Goal: Task Accomplishment & Management: Manage account settings

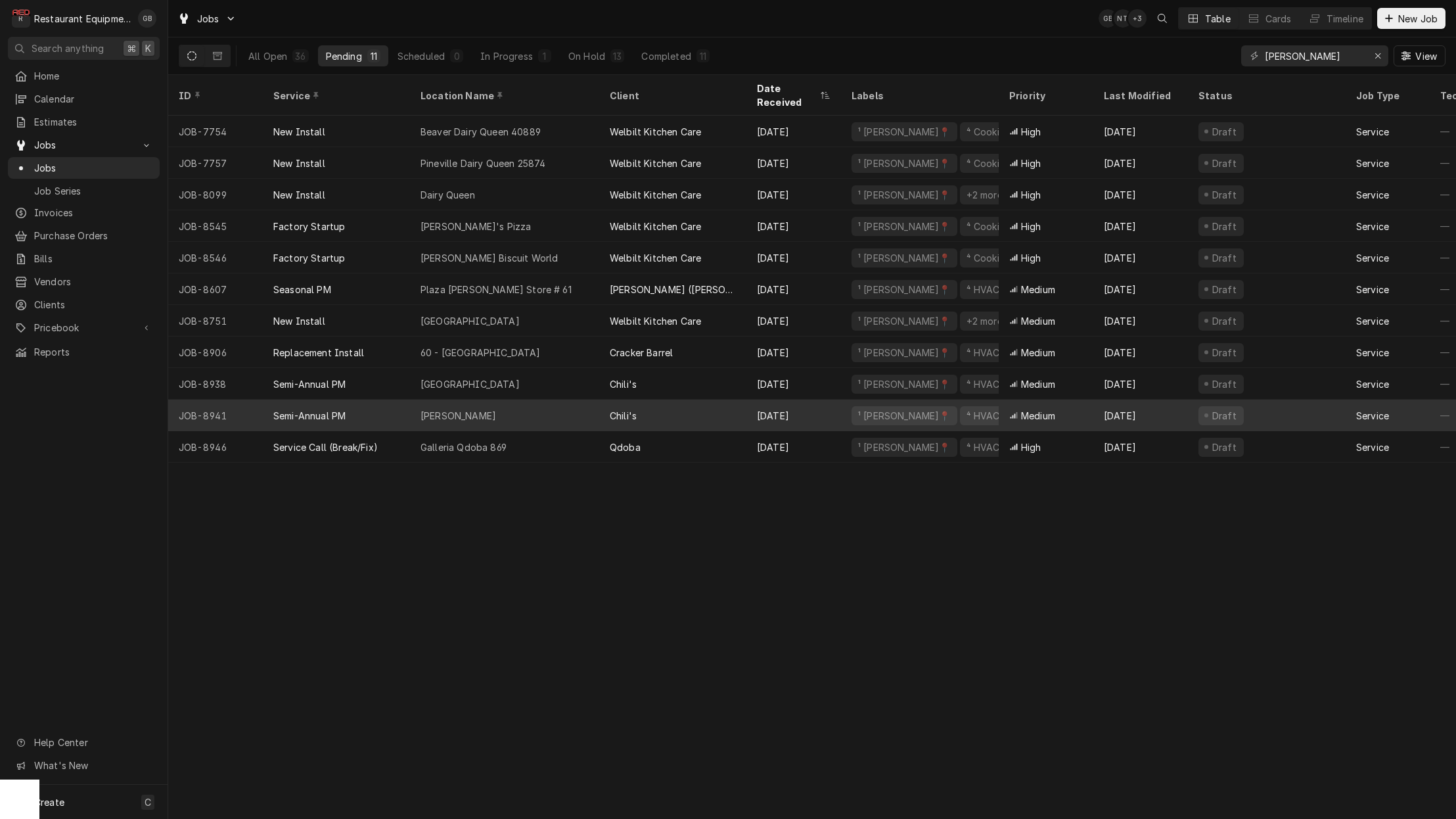
scroll to position [0, 2]
click at [529, 399] on div "Beckley" at bounding box center [505, 415] width 190 height 32
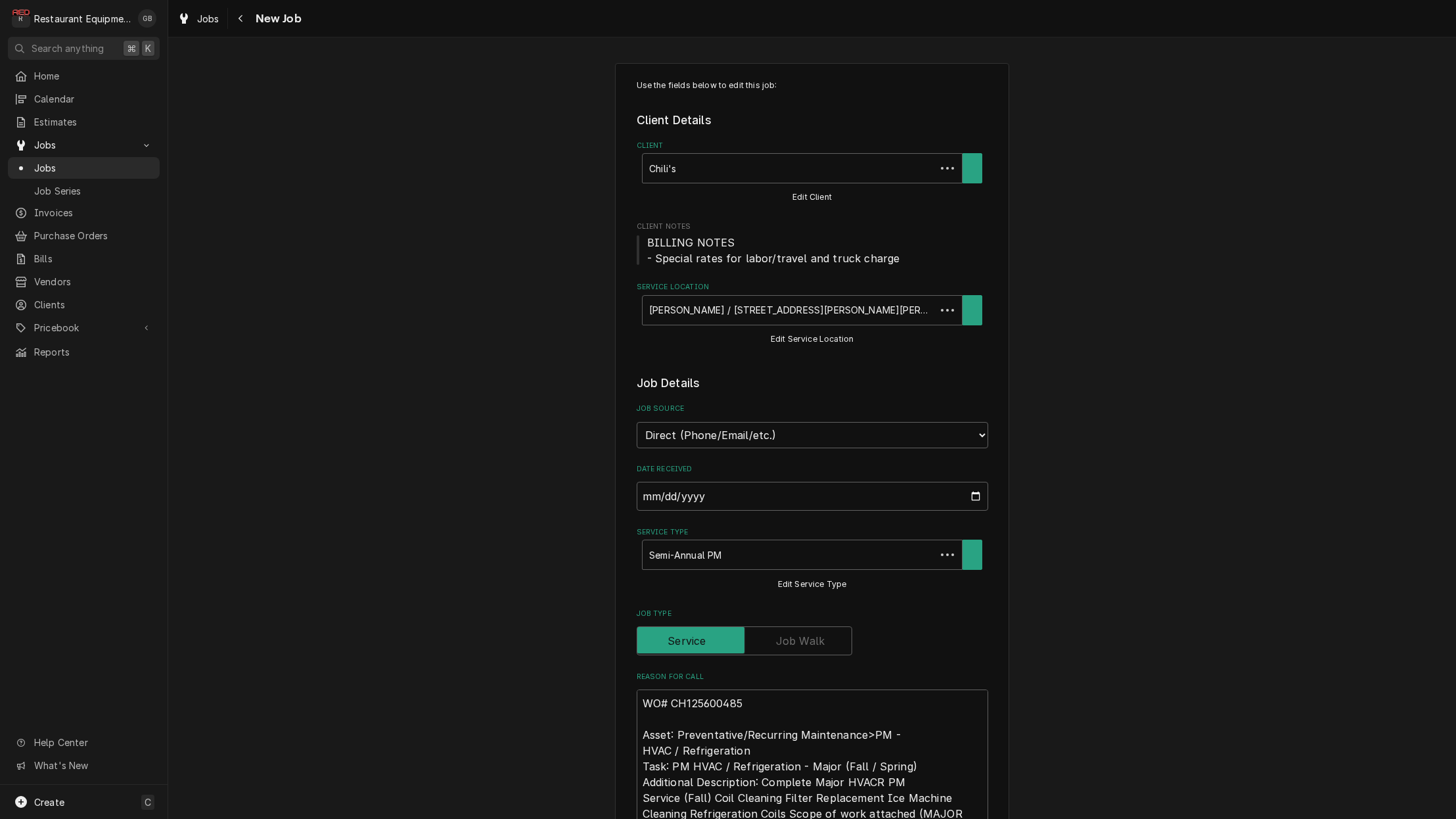
type textarea "x"
click at [243, 17] on icon "Navigate back" at bounding box center [241, 18] width 6 height 9
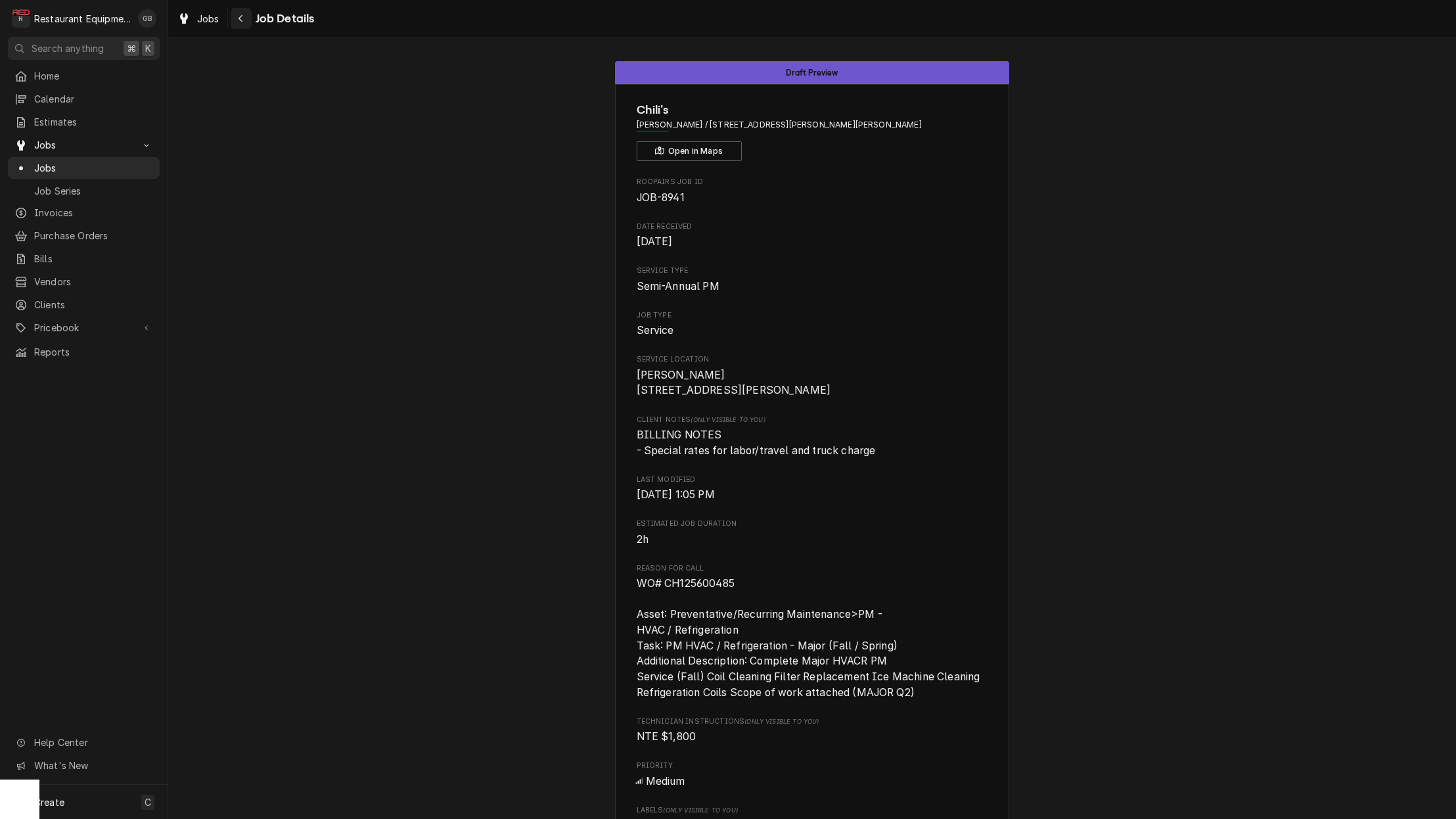
click at [242, 21] on icon "Navigate back" at bounding box center [240, 19] width 4 height 7
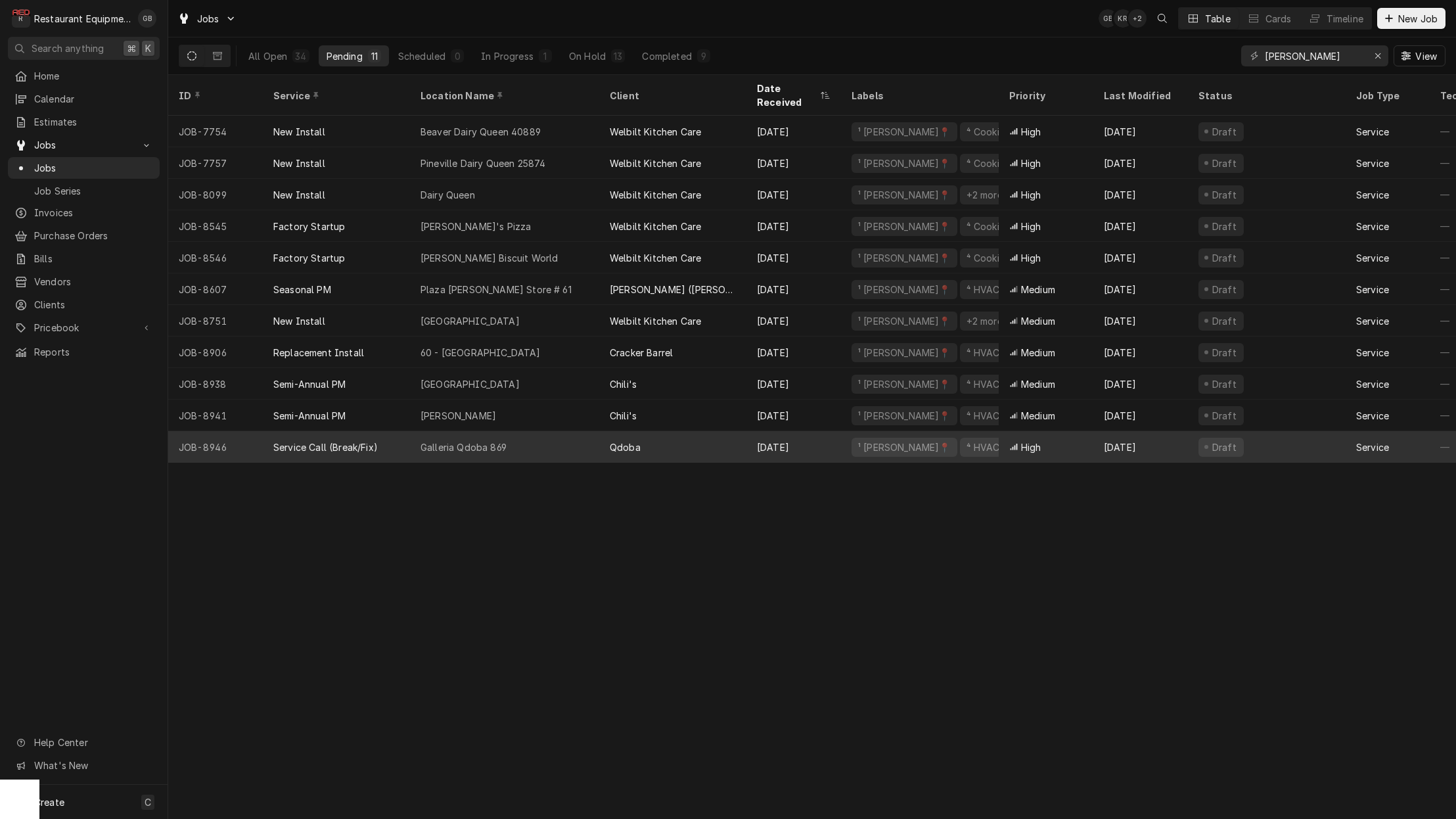
click at [531, 433] on div "Galleria Qdoba 869" at bounding box center [505, 447] width 190 height 32
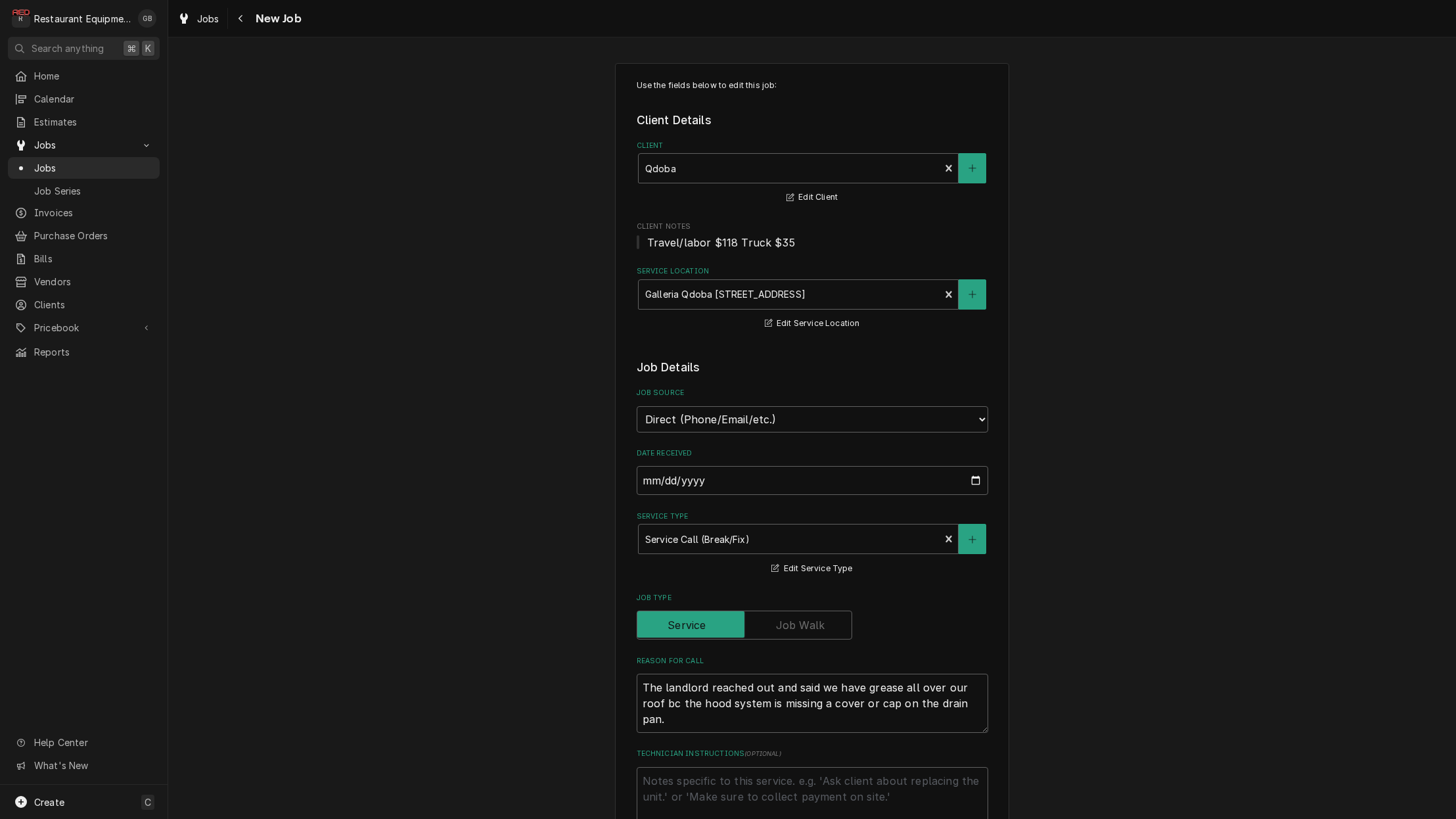
type textarea "x"
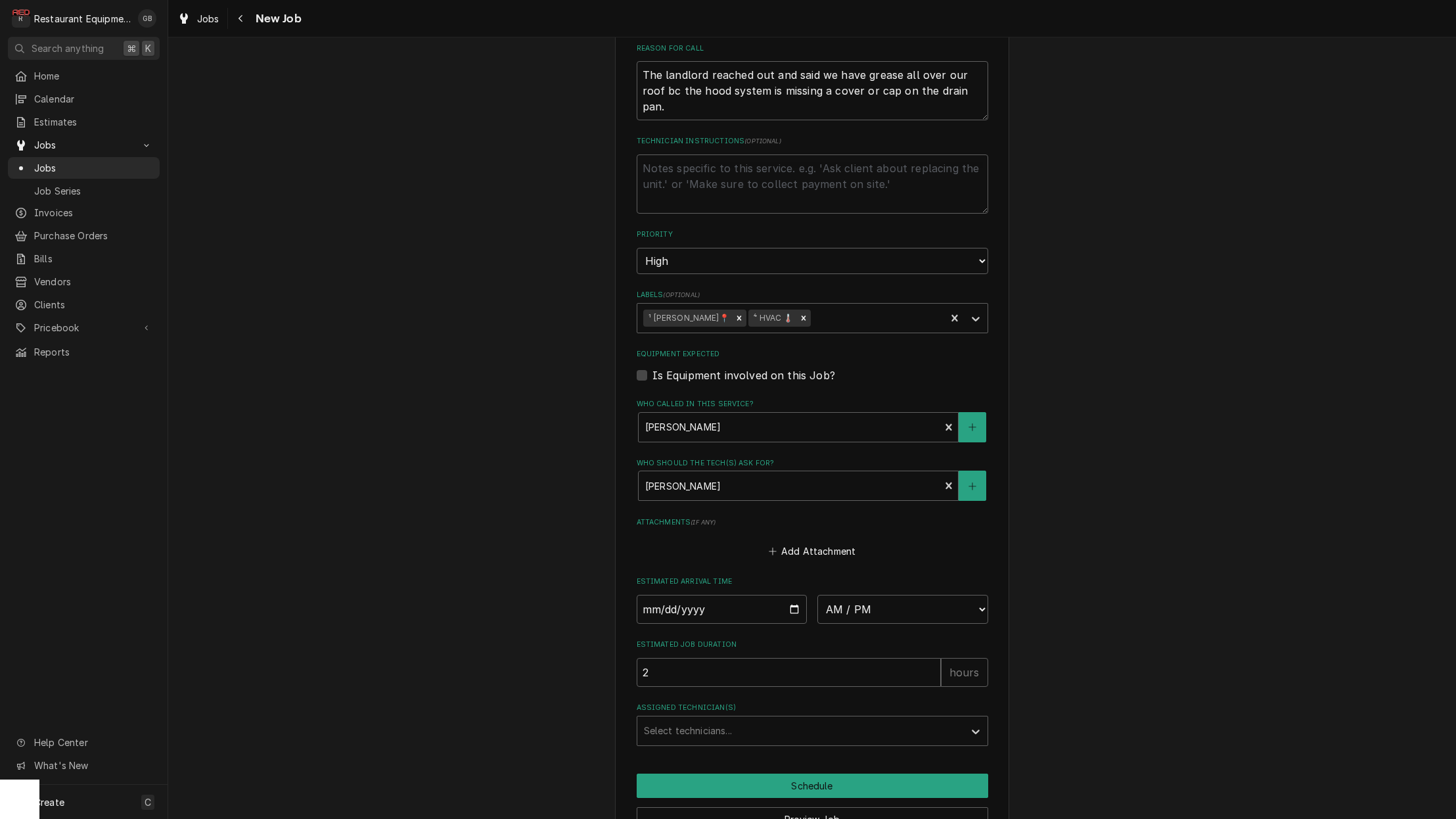
scroll to position [614, 0]
click at [665, 593] on input "Date" at bounding box center [722, 608] width 171 height 29
type input "2025-09-19"
type textarea "x"
select select "08:30:00"
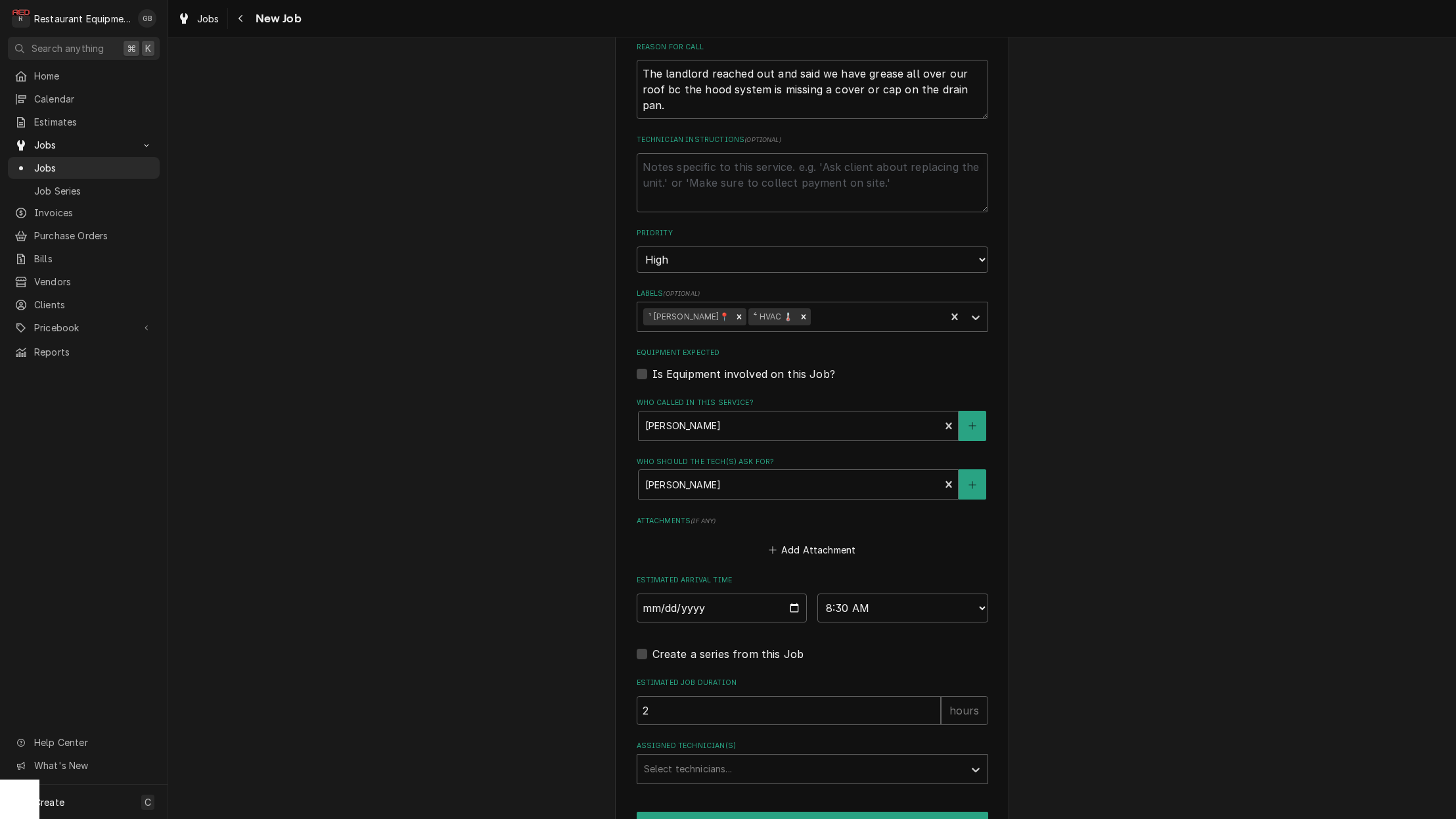
click at [719, 757] on div "Assigned Technician(s)" at bounding box center [800, 769] width 314 height 24
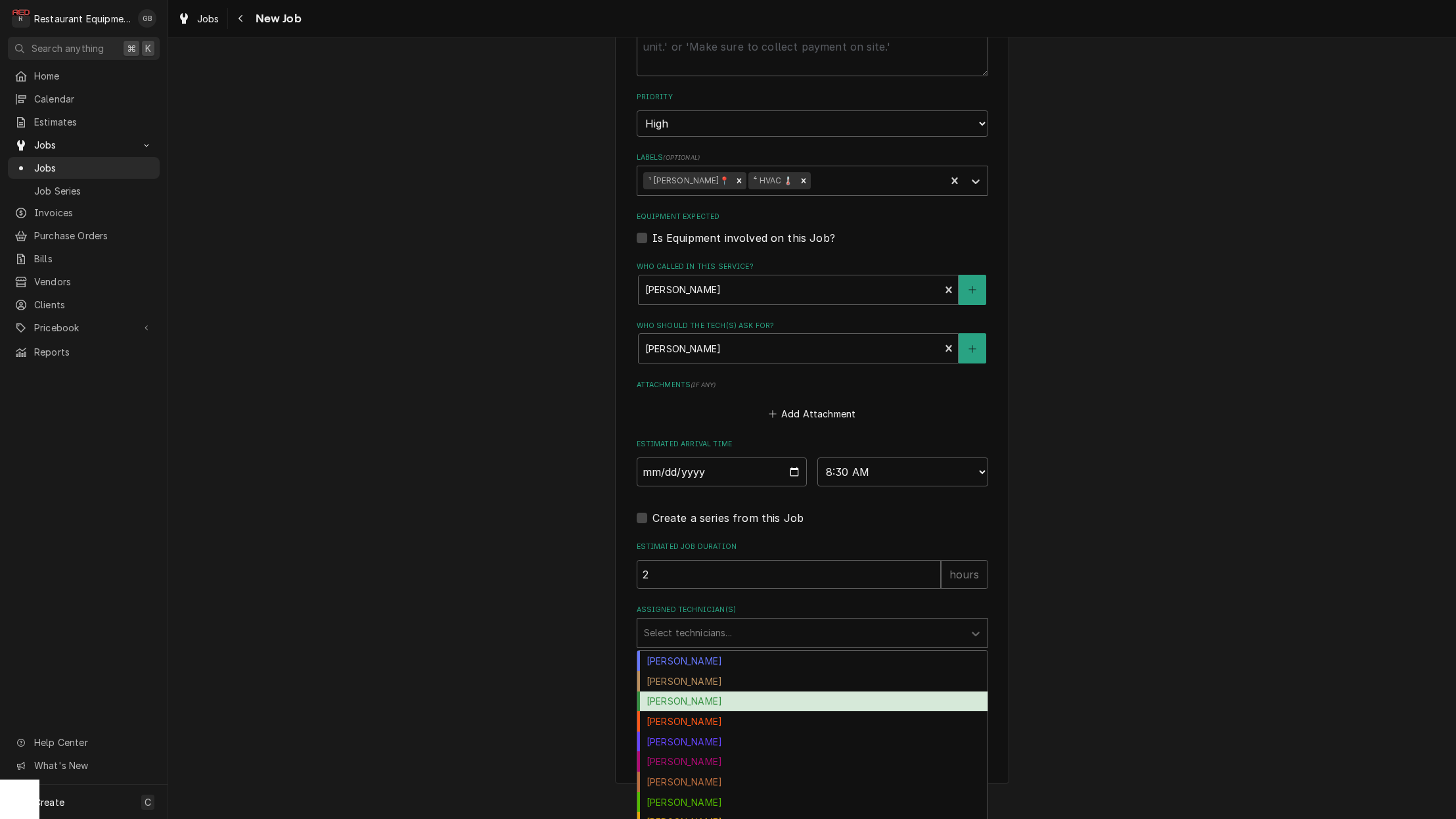
scroll to position [750, 0]
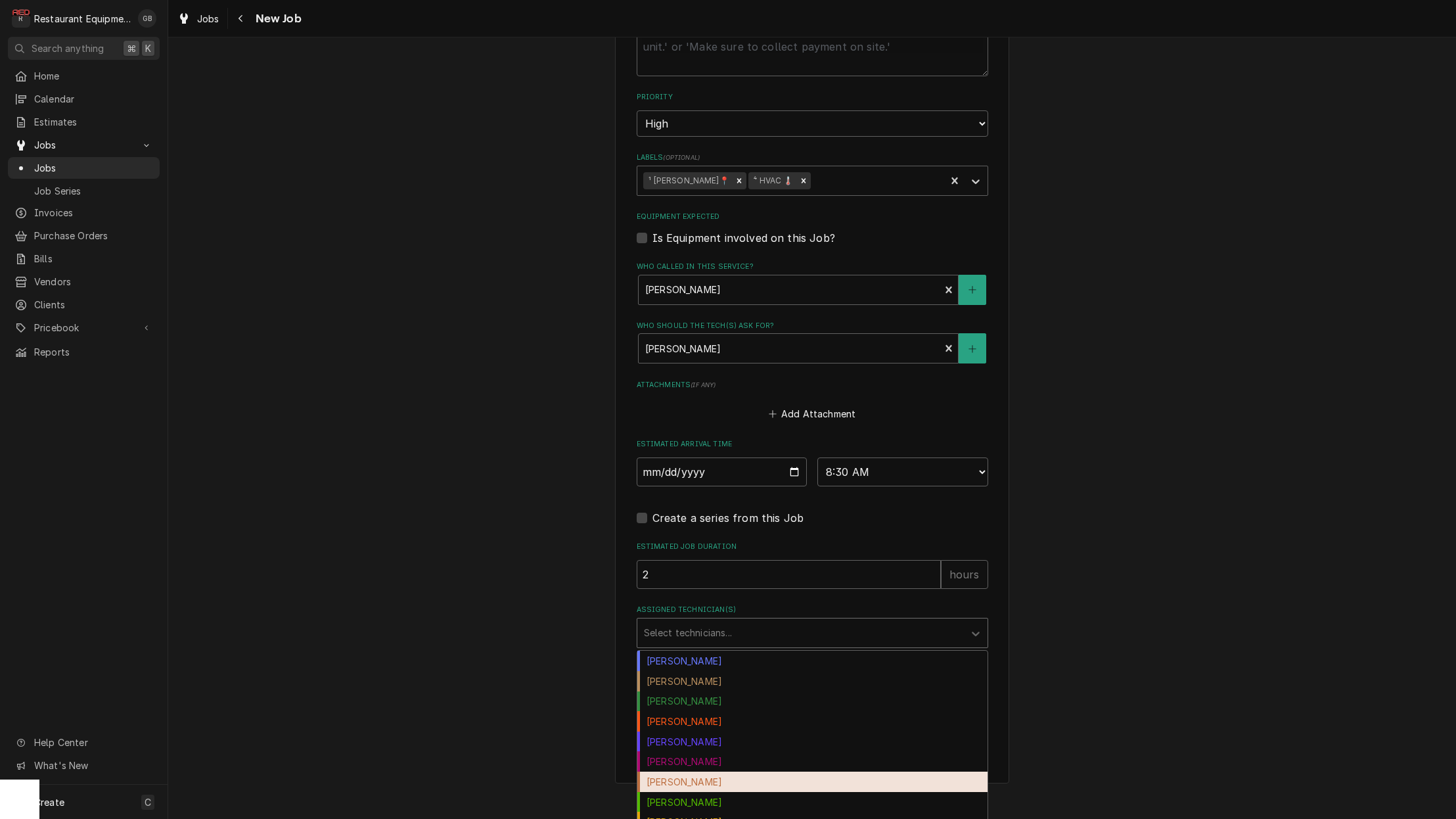
click at [719, 771] on div "Hunter Ralston" at bounding box center [812, 782] width 350 height 20
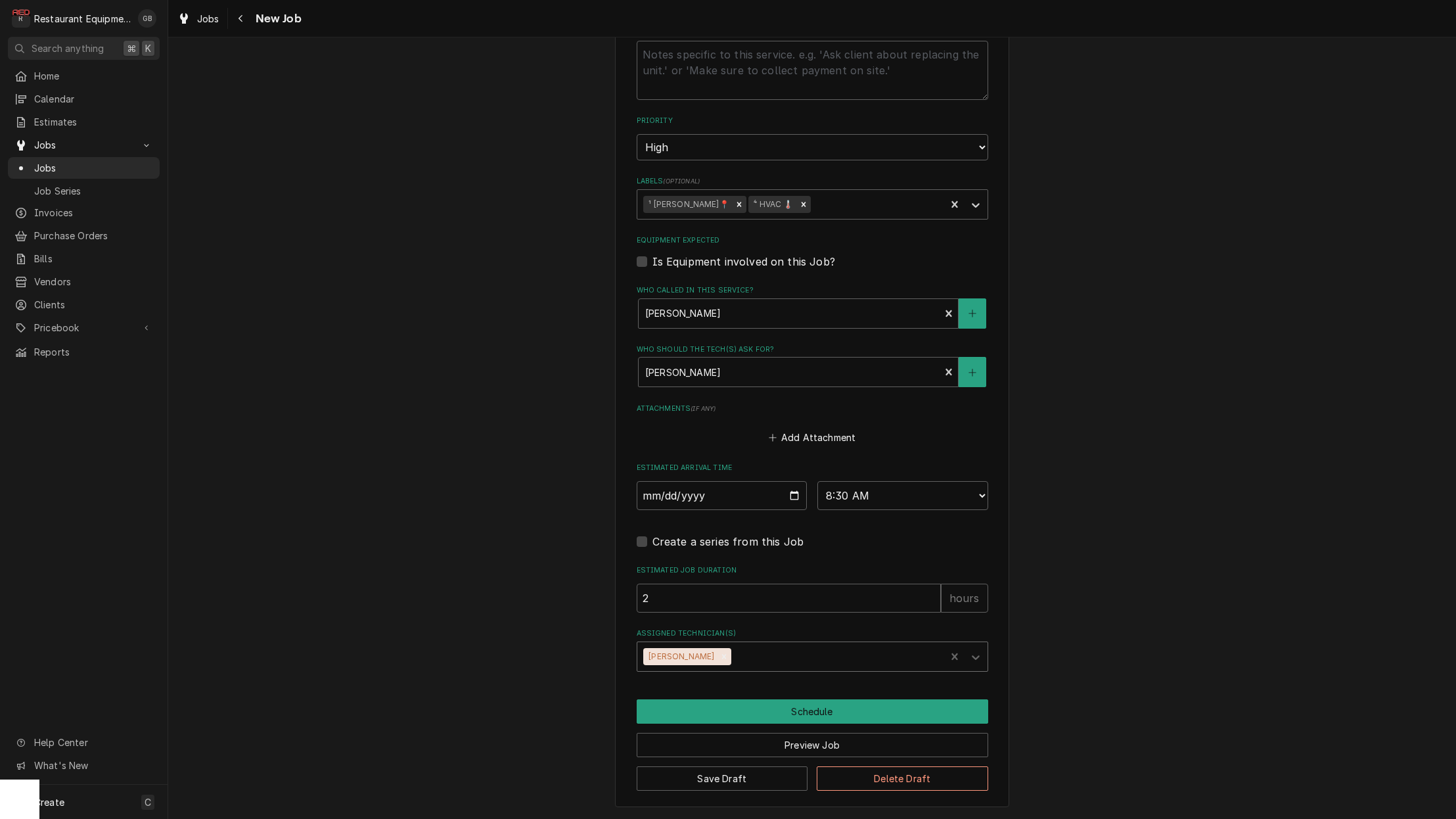
scroll to position [696, 0]
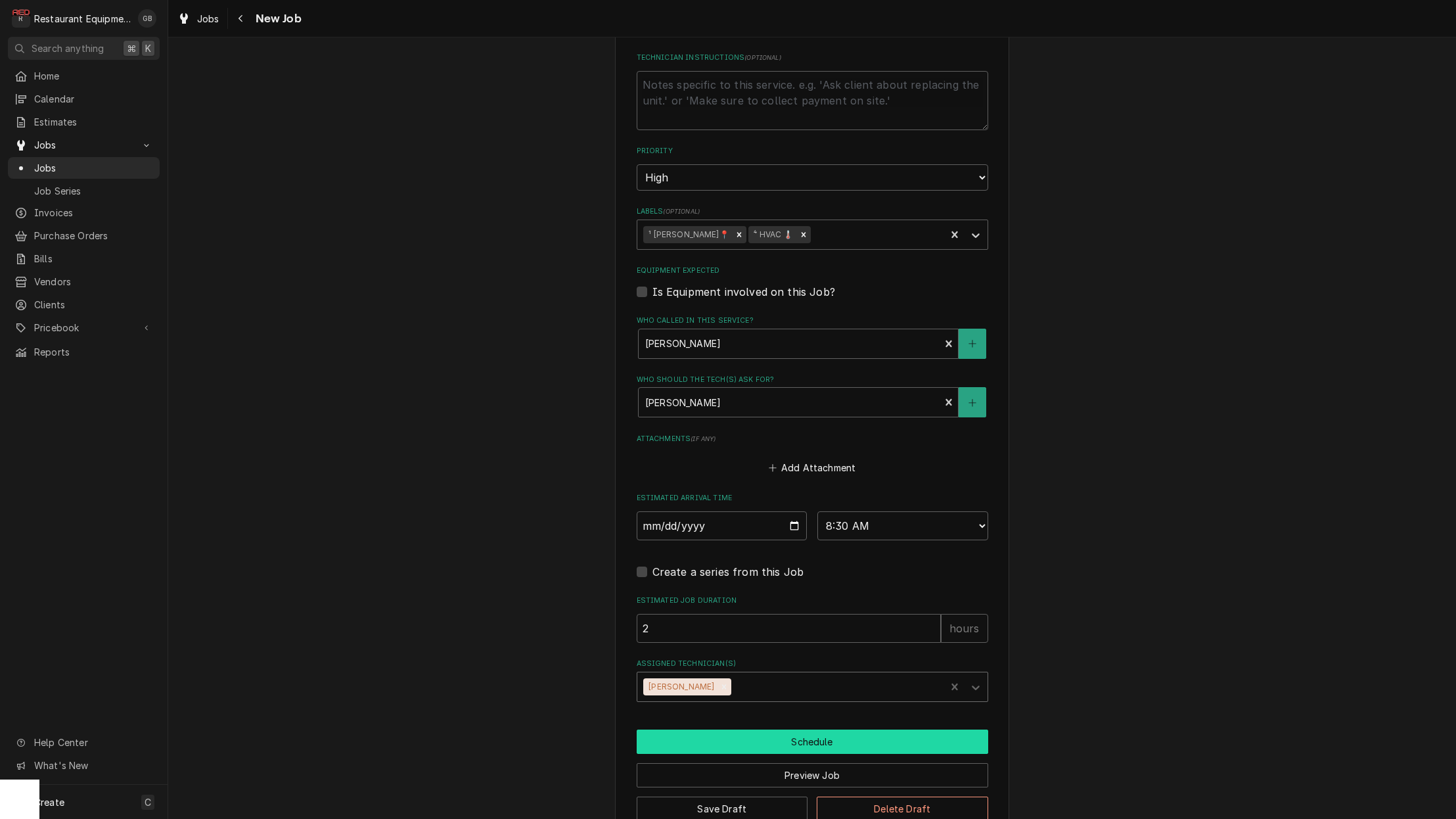
click at [805, 730] on button "Schedule" at bounding box center [812, 742] width 352 height 25
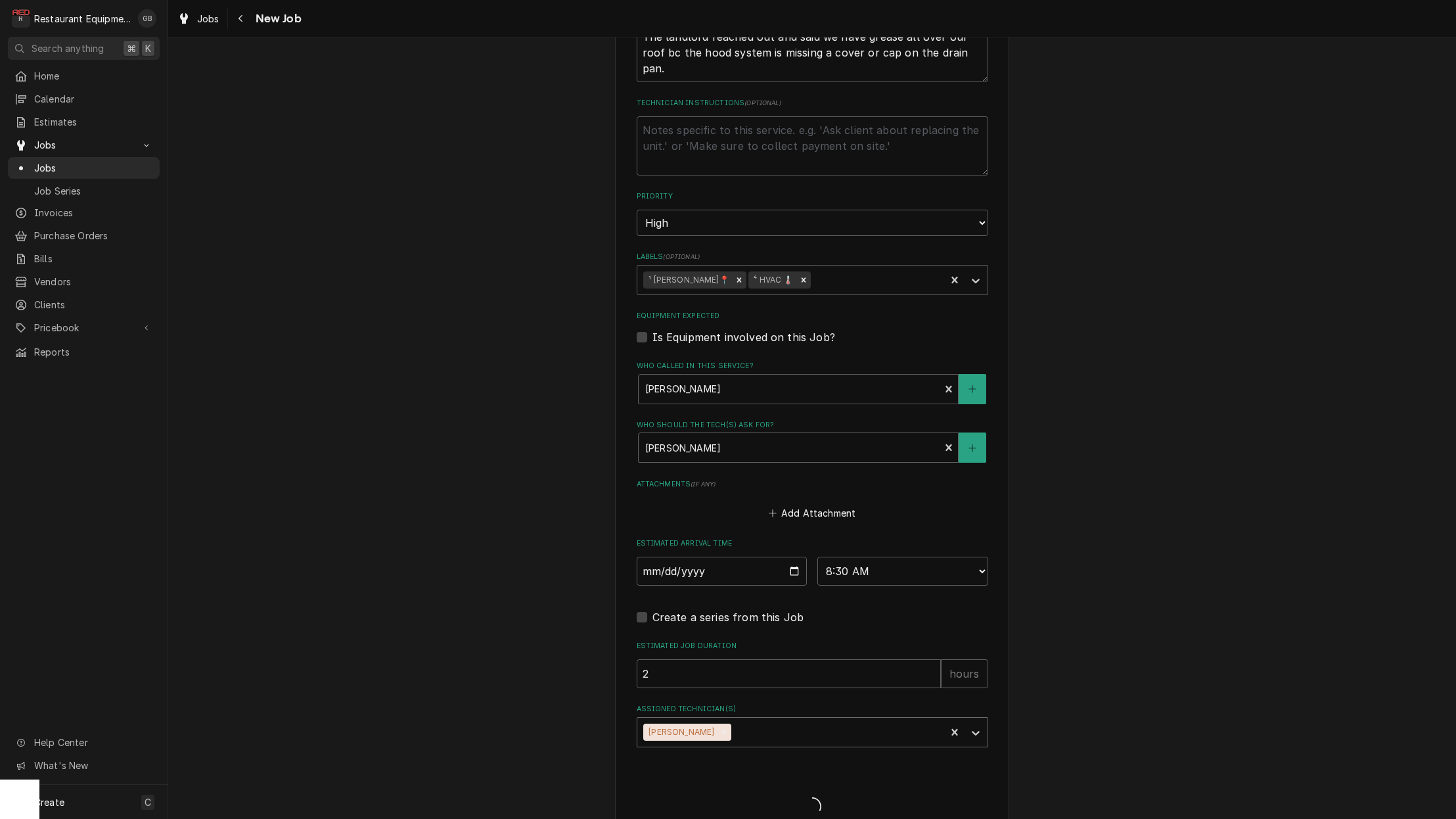
type textarea "x"
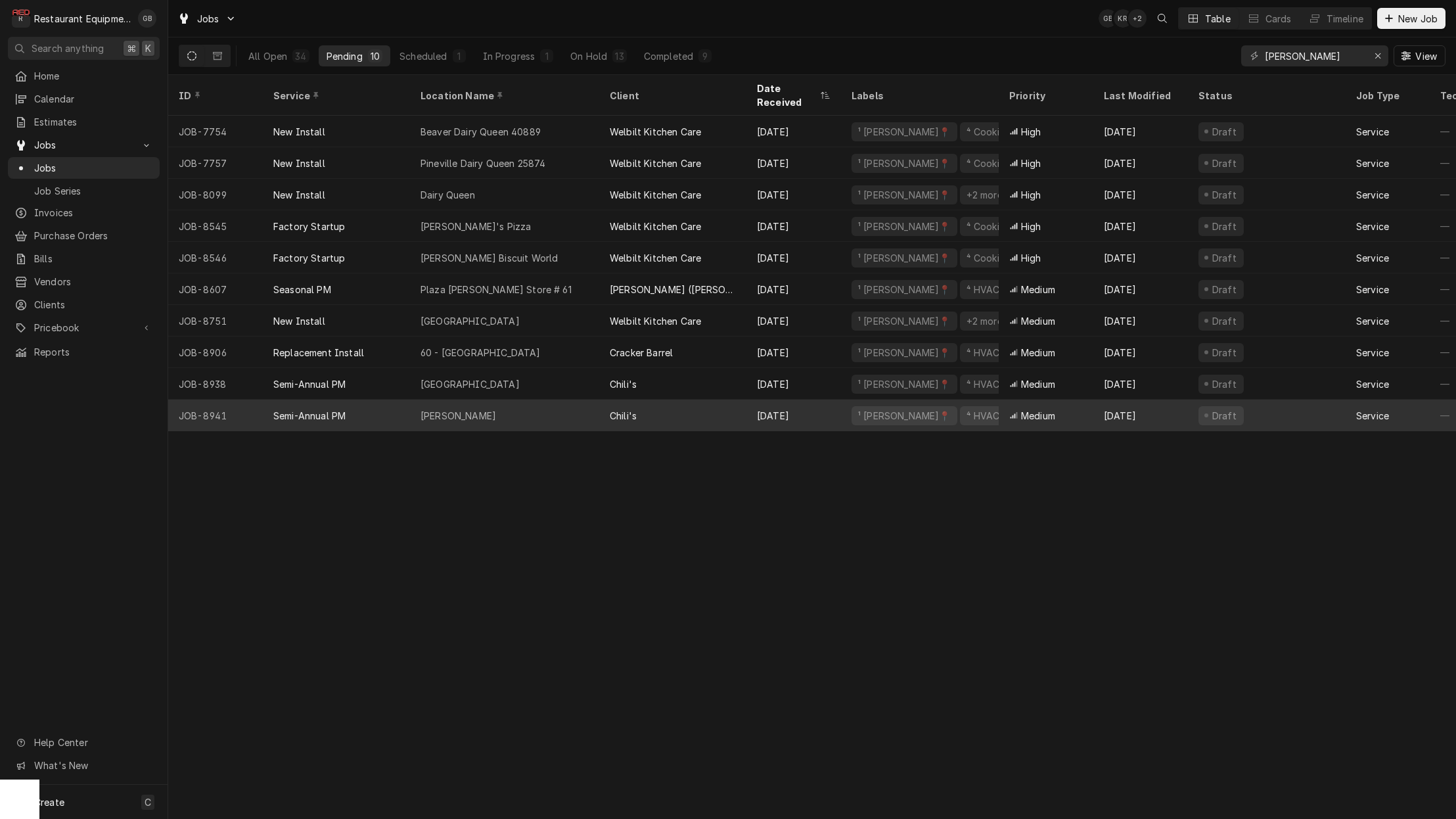
click at [592, 399] on div "[PERSON_NAME]" at bounding box center [505, 415] width 190 height 32
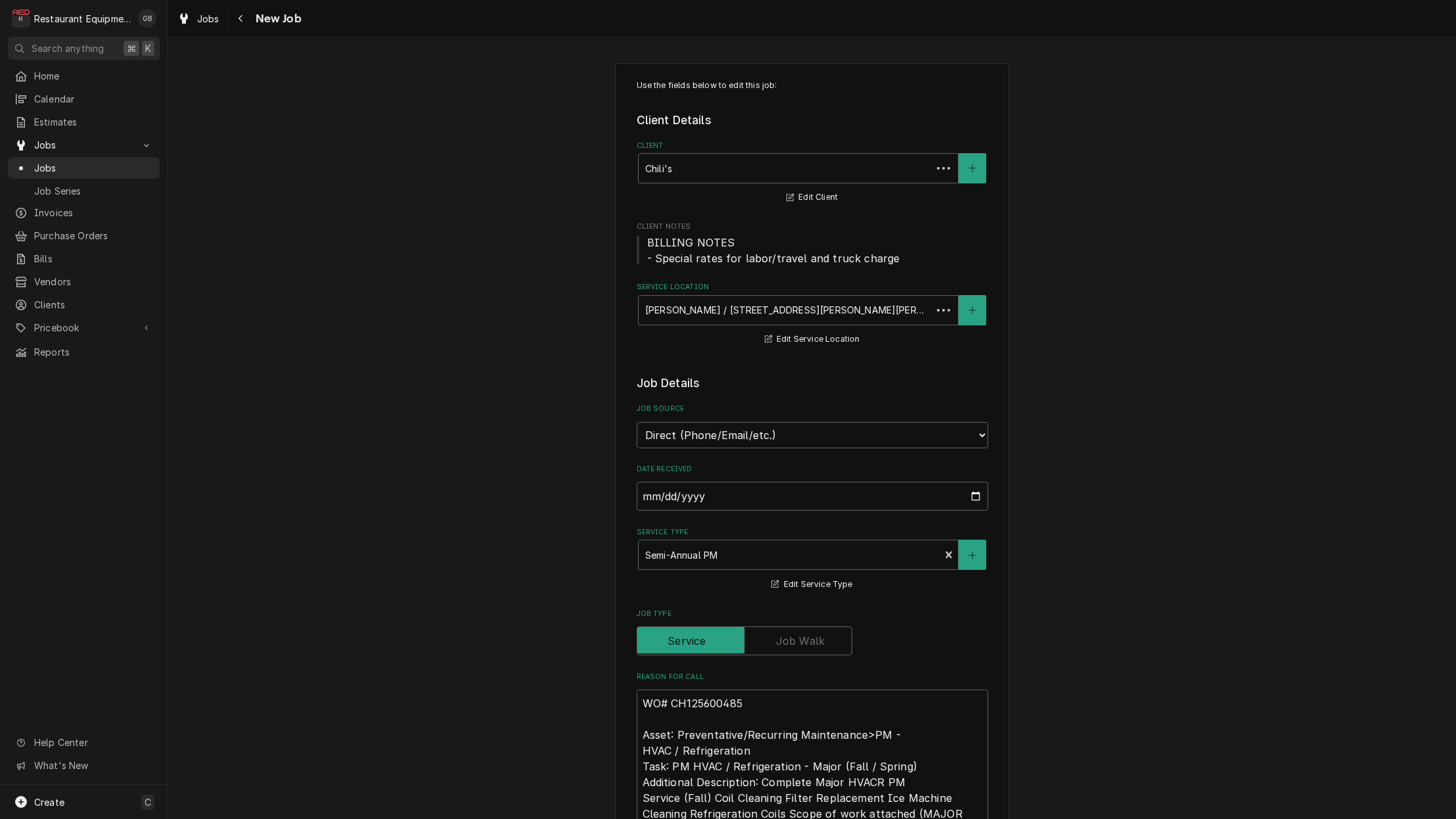
type textarea "x"
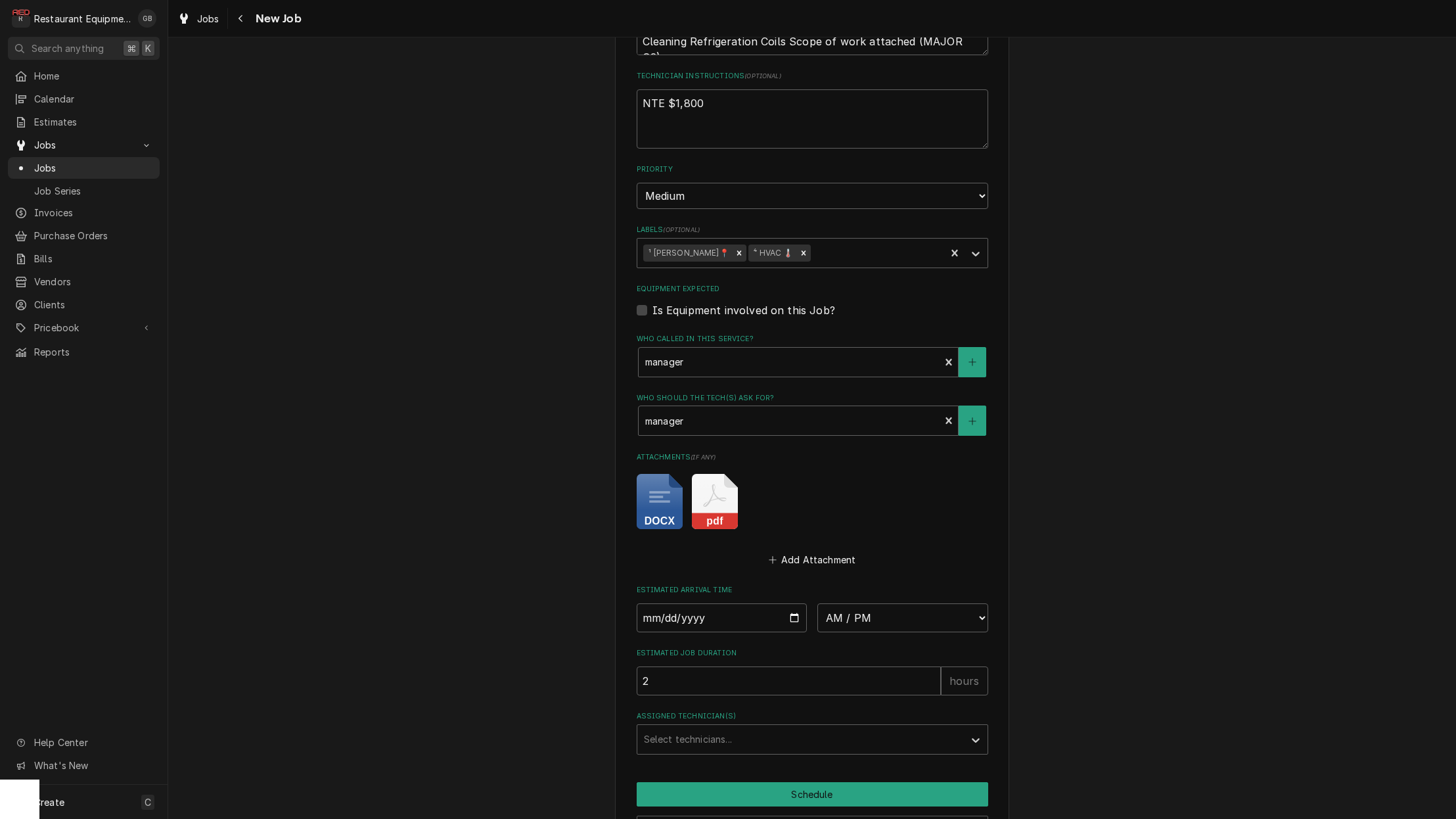
scroll to position [773, 0]
click at [675, 603] on input "Date" at bounding box center [722, 617] width 171 height 29
type input "[DATE]"
type textarea "x"
select select "08:30:00"
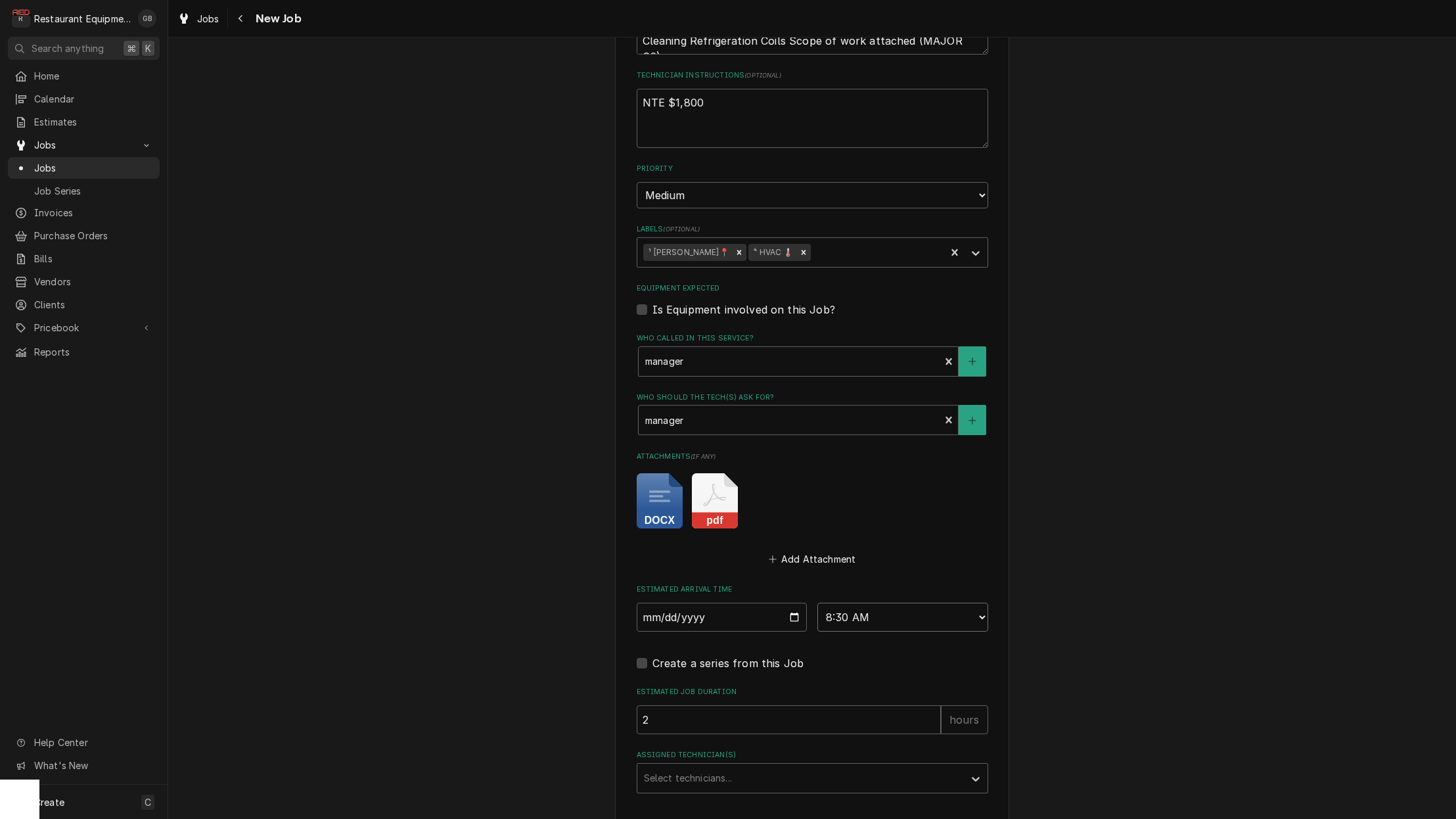
scroll to position [781, 0]
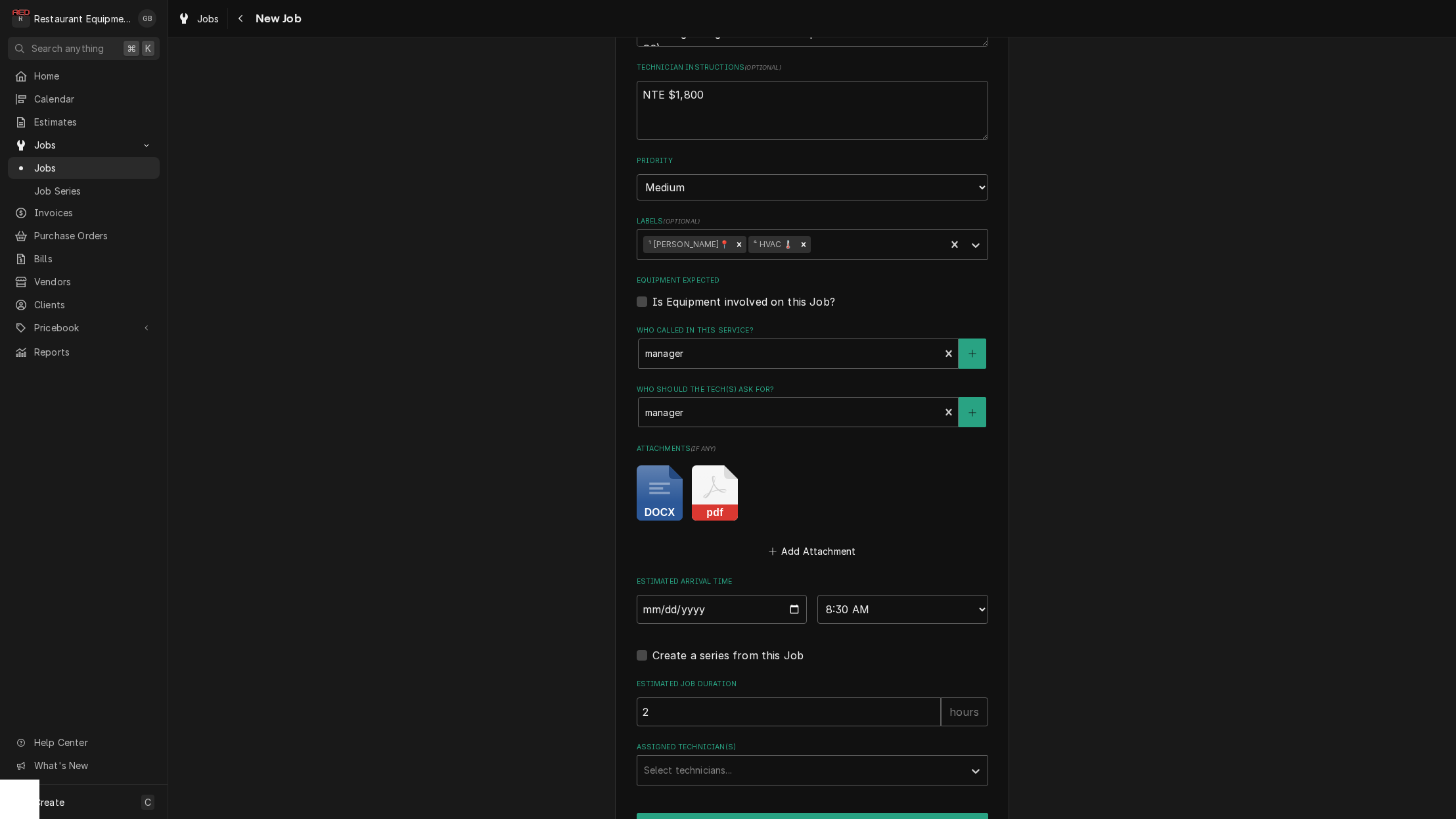
click at [990, 746] on div "Use the fields below to edit this job: Client Details Client Chili's Edit Clien…" at bounding box center [812, 102] width 394 height 1639
click at [967, 758] on div "Assigned Technician(s)" at bounding box center [975, 770] width 24 height 25
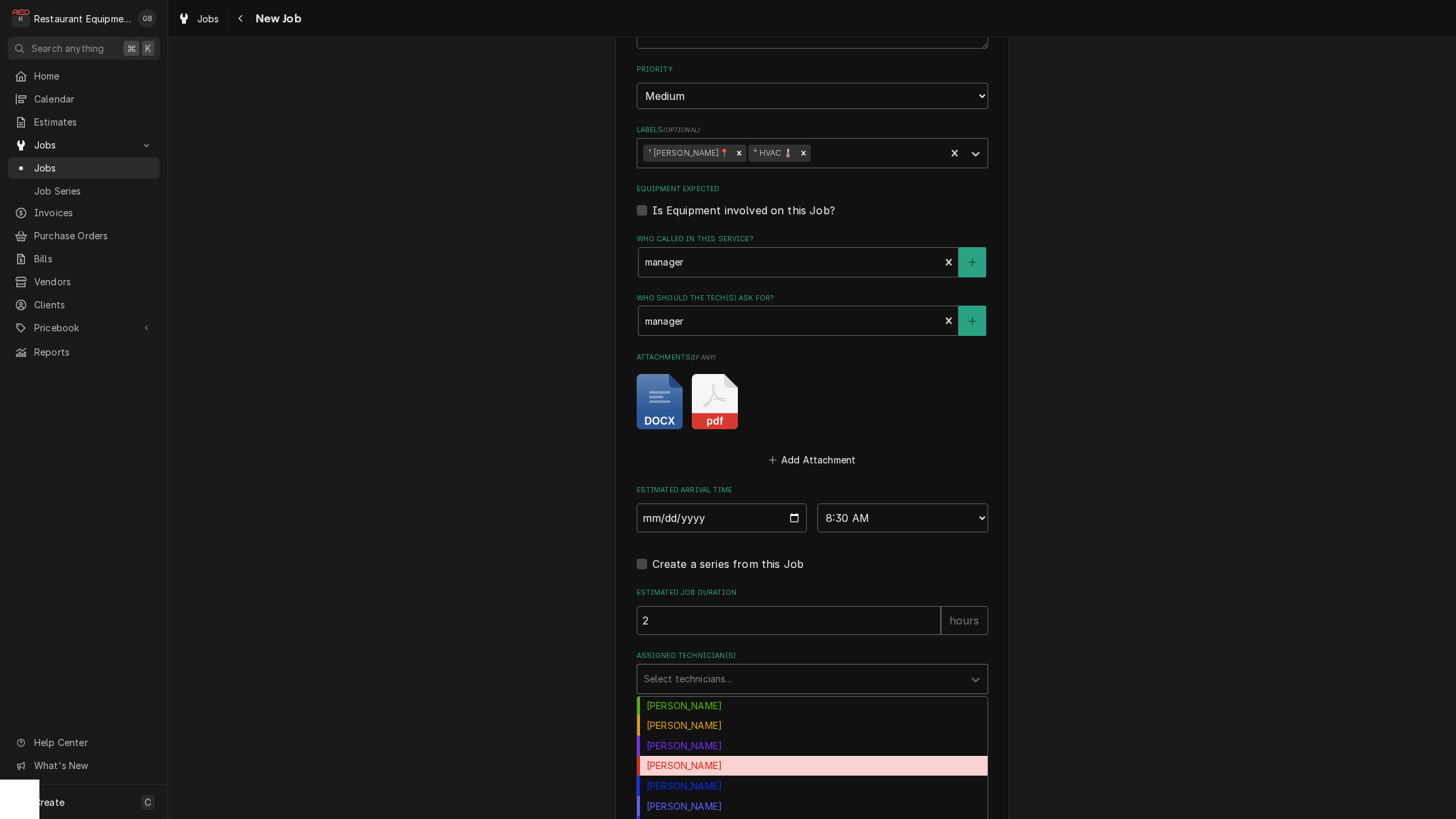
scroll to position [143, 0]
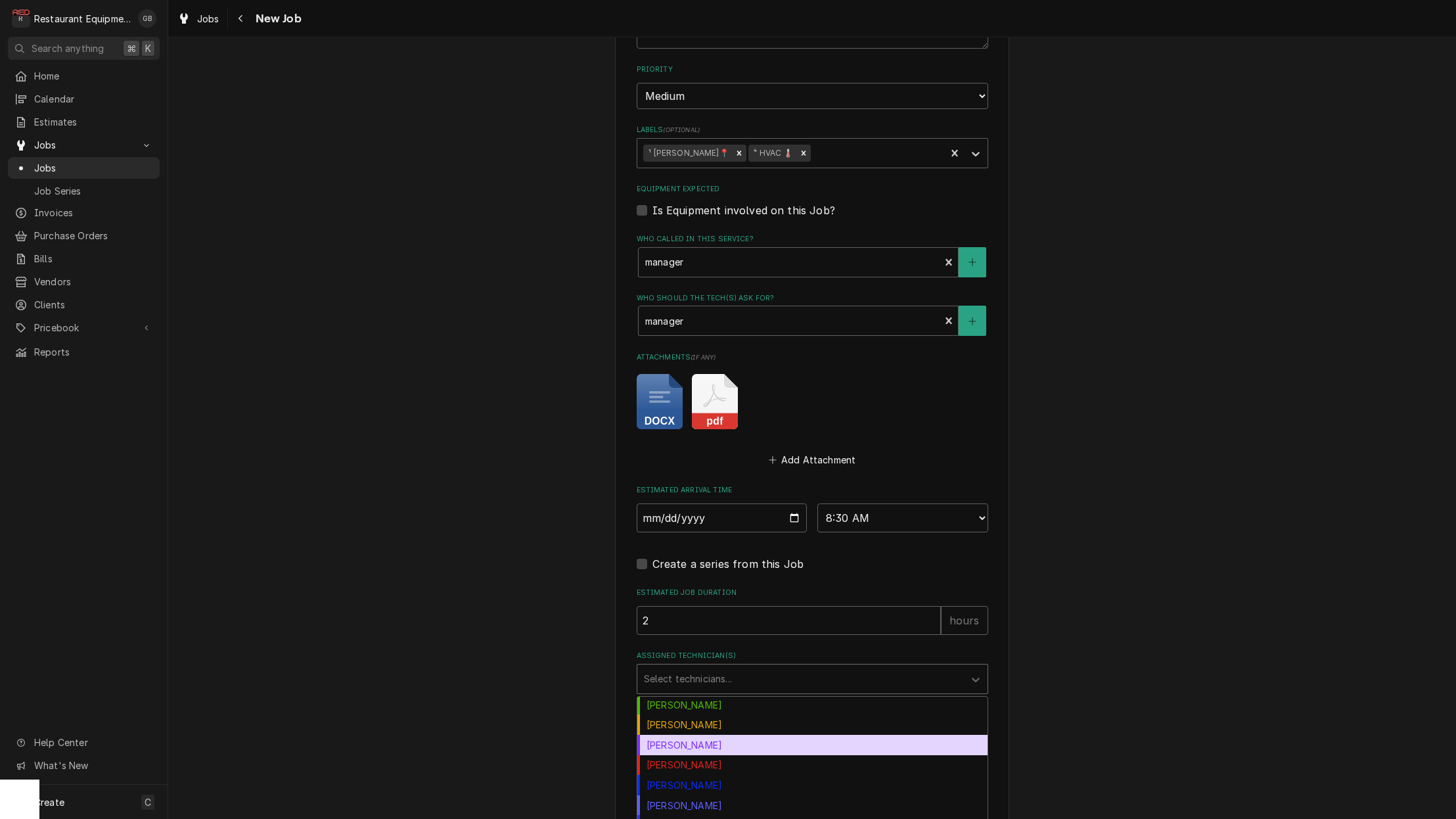
click at [697, 735] on div "Kaleb Lewis" at bounding box center [812, 745] width 350 height 20
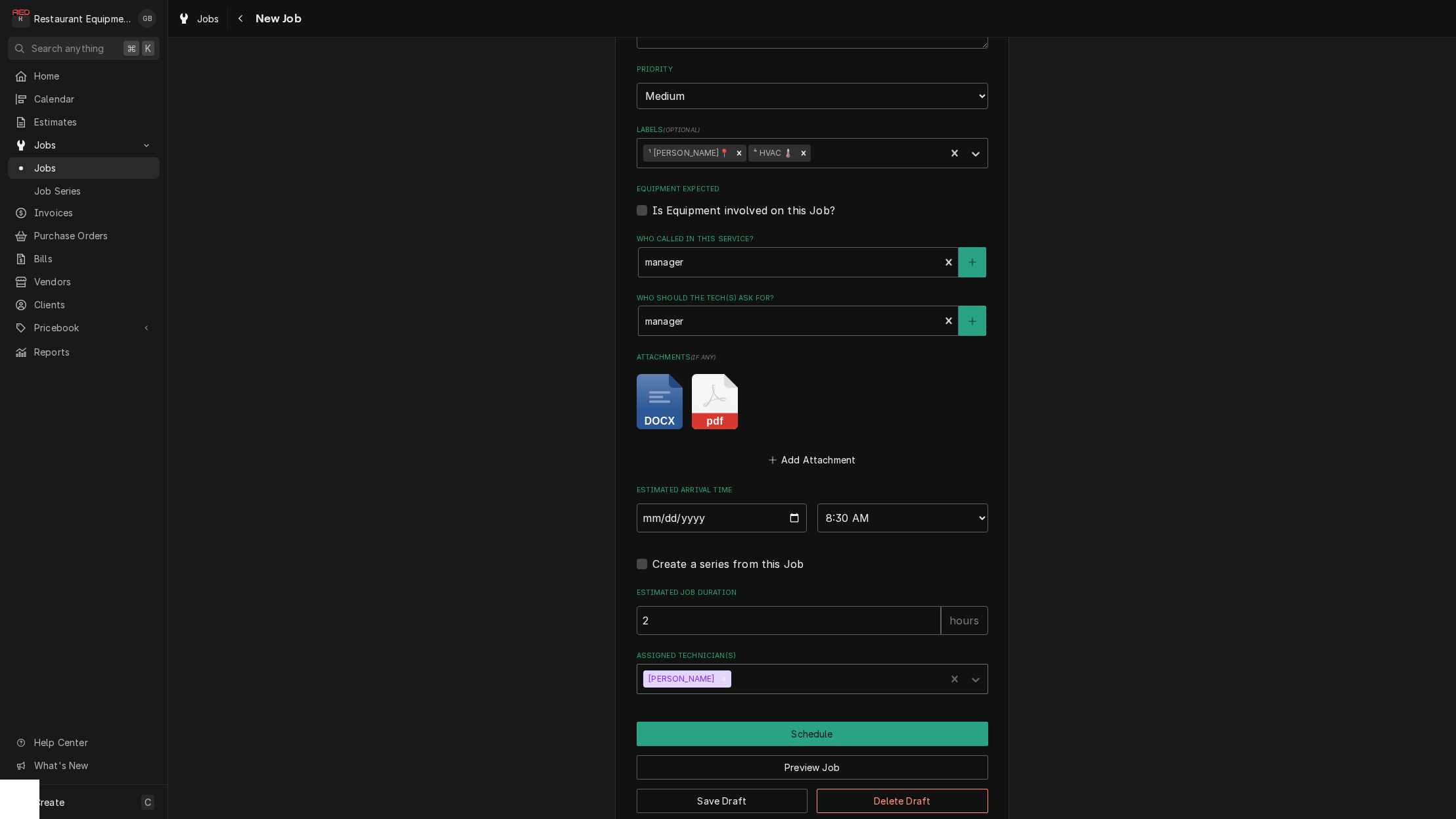
scroll to position [864, 0]
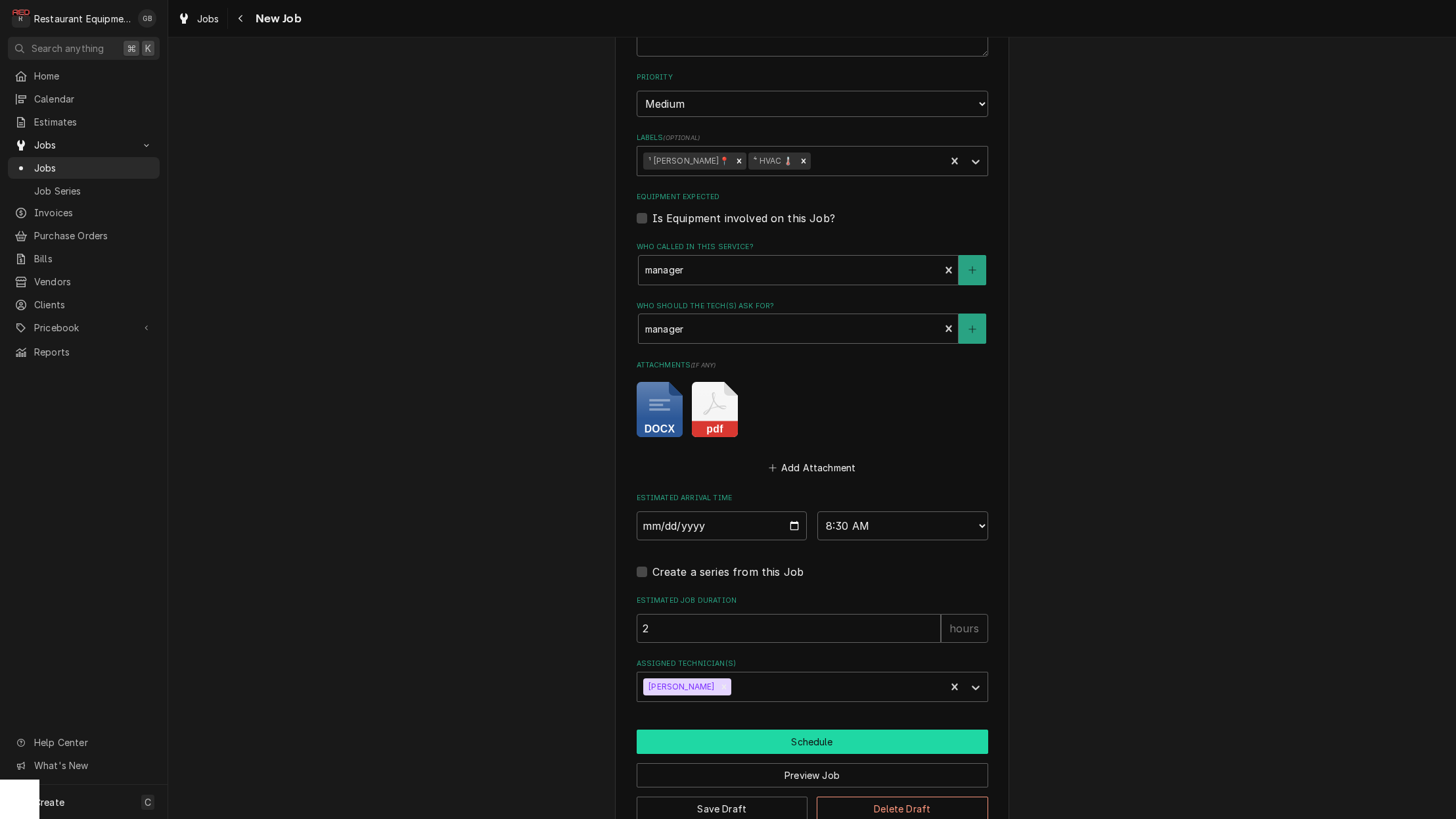
click at [812, 730] on button "Schedule" at bounding box center [812, 742] width 352 height 25
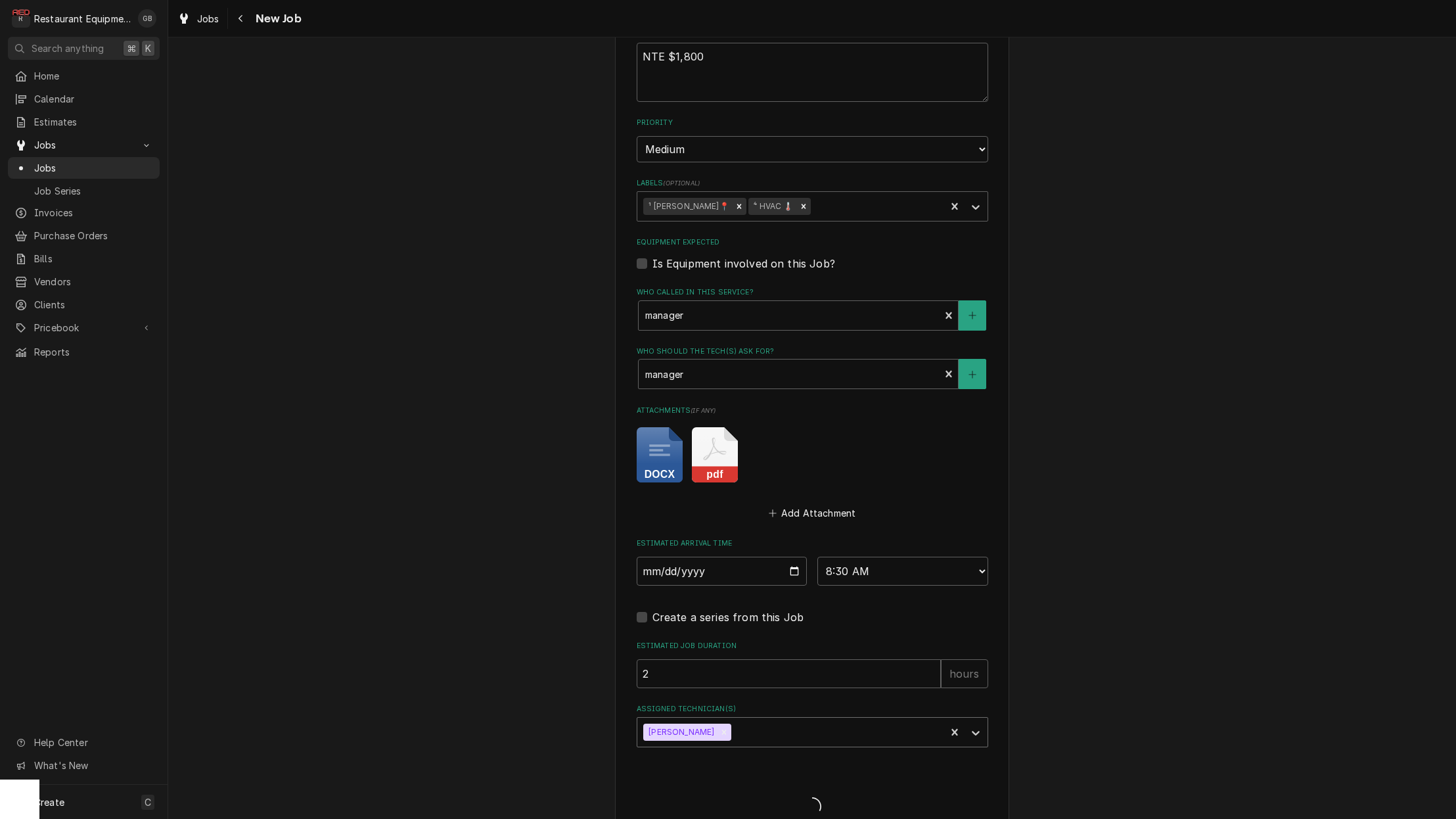
type textarea "x"
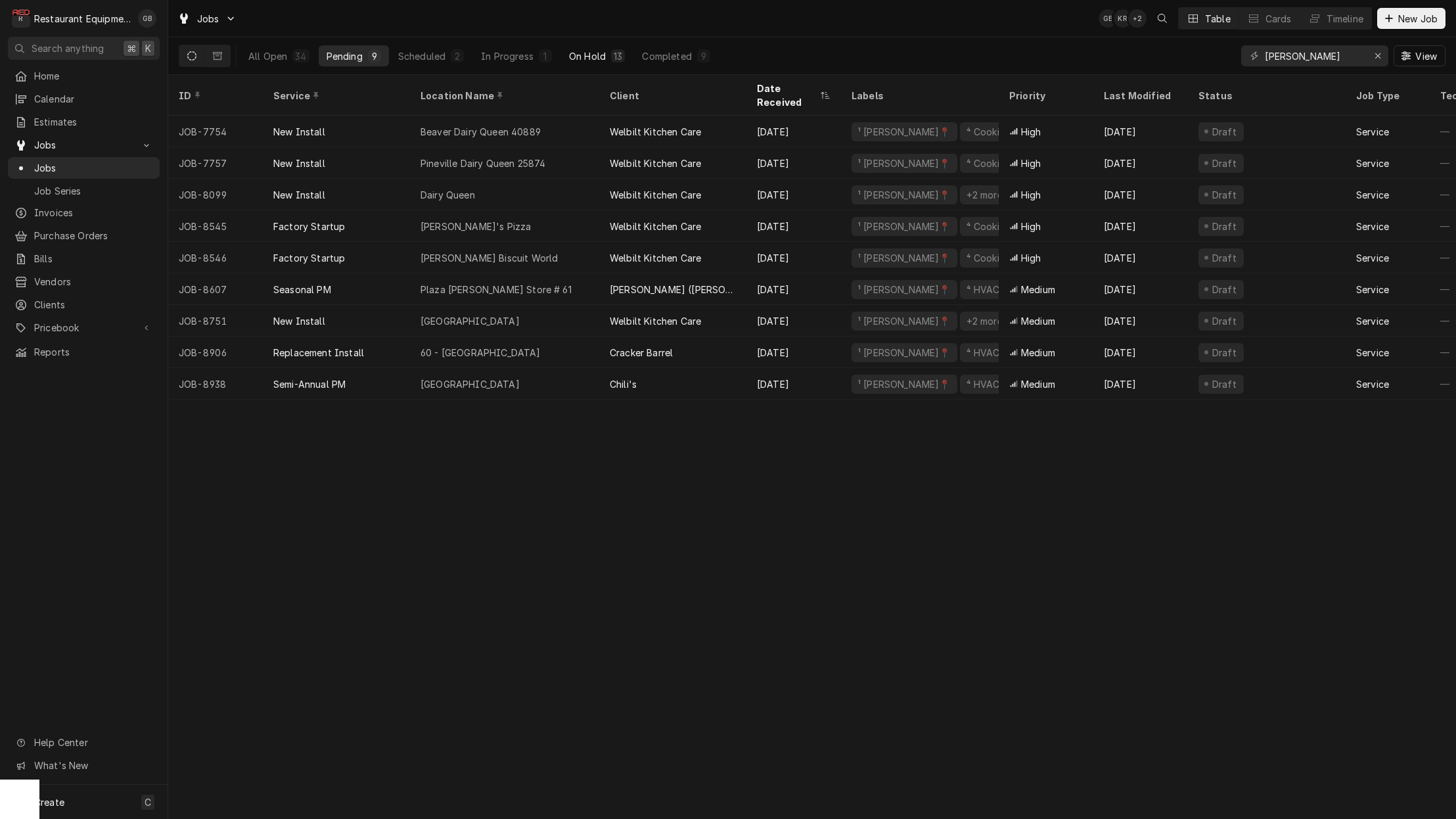
click at [603, 49] on div "On Hold" at bounding box center [587, 56] width 37 height 14
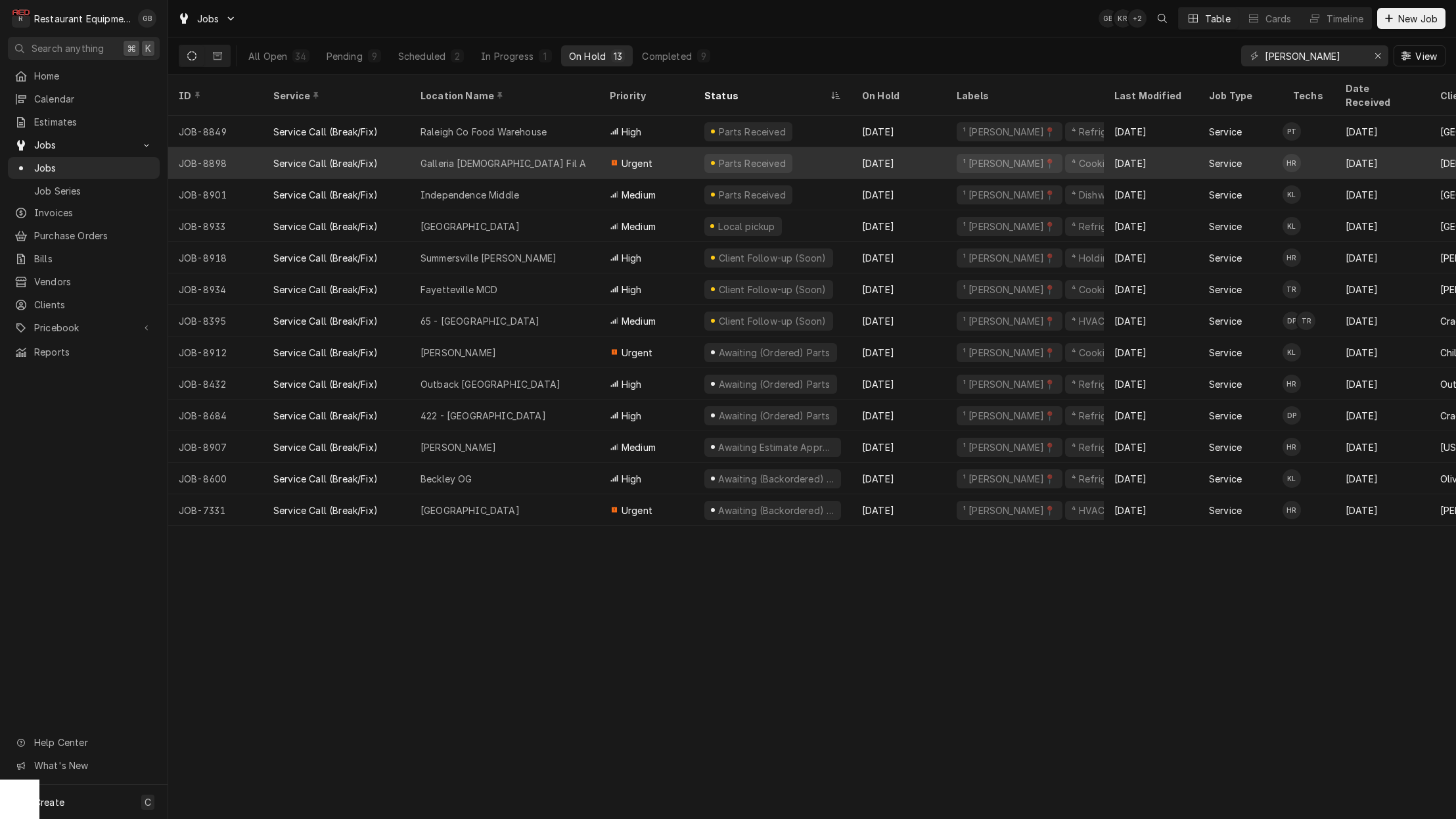
scroll to position [1, 0]
click at [525, 147] on div "Galleria Chick Fil A" at bounding box center [505, 163] width 190 height 32
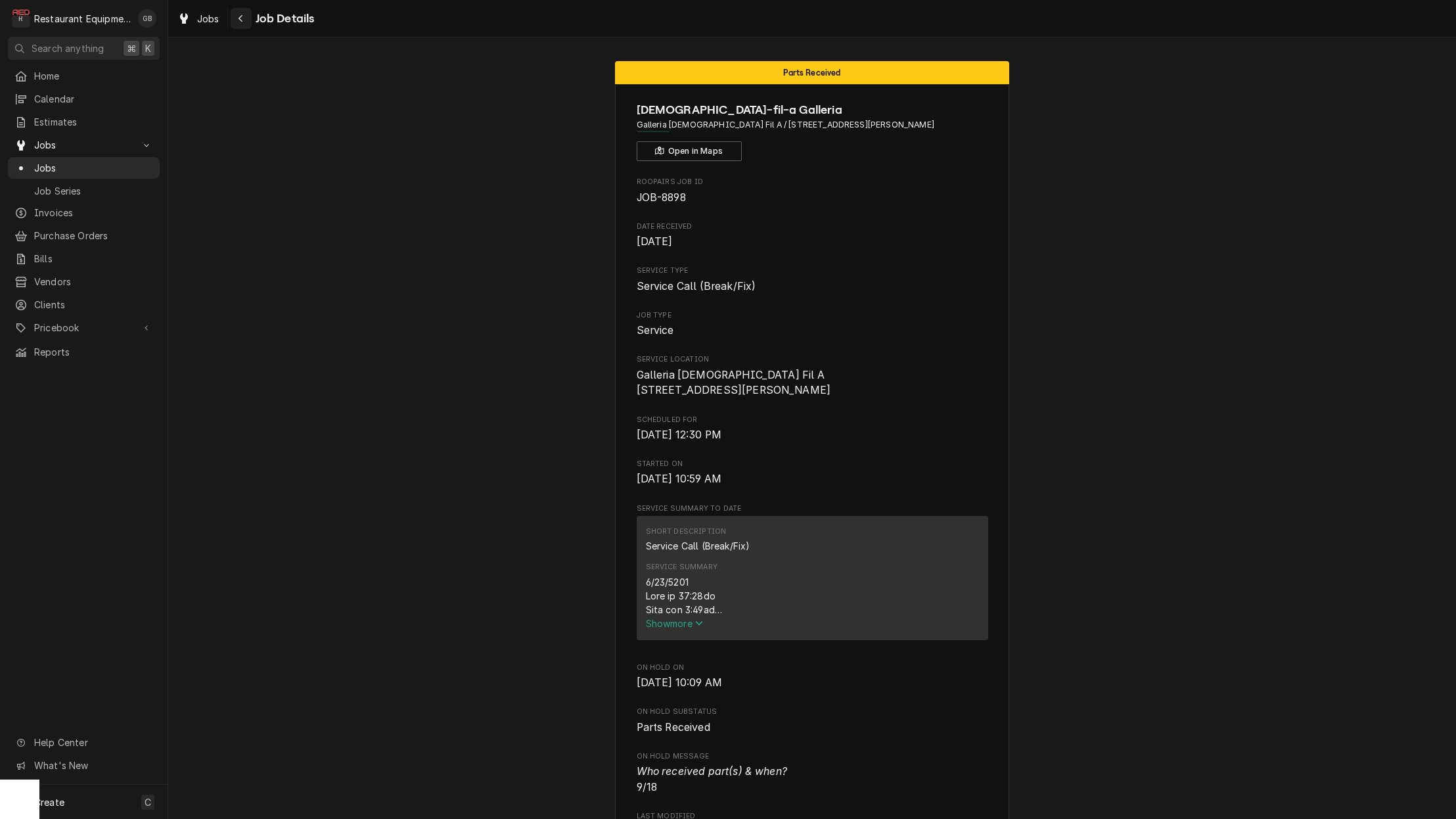
click at [236, 19] on div "Navigate back" at bounding box center [241, 18] width 13 height 13
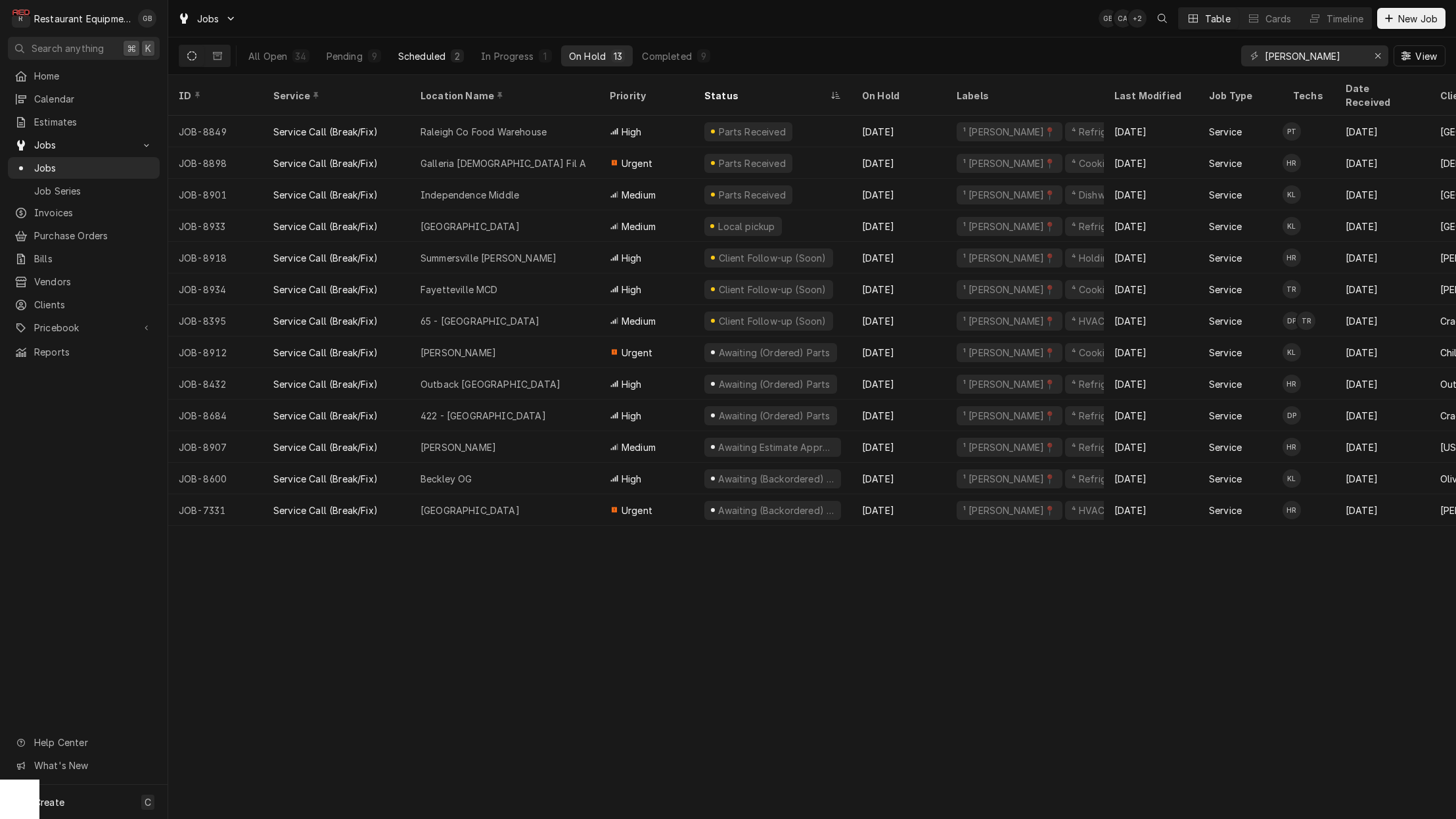
click at [444, 60] on div "Scheduled" at bounding box center [422, 56] width 48 height 14
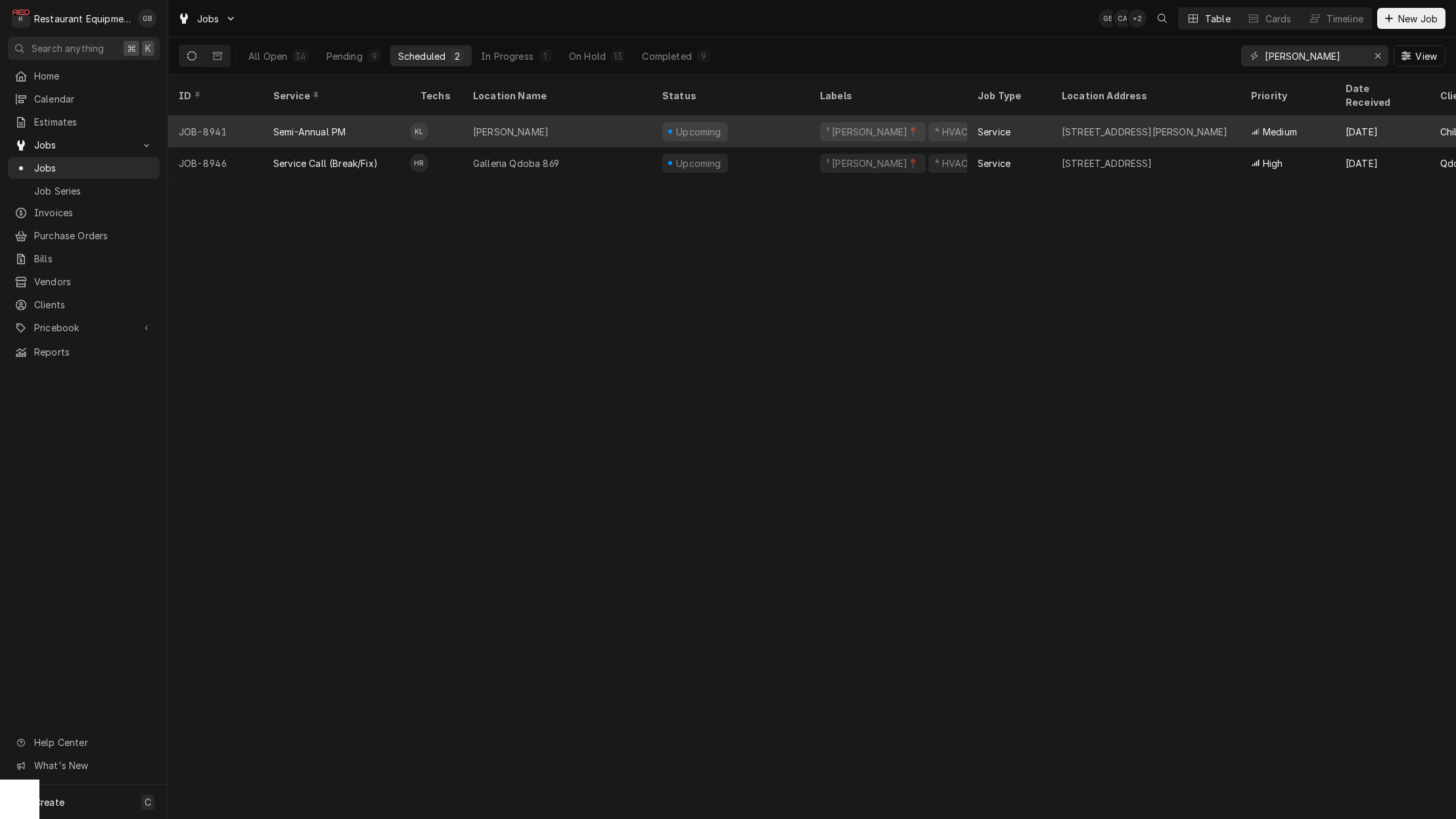
click at [520, 115] on div "Beckley" at bounding box center [557, 131] width 190 height 32
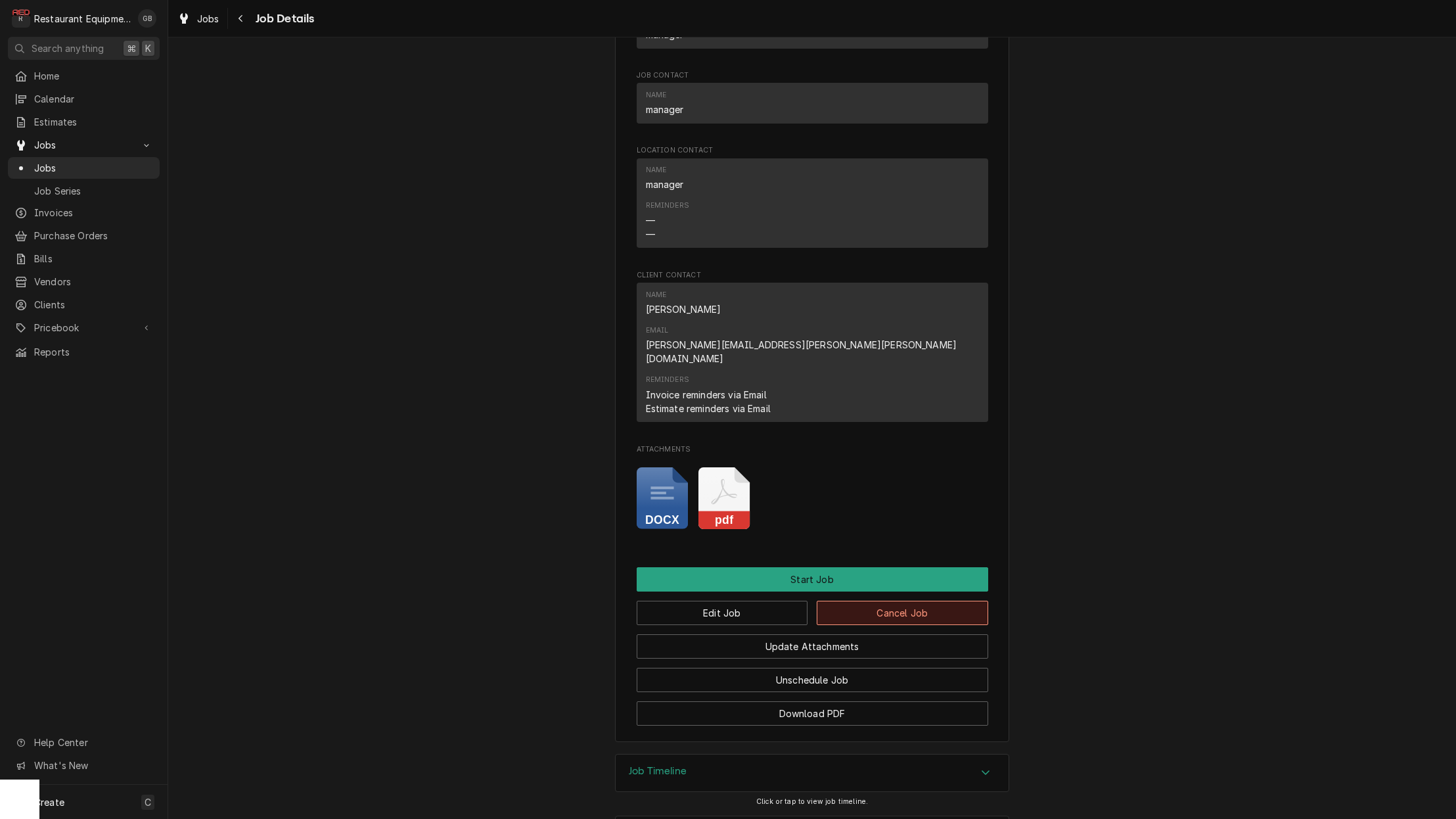
scroll to position [991, 0]
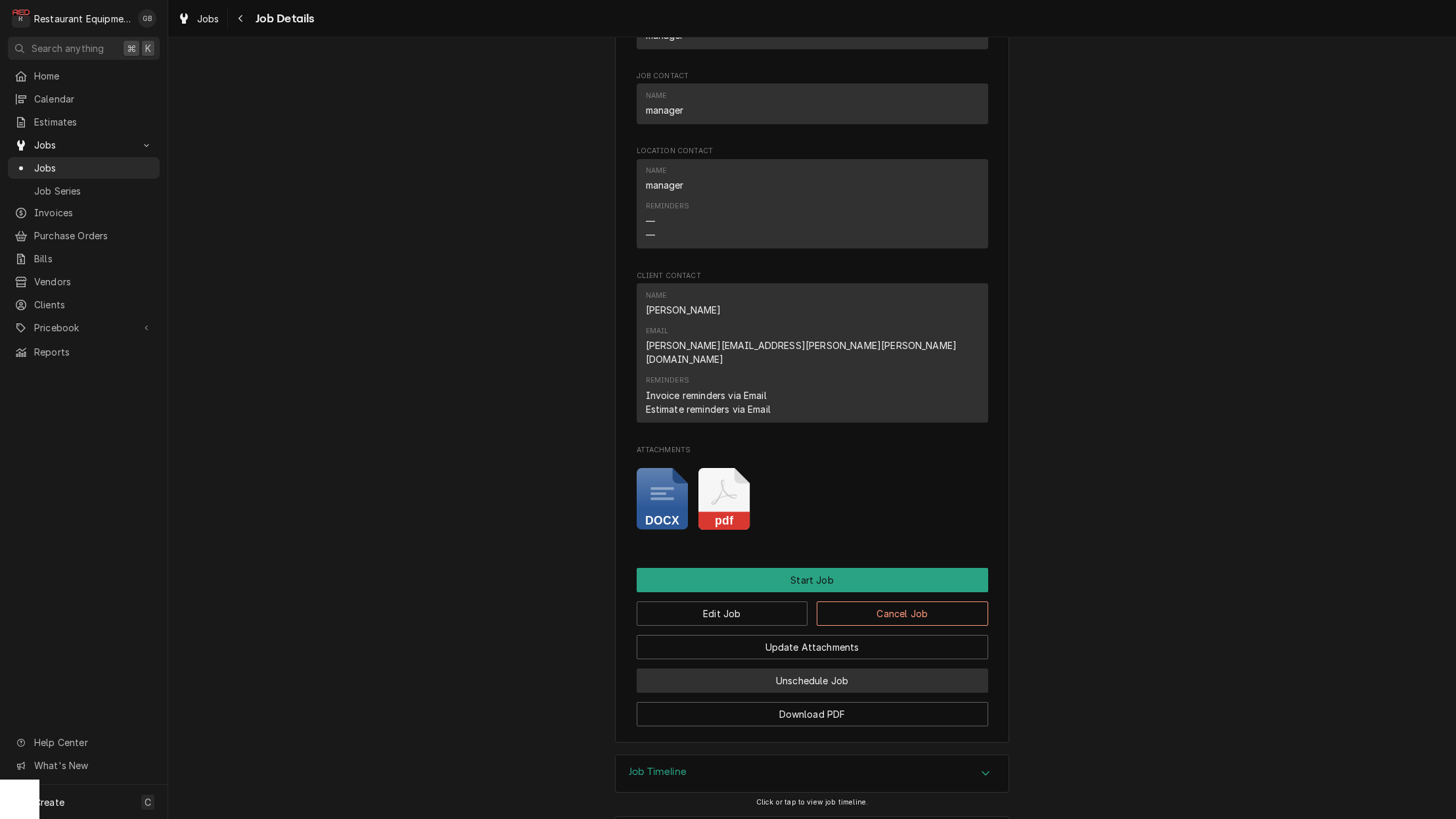
click at [824, 668] on button "Unschedule Job" at bounding box center [812, 681] width 352 height 25
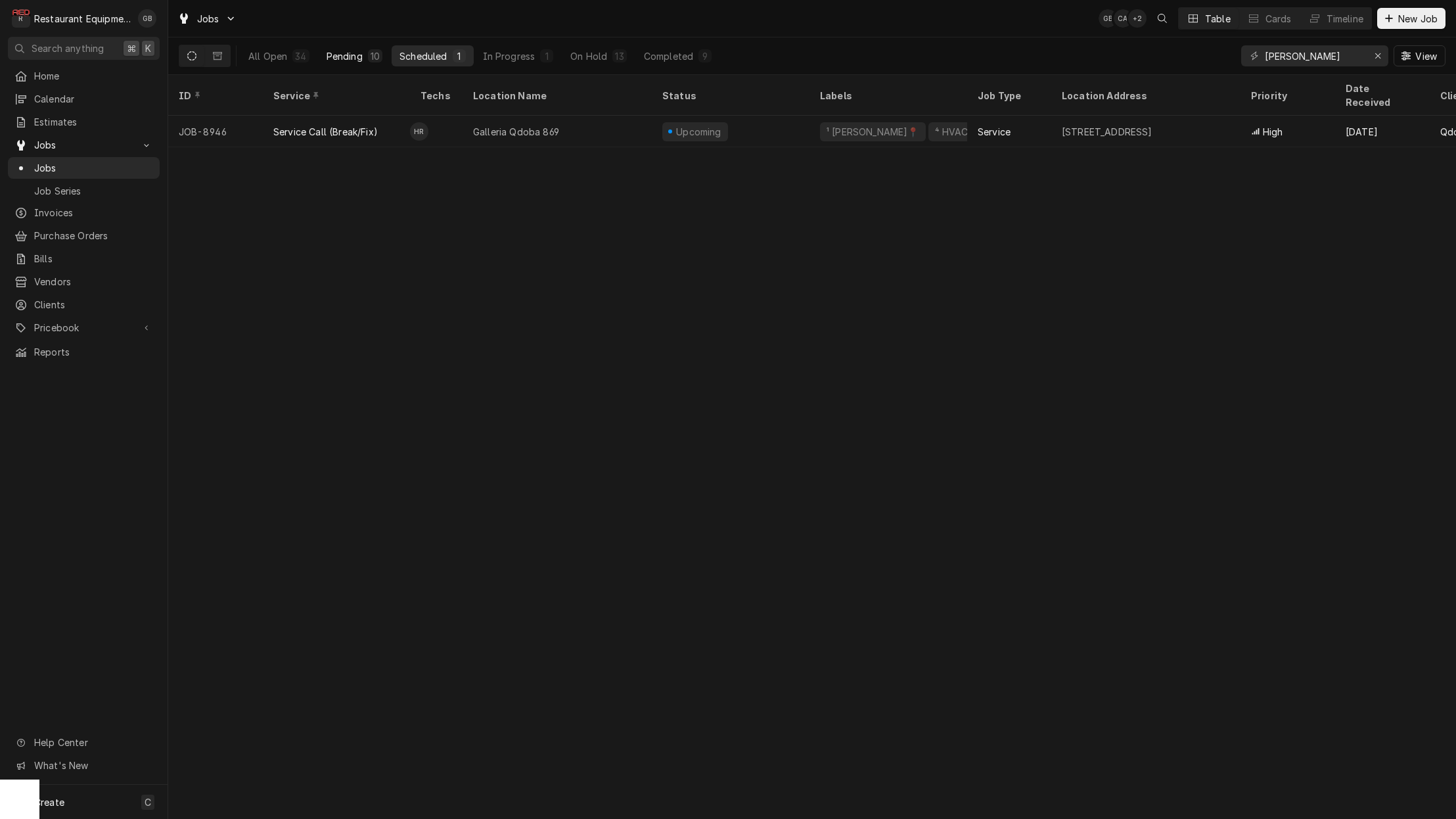
click at [347, 50] on div "Pending" at bounding box center [345, 56] width 36 height 14
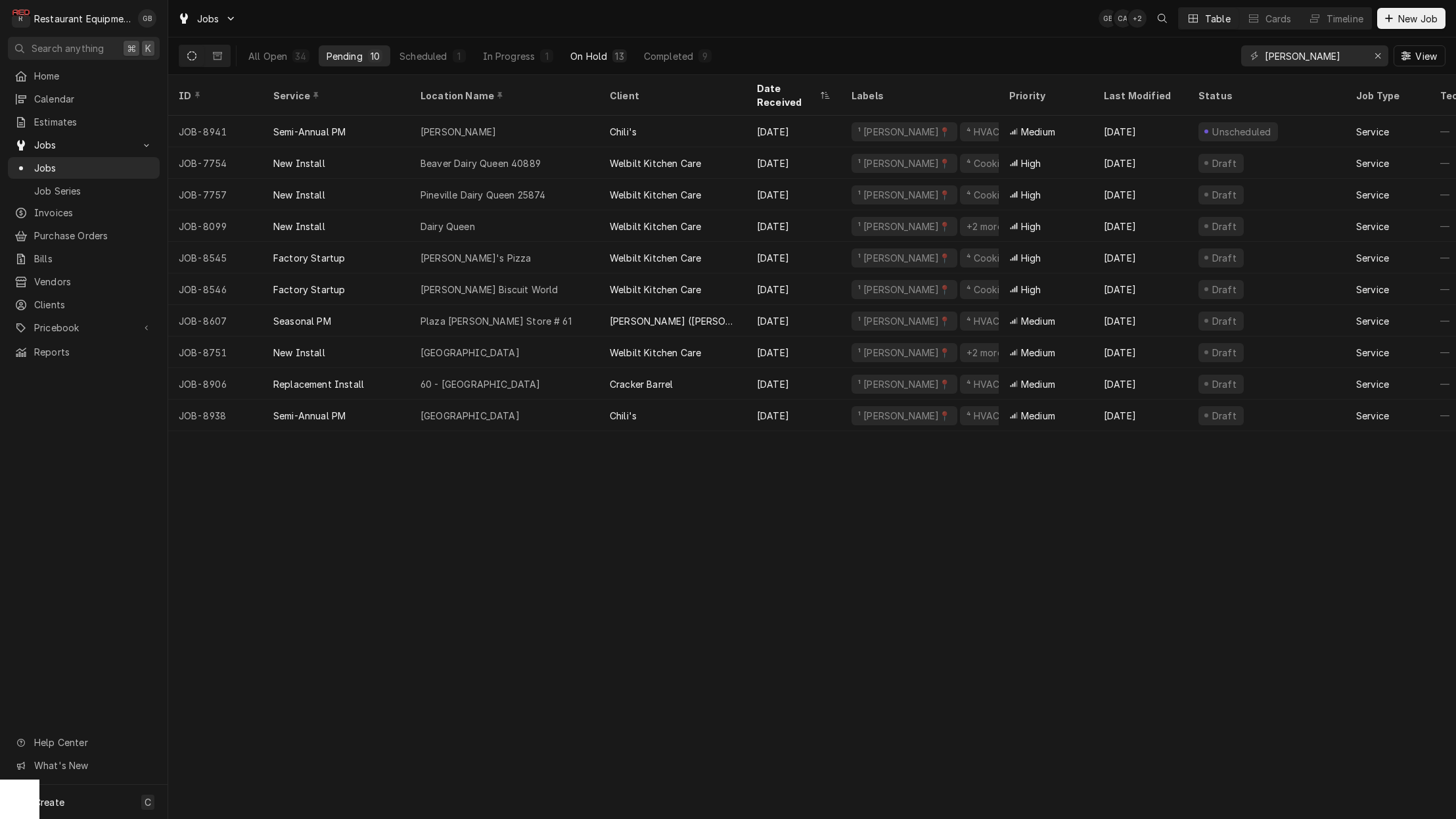
click at [585, 56] on div "On Hold" at bounding box center [588, 56] width 37 height 14
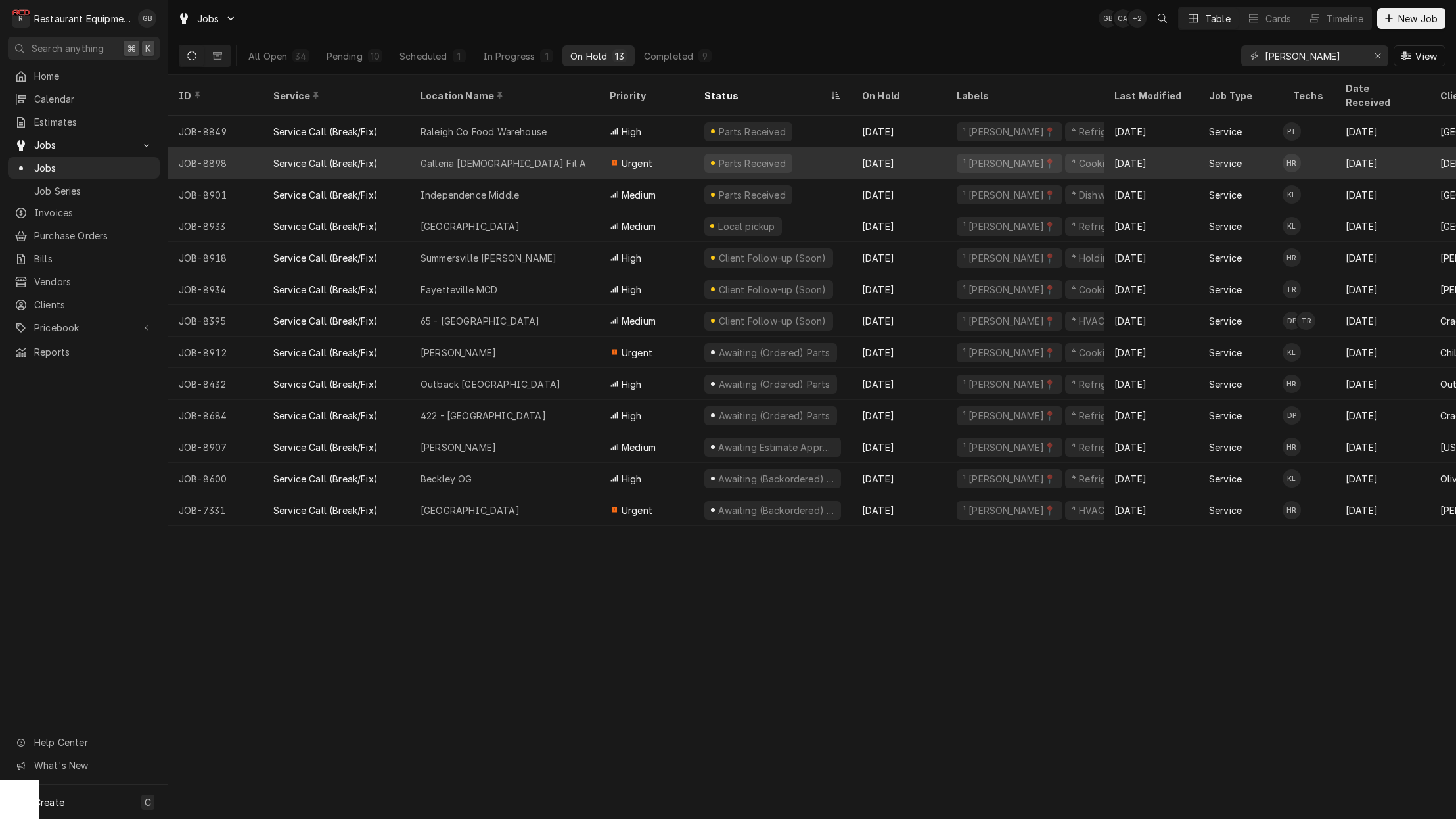
click at [500, 156] on div "Galleria [DEMOGRAPHIC_DATA] Fil A" at bounding box center [503, 163] width 166 height 14
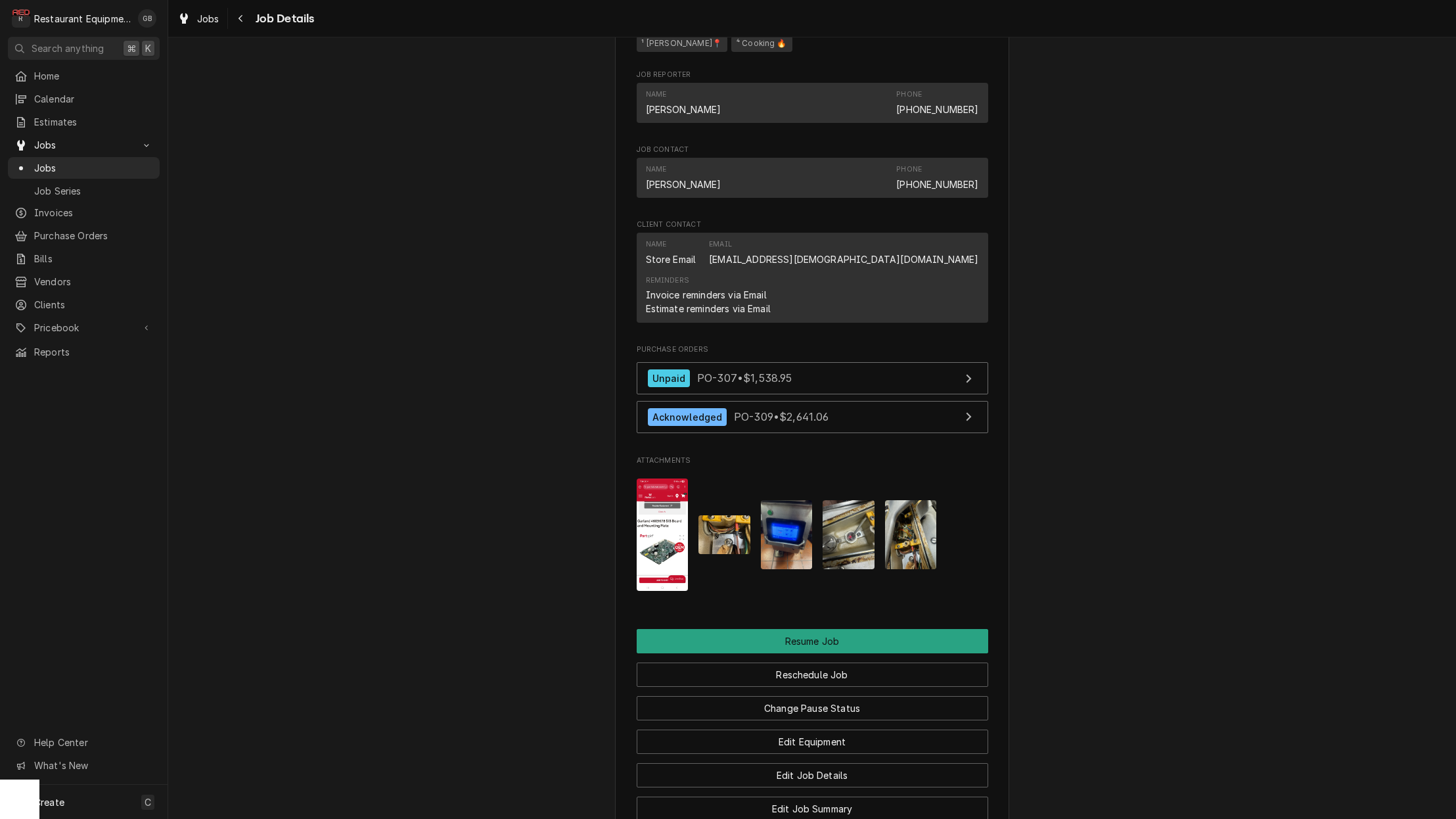
scroll to position [1098, 0]
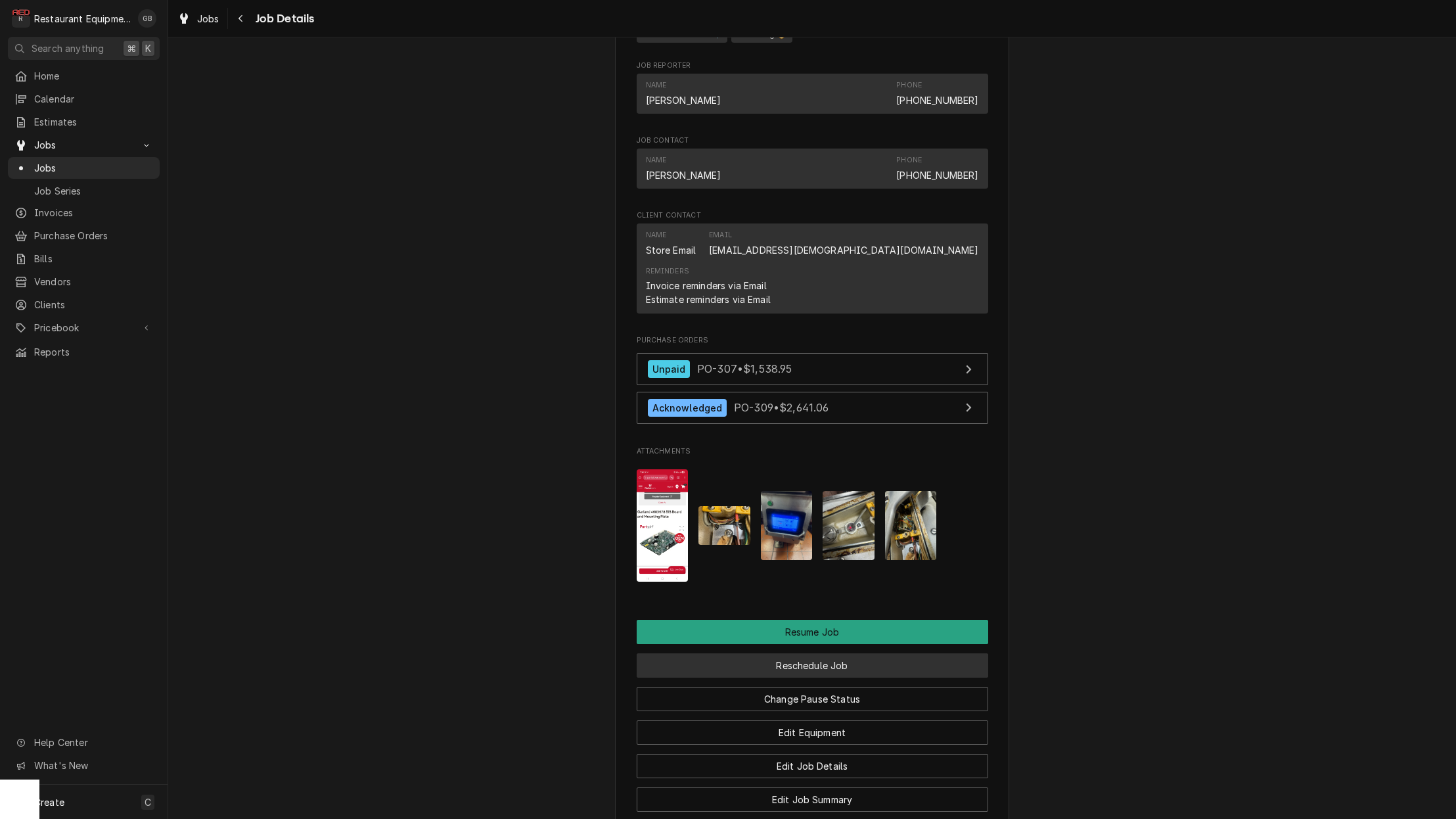
click at [806, 658] on button "Reschedule Job" at bounding box center [812, 665] width 352 height 25
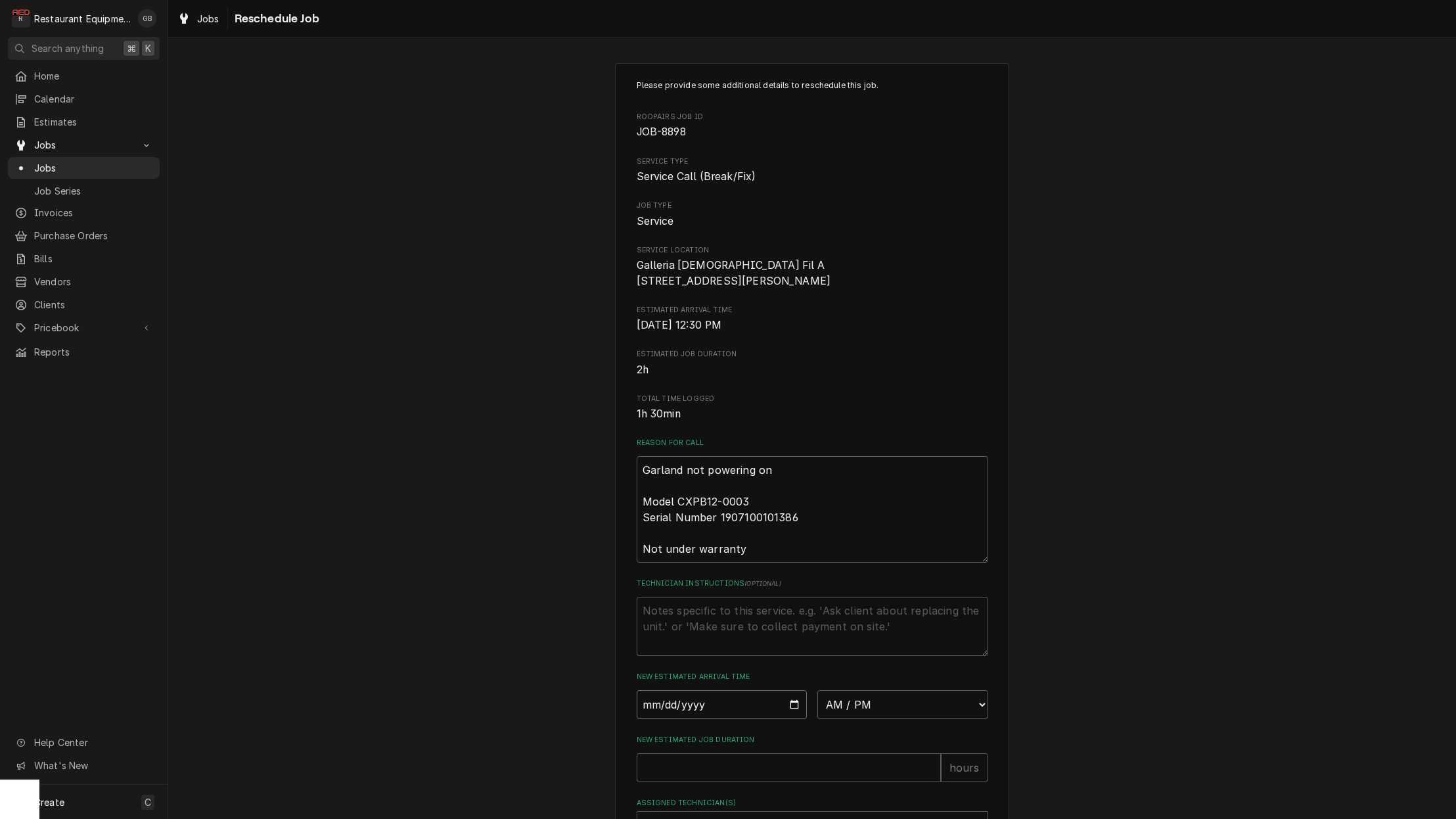
click at [676, 703] on input "Date" at bounding box center [722, 704] width 171 height 29
type input "2025-09-19"
type textarea "x"
select select "08:30:00"
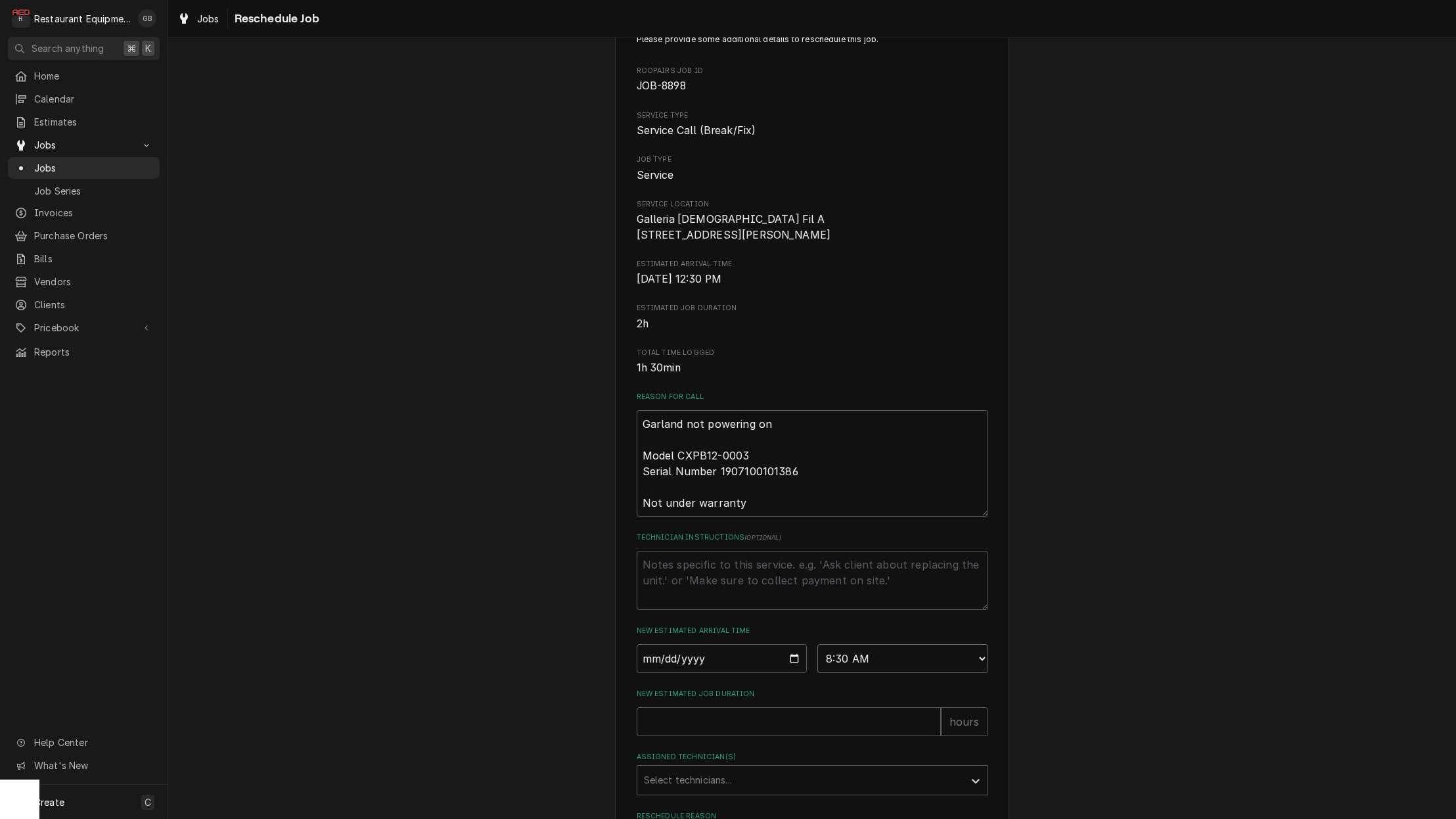
scroll to position [73, 0]
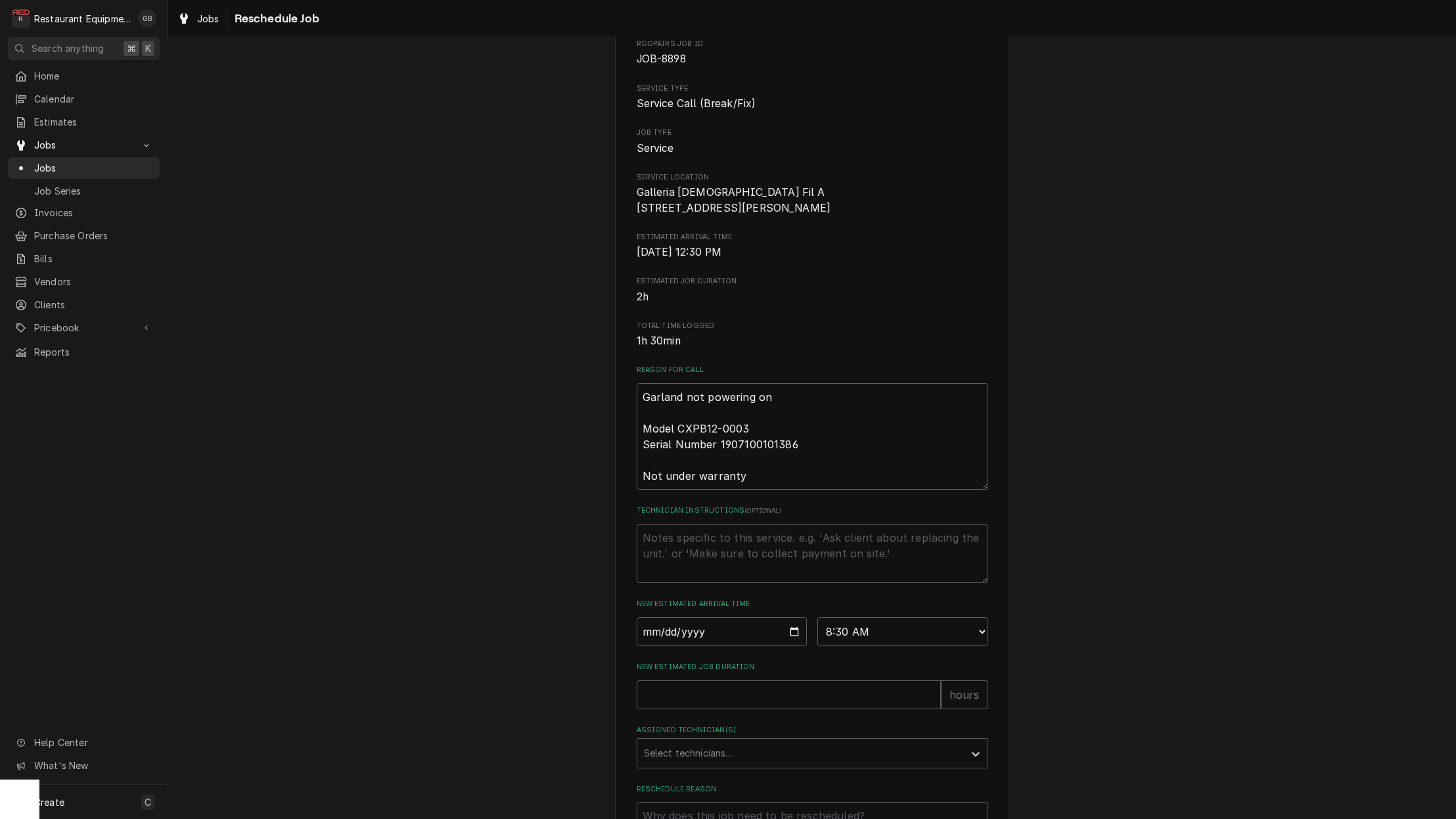
drag, startPoint x: 620, startPoint y: 714, endPoint x: 627, endPoint y: 714, distance: 7.0
click at [618, 714] on div "Please provide some additional details to reschedule this job. Roopairs Job ID …" at bounding box center [812, 459] width 394 height 939
click at [667, 722] on div "Please provide some additional details to reschedule this job. Roopairs Job ID …" at bounding box center [812, 433] width 352 height 854
click at [667, 703] on input "New Estimated Job Duration" at bounding box center [789, 694] width 304 height 29
type textarea "x"
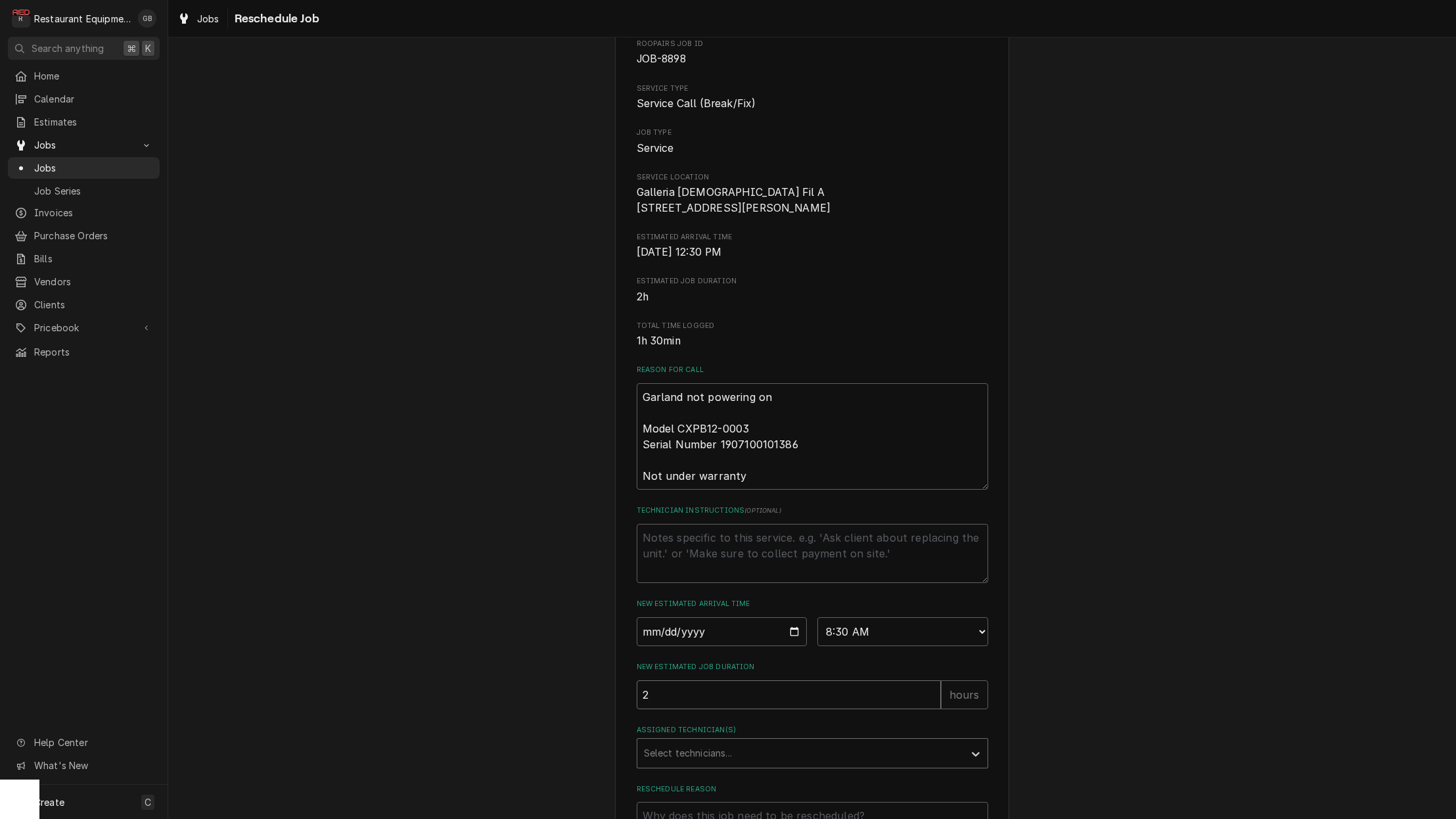
type input "2"
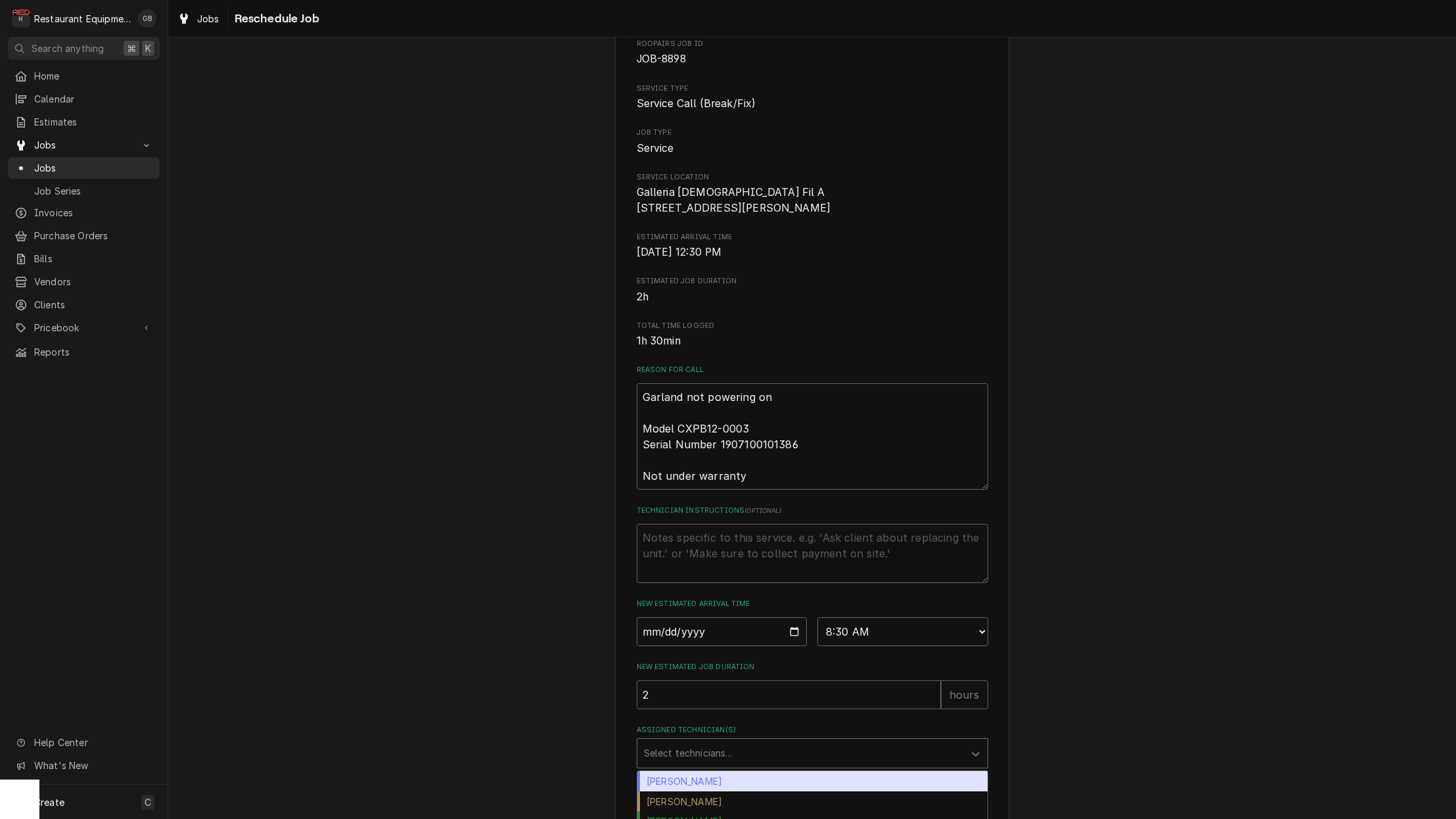
click at [727, 760] on div "Select technicians..." at bounding box center [800, 753] width 314 height 14
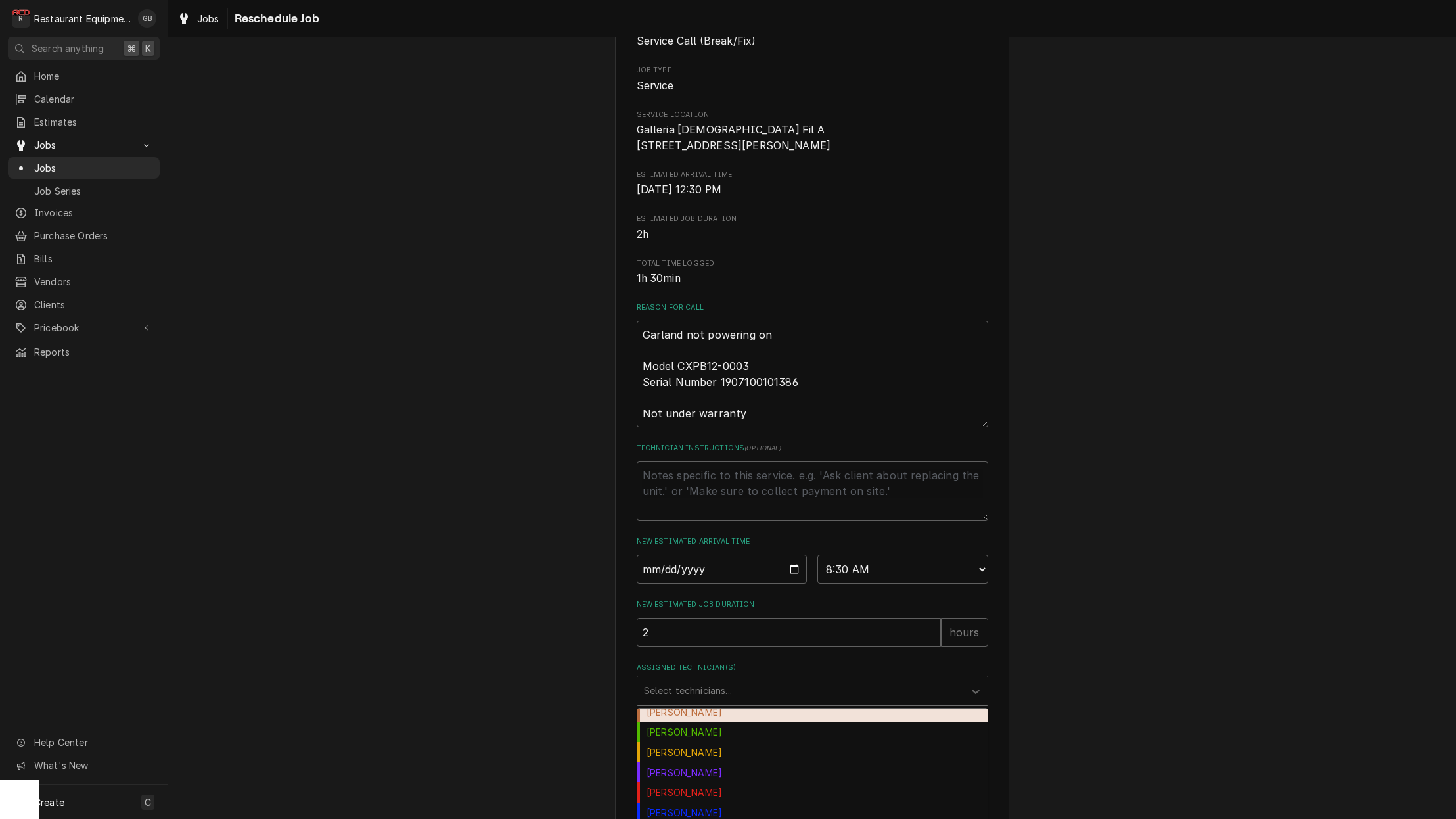
scroll to position [0, 0]
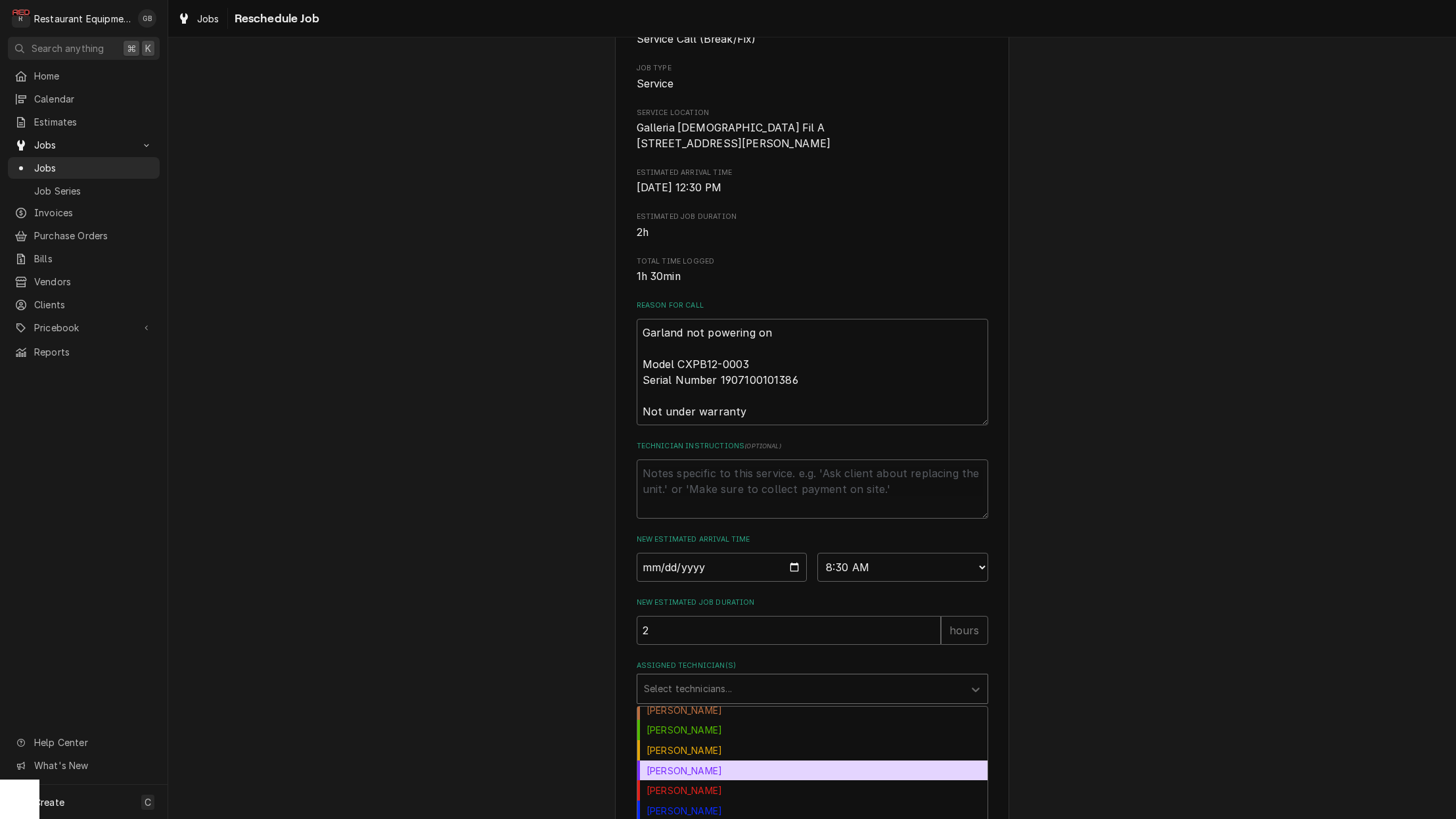
click at [727, 780] on div "Kaleb Lewis" at bounding box center [812, 771] width 350 height 20
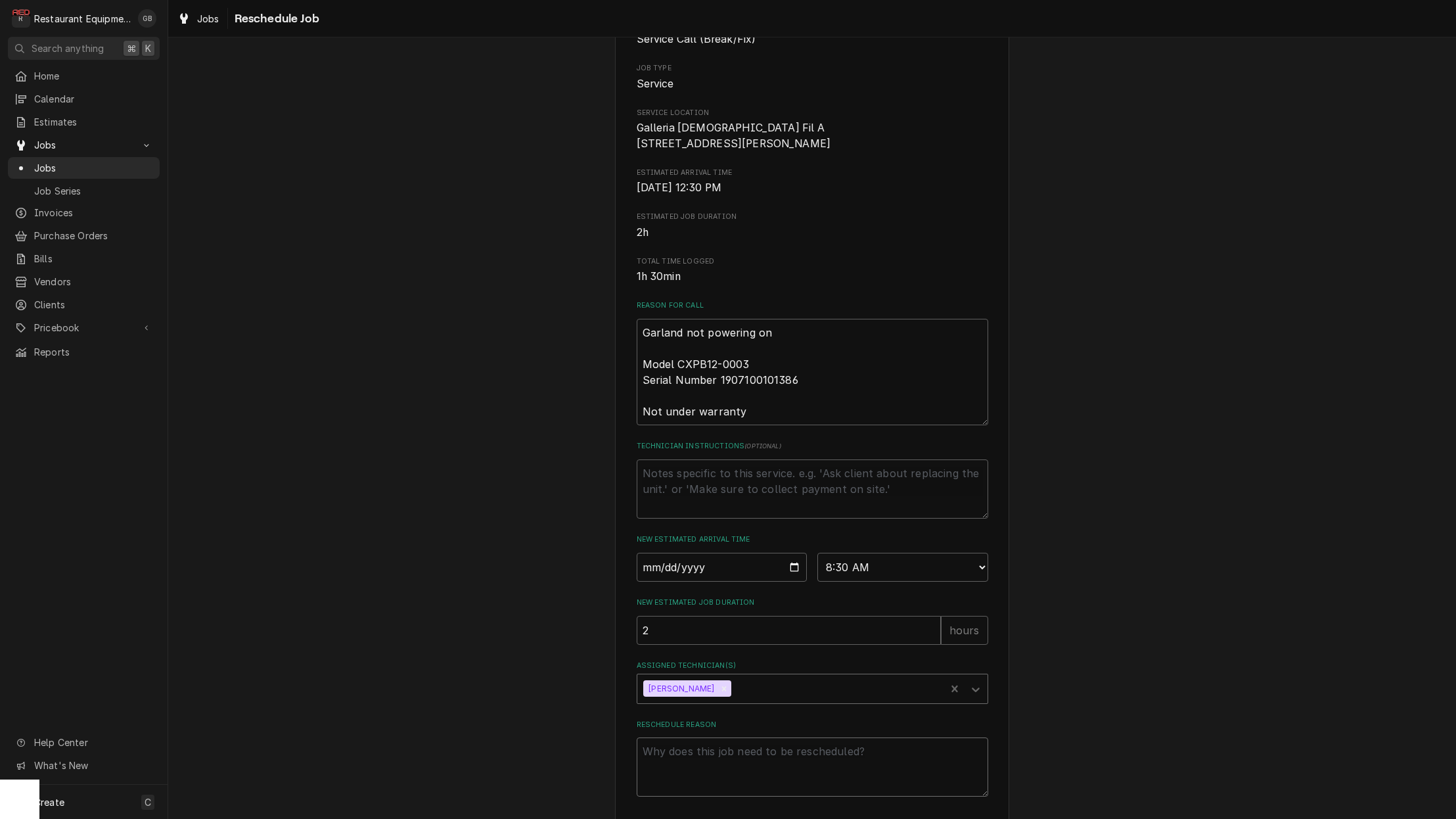
click at [720, 763] on textarea "Reschedule Reason" at bounding box center [812, 767] width 352 height 59
type textarea "x"
type textarea "p"
type textarea "x"
type textarea "pa"
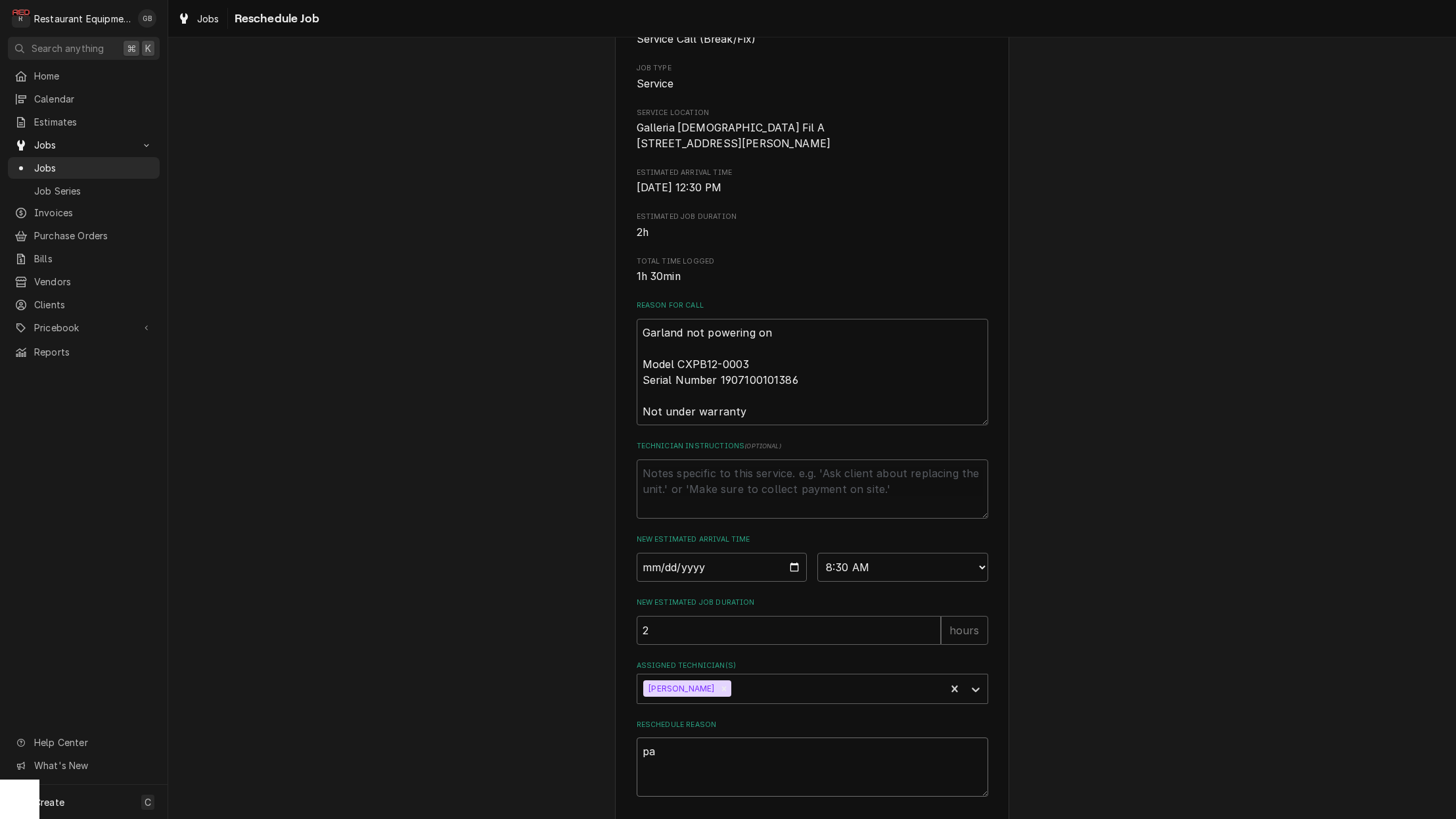
type textarea "x"
type textarea "par"
type textarea "x"
type textarea "part"
type textarea "x"
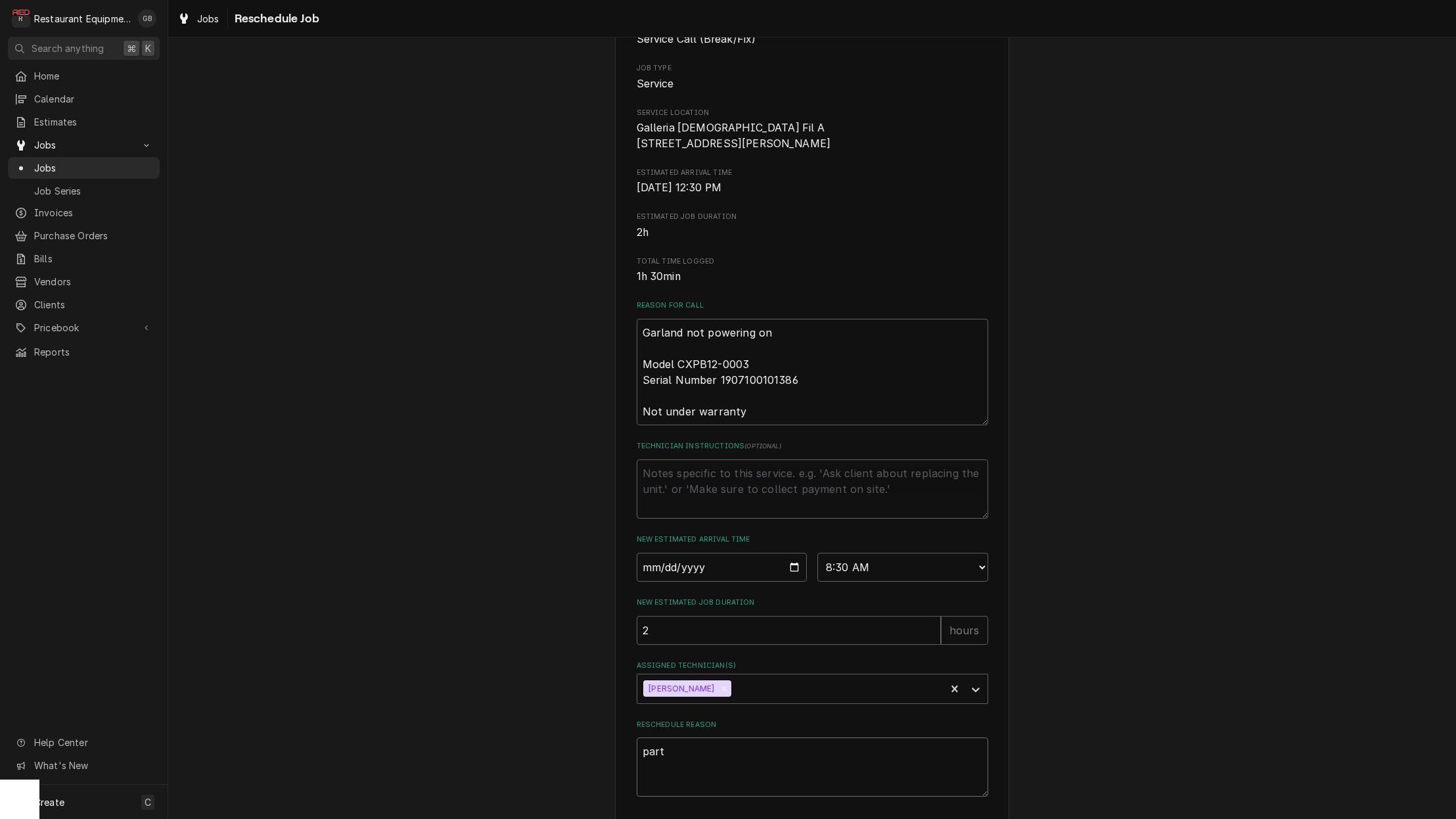
type textarea "partd"
type textarea "x"
type textarea "part"
type textarea "x"
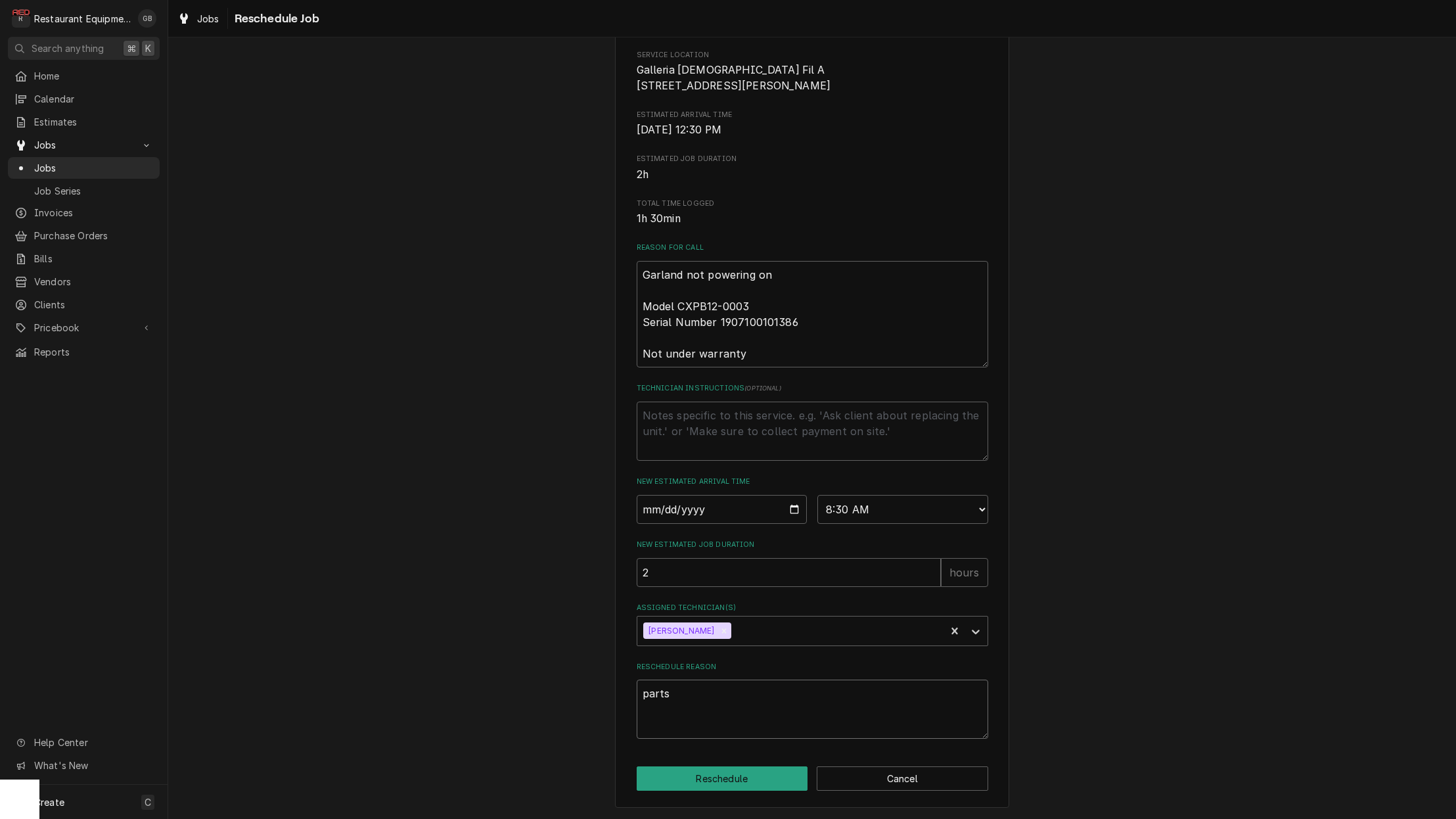
scroll to position [200, 0]
type textarea "parts"
click at [729, 773] on button "Reschedule" at bounding box center [722, 779] width 172 height 25
type textarea "x"
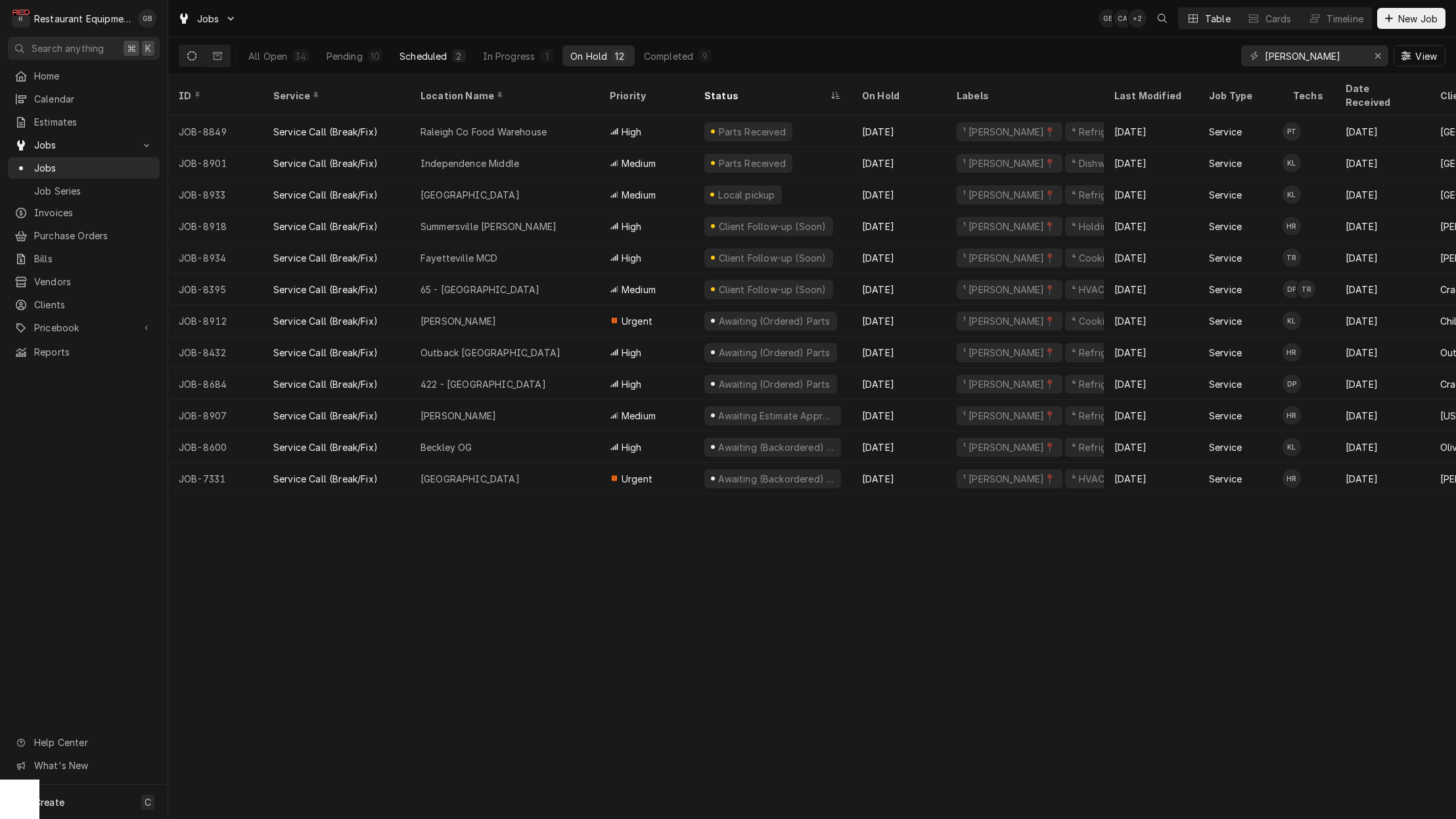
click at [453, 61] on div "2" at bounding box center [459, 56] width 13 height 13
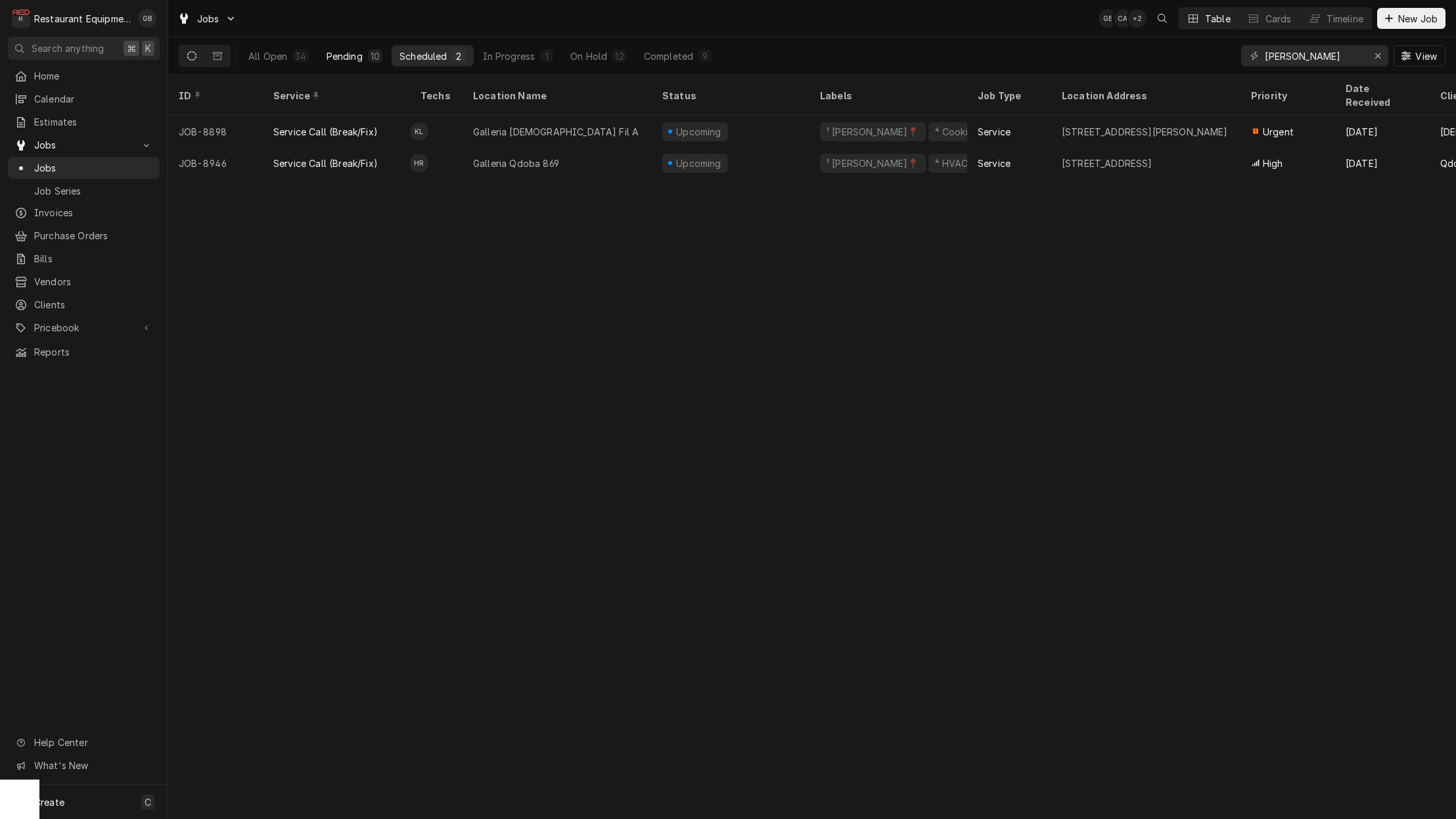
click at [385, 56] on button "Pending 10" at bounding box center [354, 56] width 71 height 21
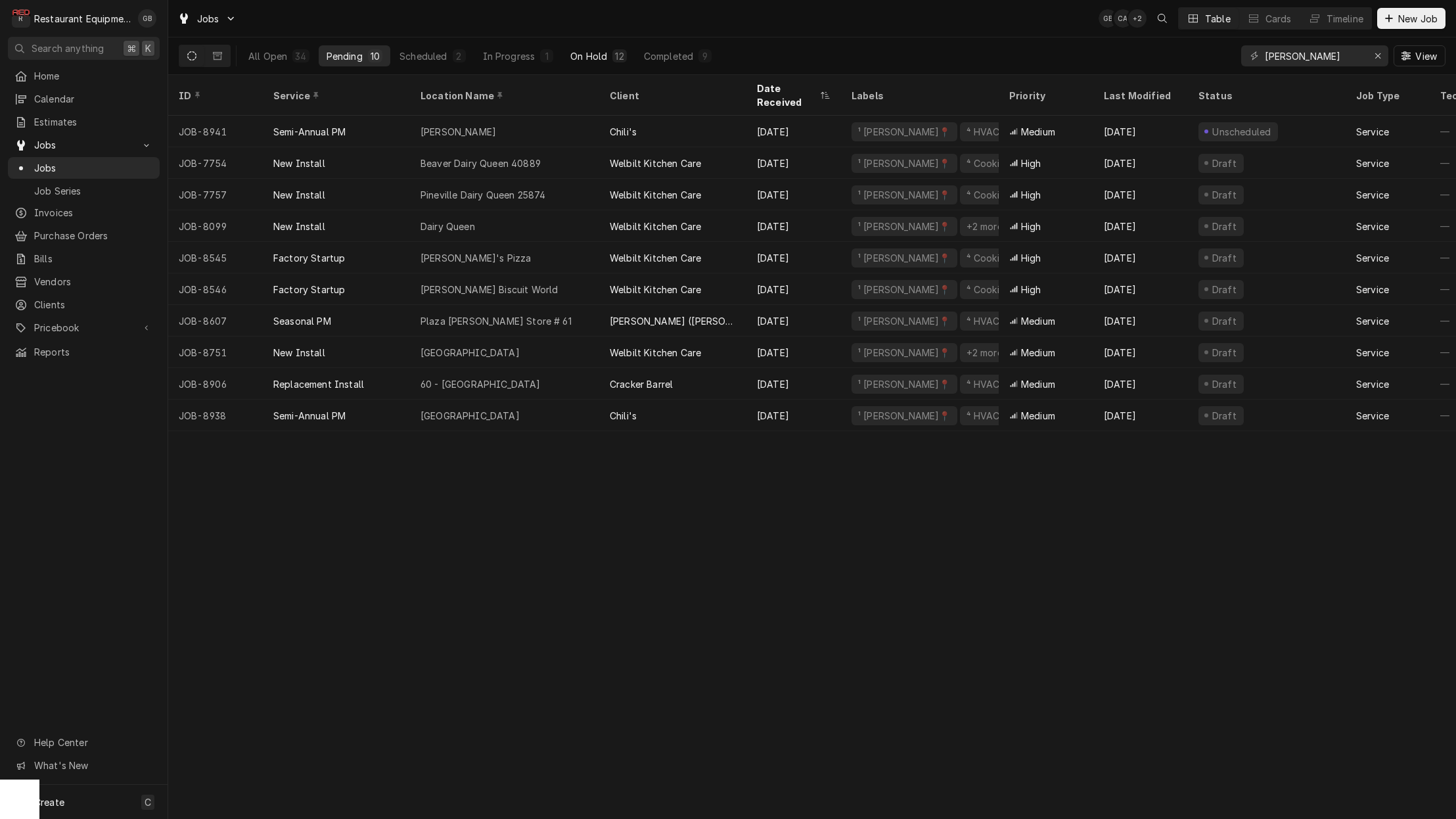
scroll to position [0, 1]
click at [601, 57] on div "On Hold" at bounding box center [588, 56] width 37 height 14
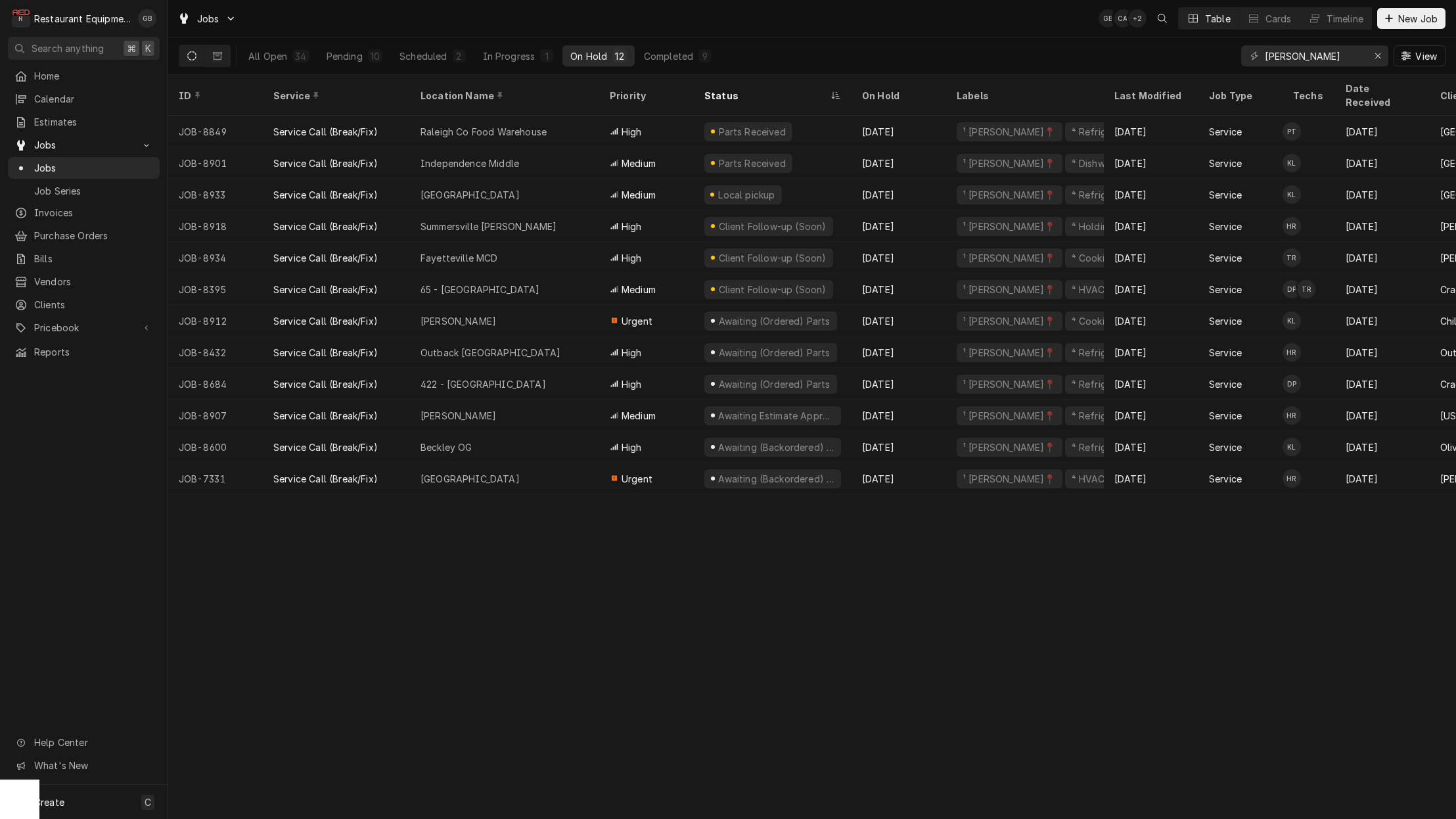
scroll to position [0, 0]
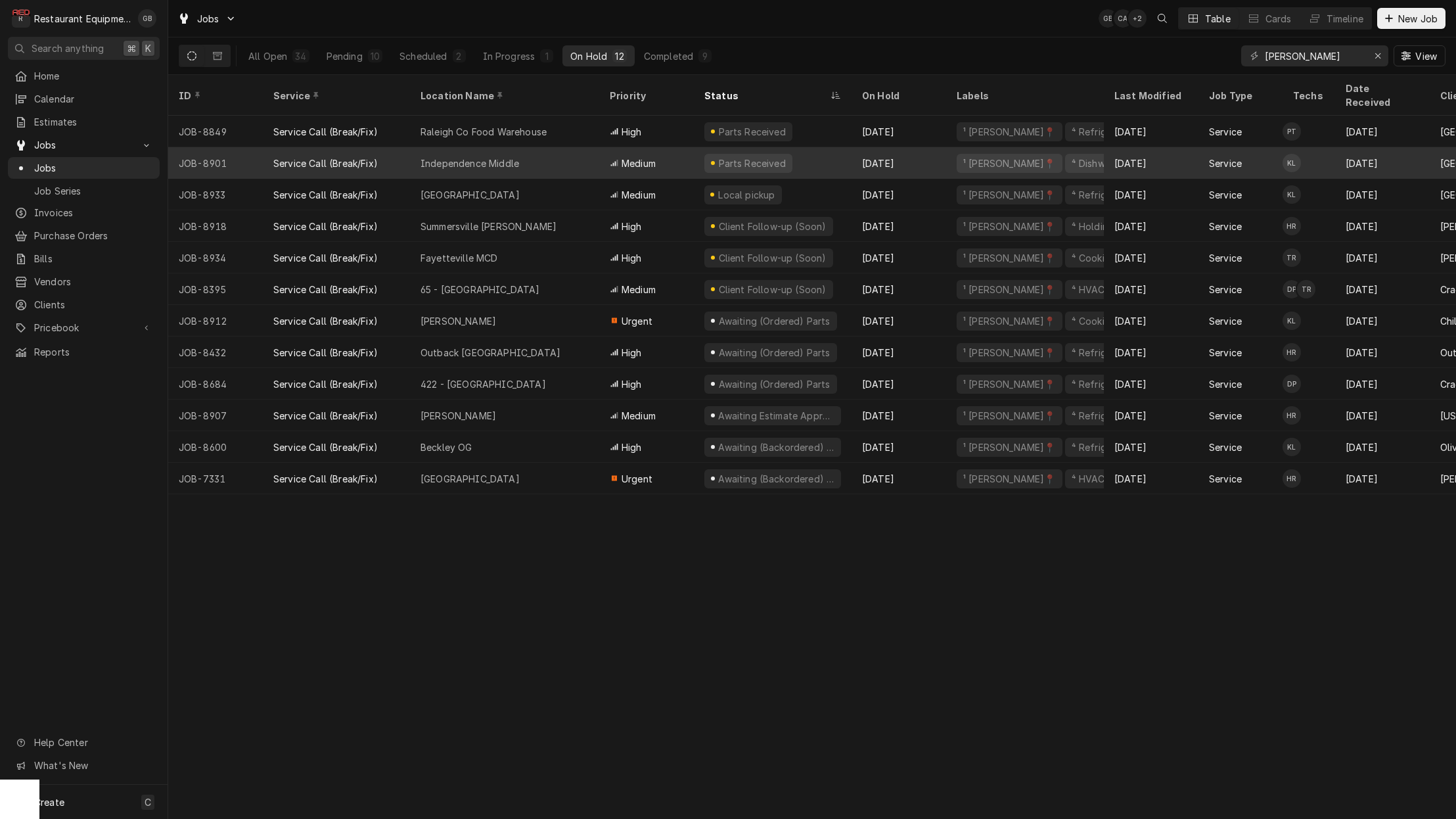
click at [524, 147] on div "Independence Middle" at bounding box center [505, 163] width 190 height 32
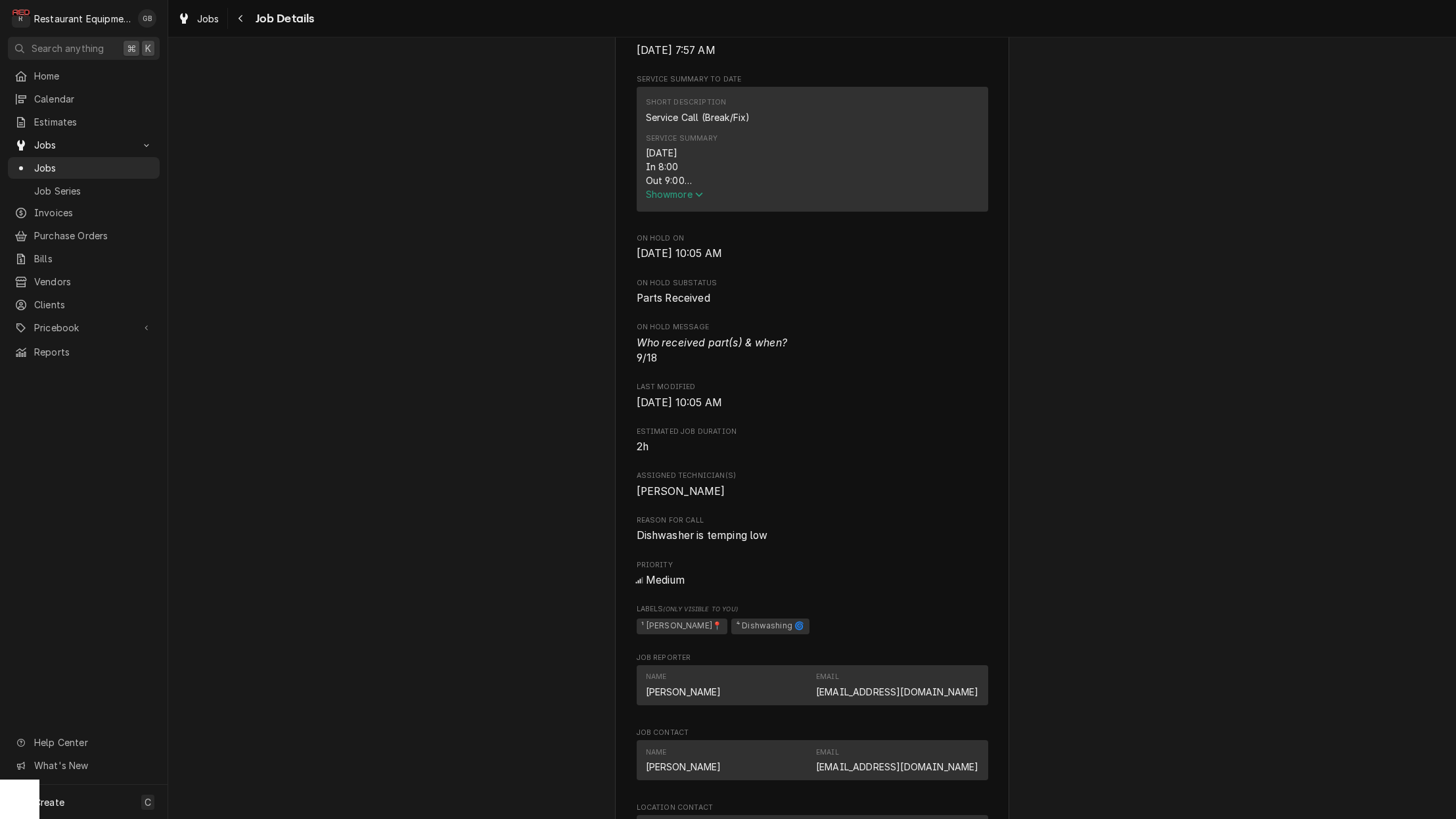
scroll to position [516, 0]
click at [685, 202] on span "Show more" at bounding box center [675, 198] width 58 height 11
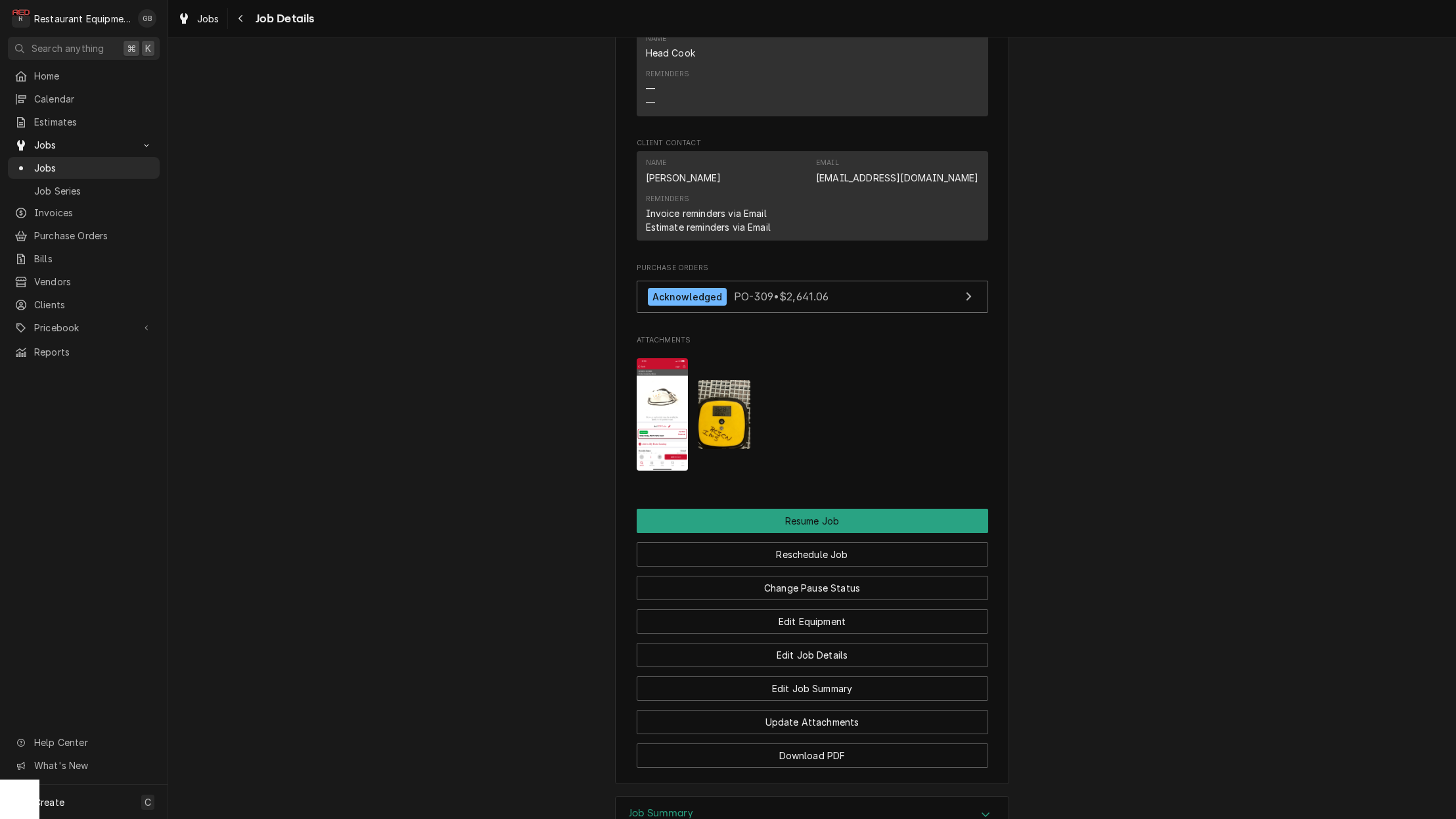
scroll to position [1437, 0]
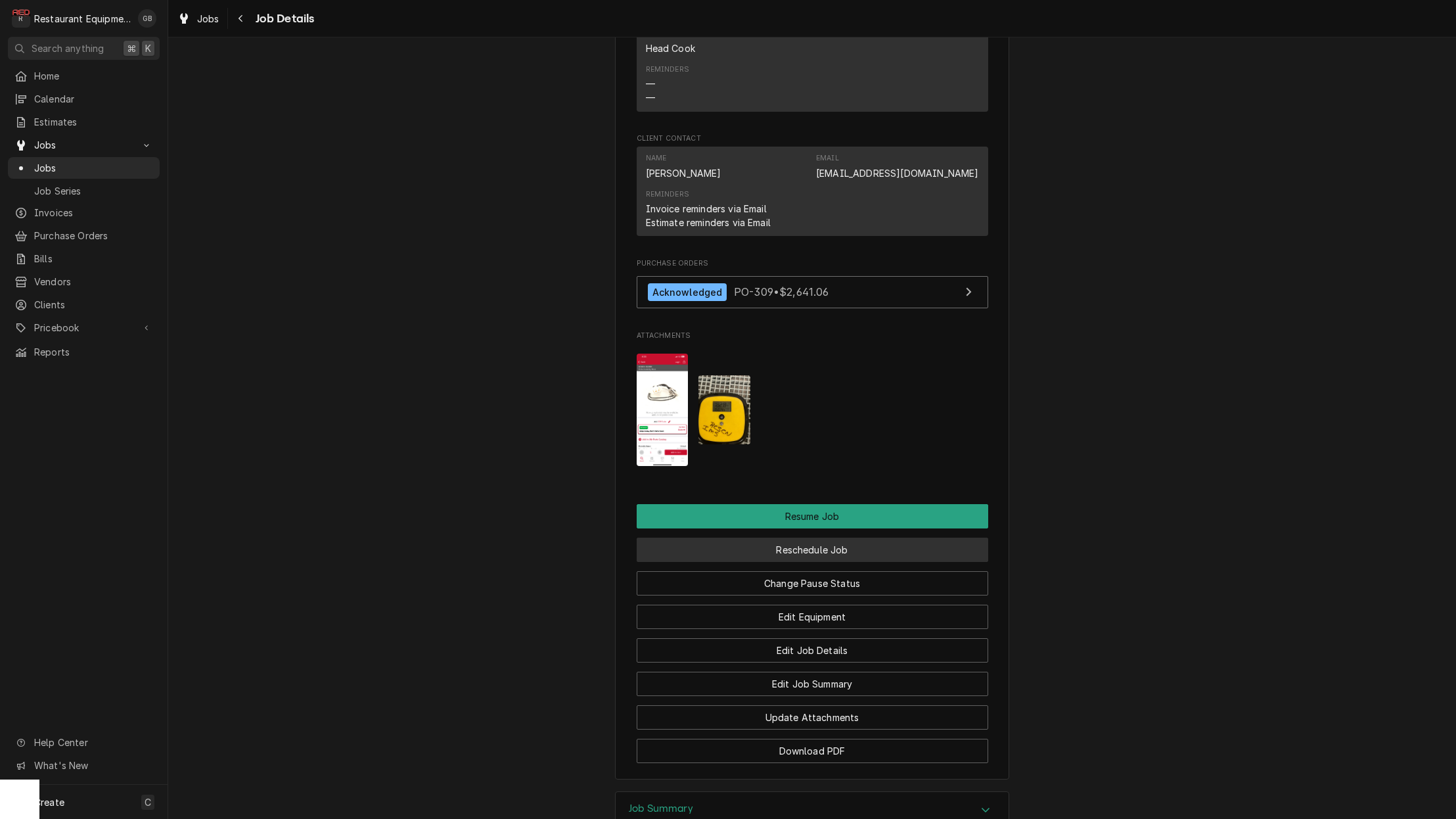
click at [855, 545] on button "Reschedule Job" at bounding box center [812, 550] width 352 height 25
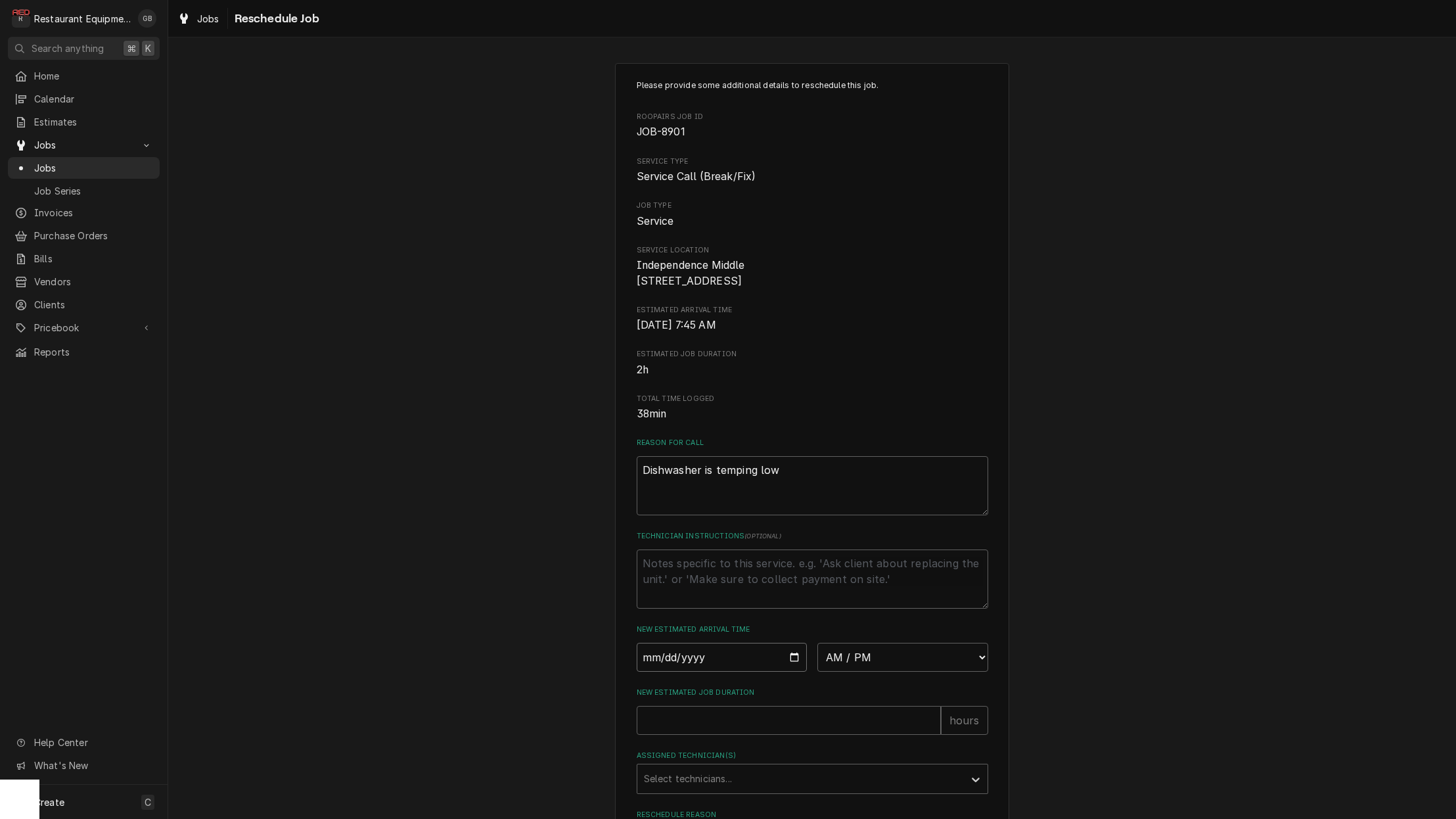
click at [680, 657] on input "Date" at bounding box center [722, 657] width 171 height 29
type input "2025-09-19"
type textarea "x"
select select "08:45:00"
click at [687, 724] on input "New Estimated Job Duration" at bounding box center [789, 720] width 304 height 29
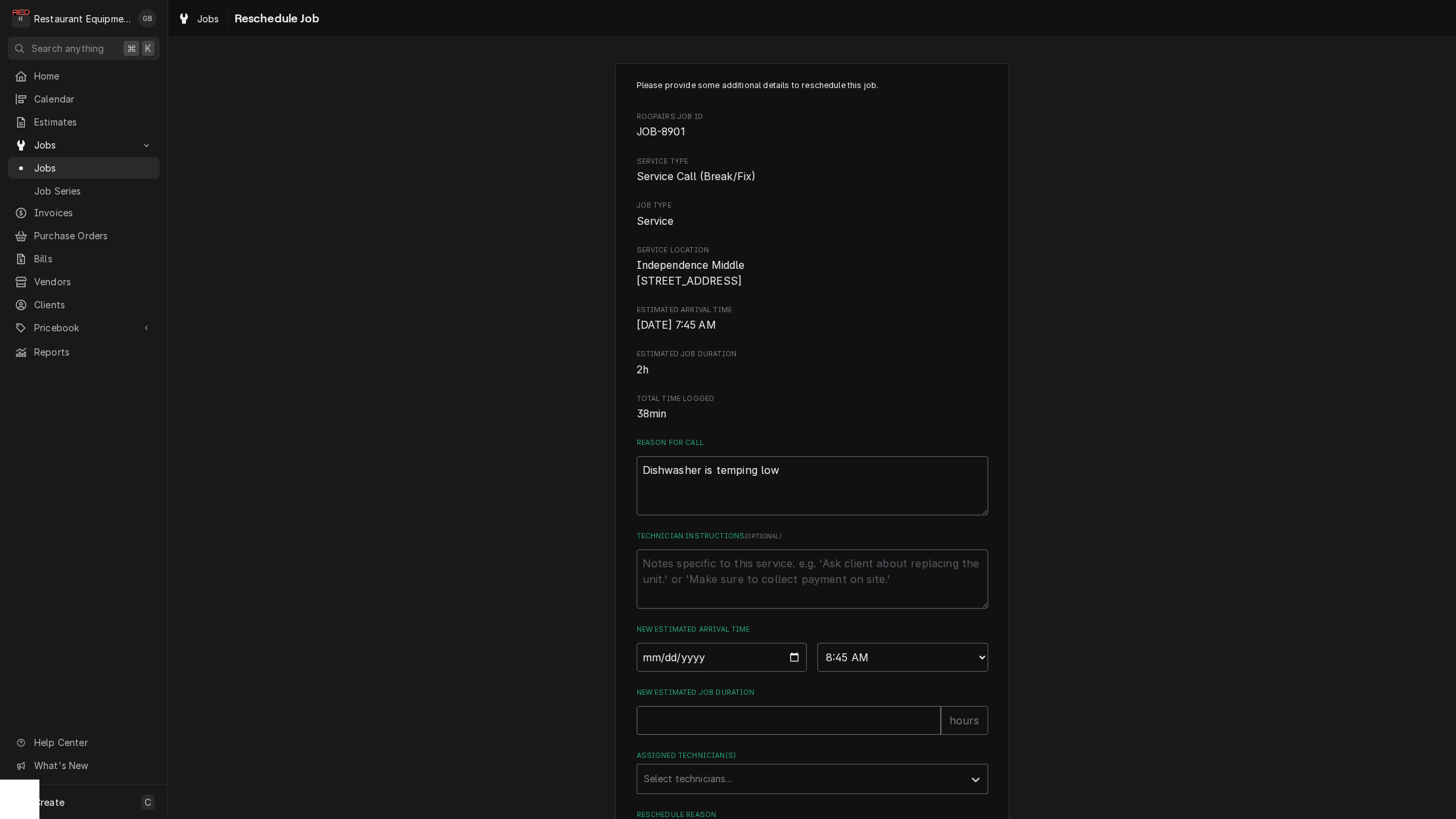
type textarea "x"
type input "1"
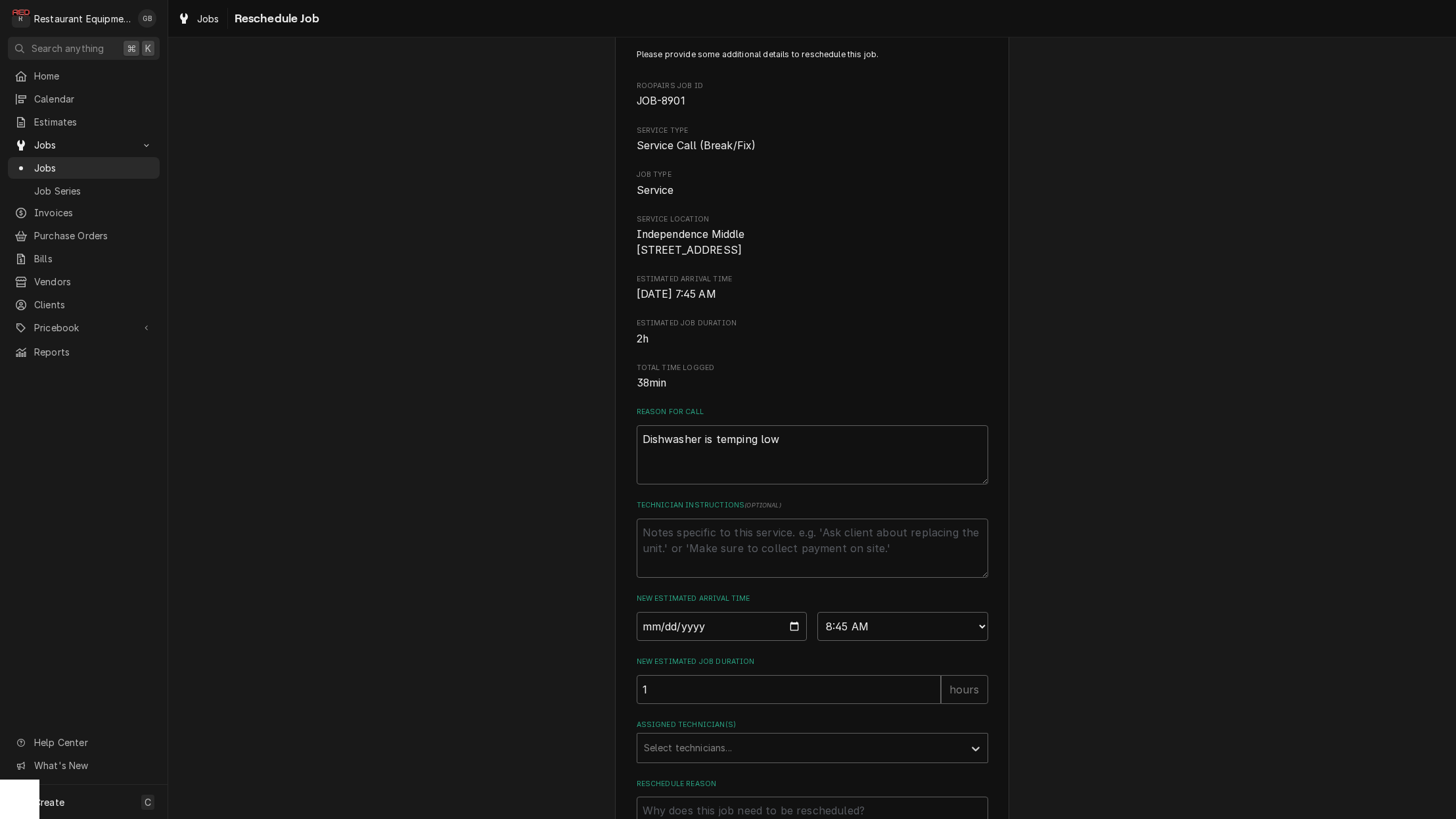
scroll to position [32, 0]
click at [754, 759] on div "Assigned Technician(s)" at bounding box center [800, 747] width 314 height 24
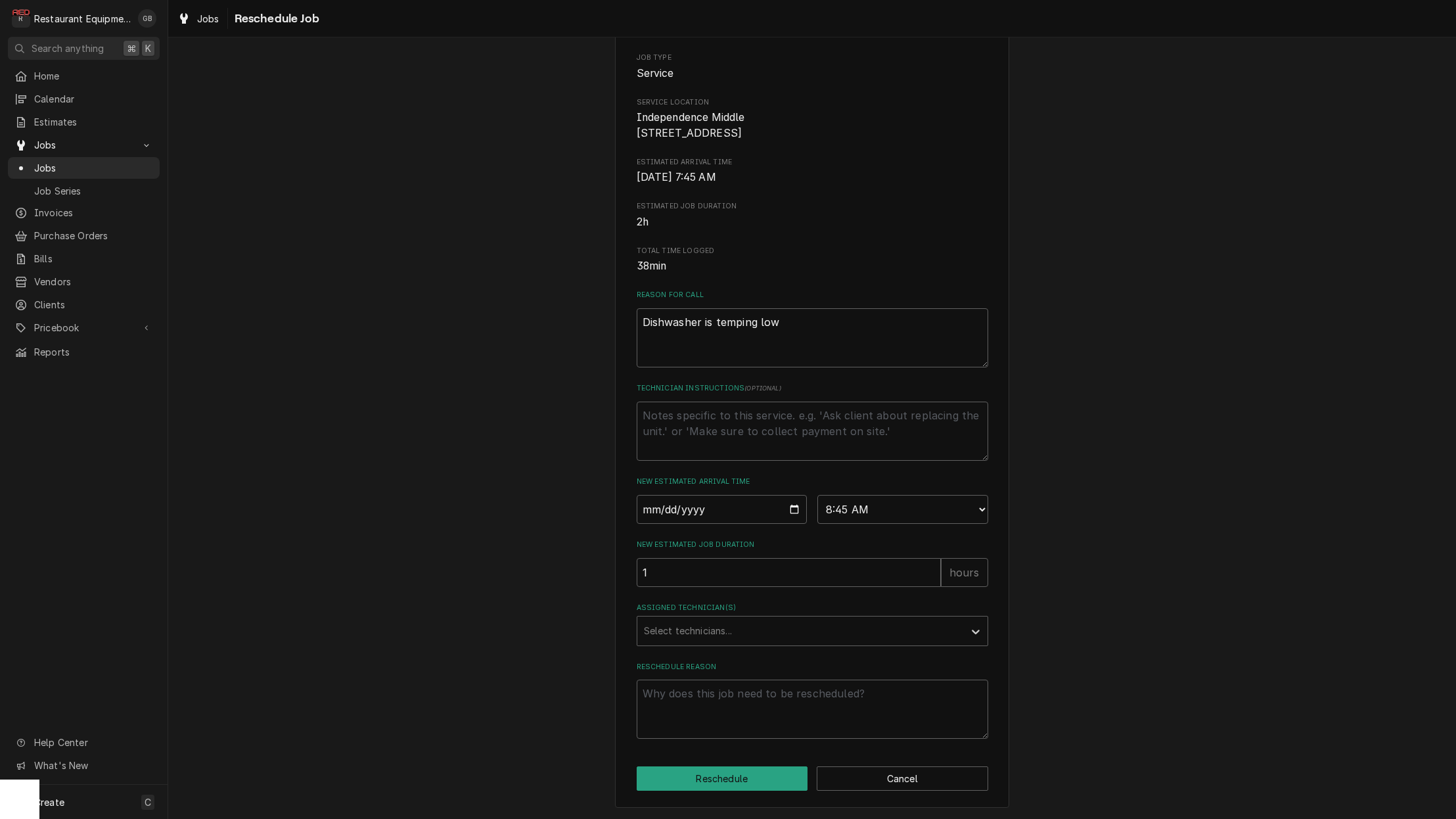
scroll to position [153, 0]
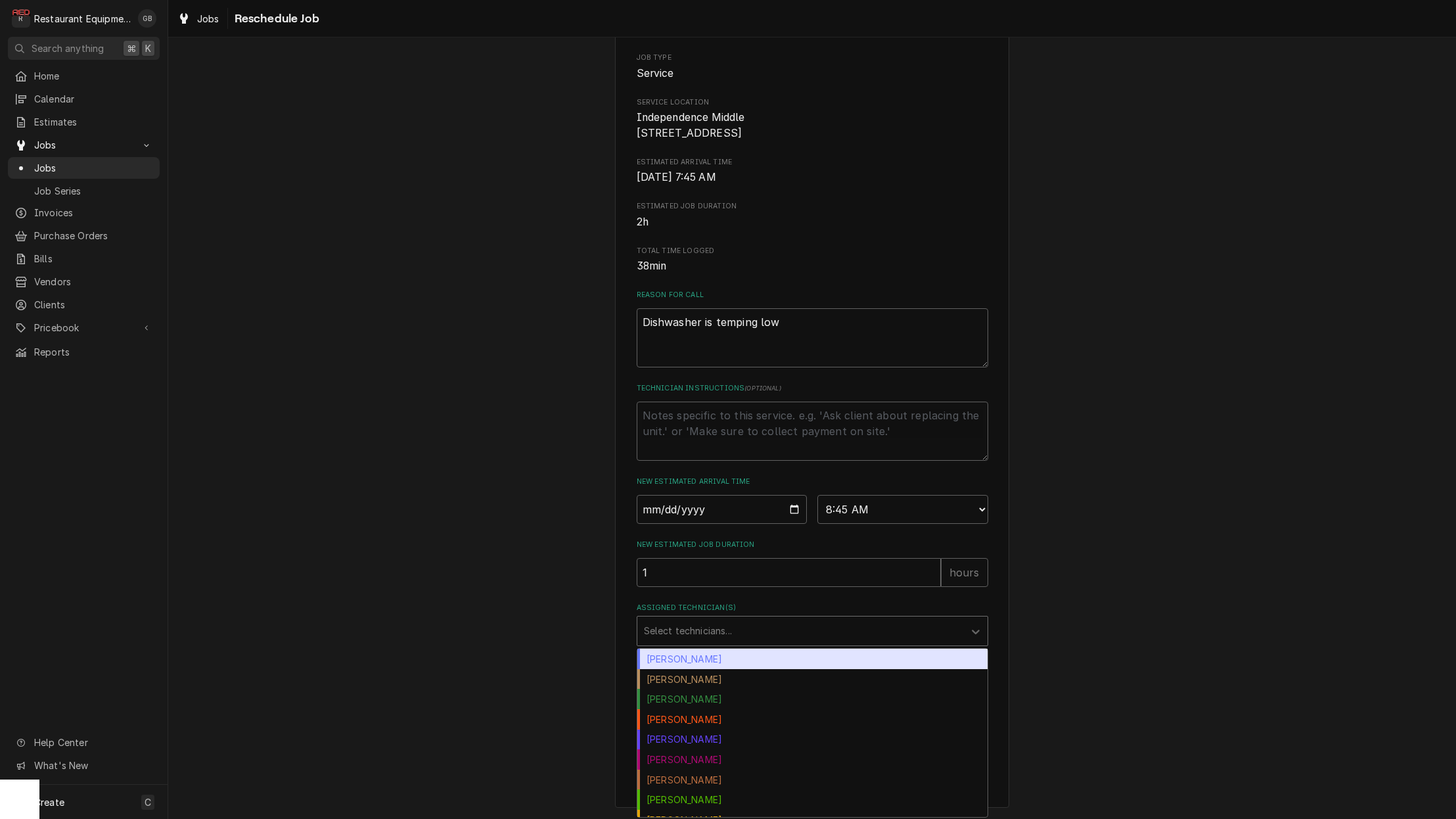
click at [734, 641] on div "Assigned Technician(s)" at bounding box center [800, 631] width 314 height 24
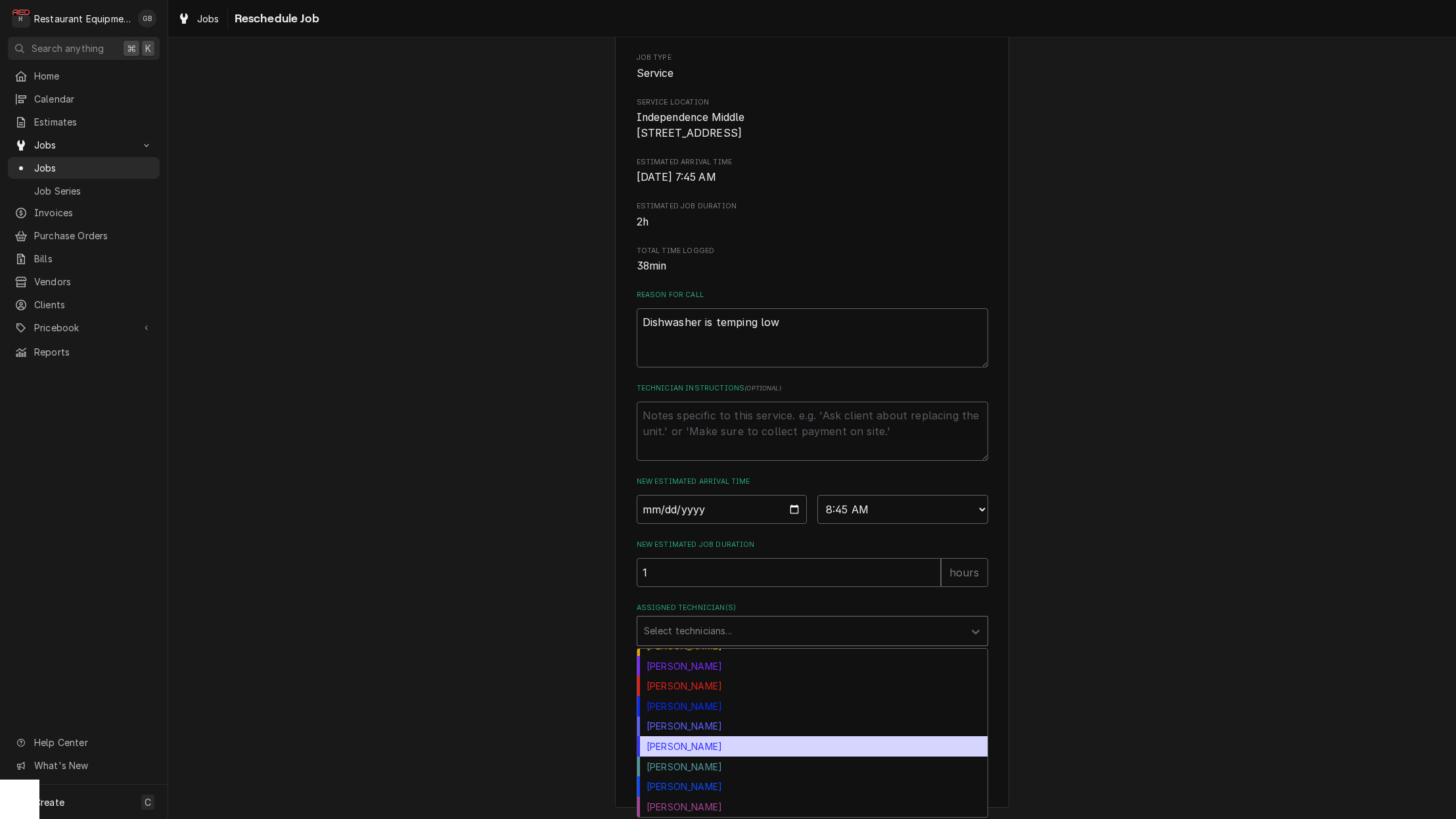
scroll to position [174, 0]
click at [685, 740] on div "Thomas Ross" at bounding box center [812, 746] width 350 height 20
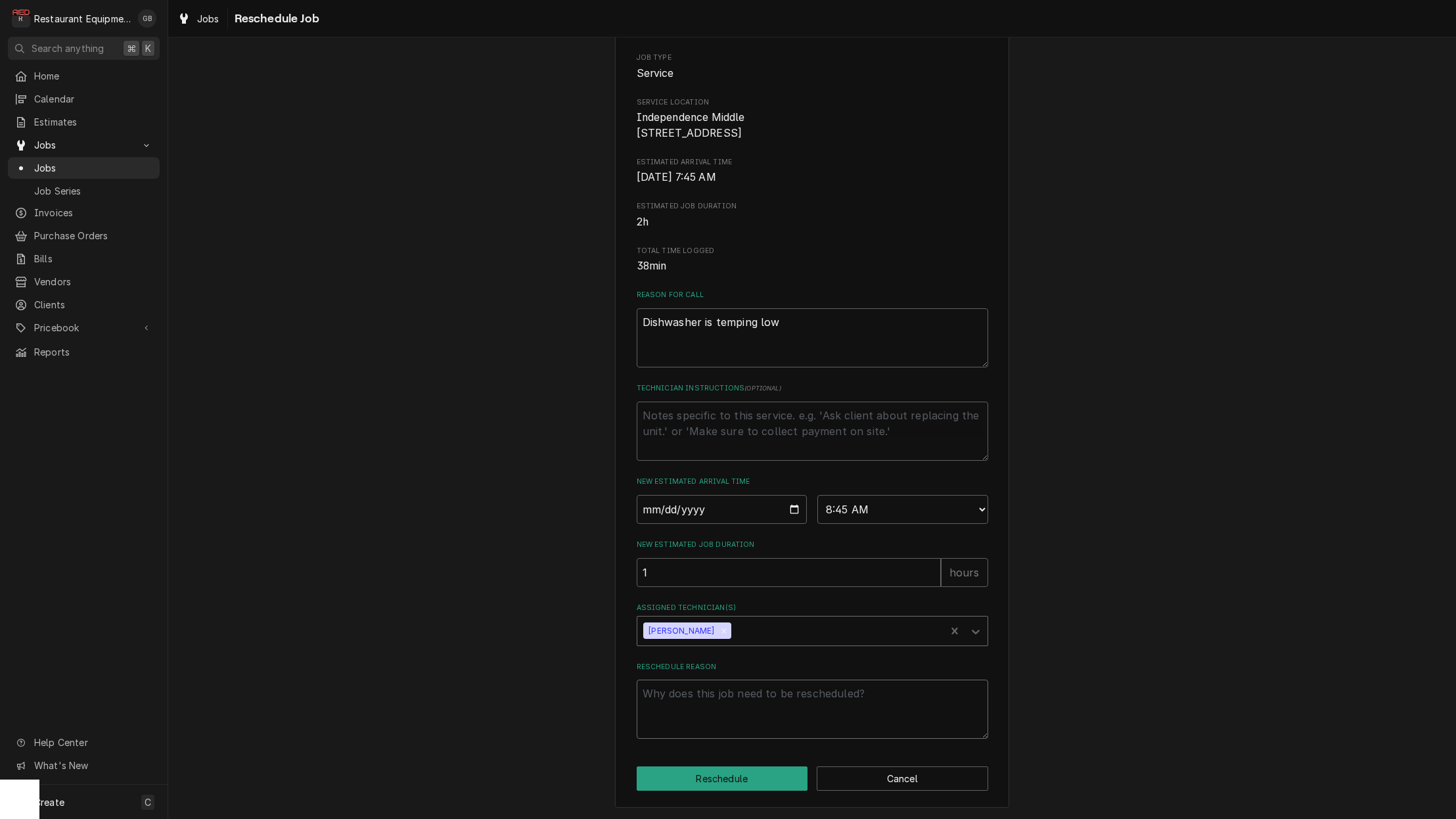
click at [706, 734] on textarea "Reschedule Reason" at bounding box center [812, 709] width 352 height 59
type textarea "x"
type textarea "p"
type textarea "x"
type textarea "pa"
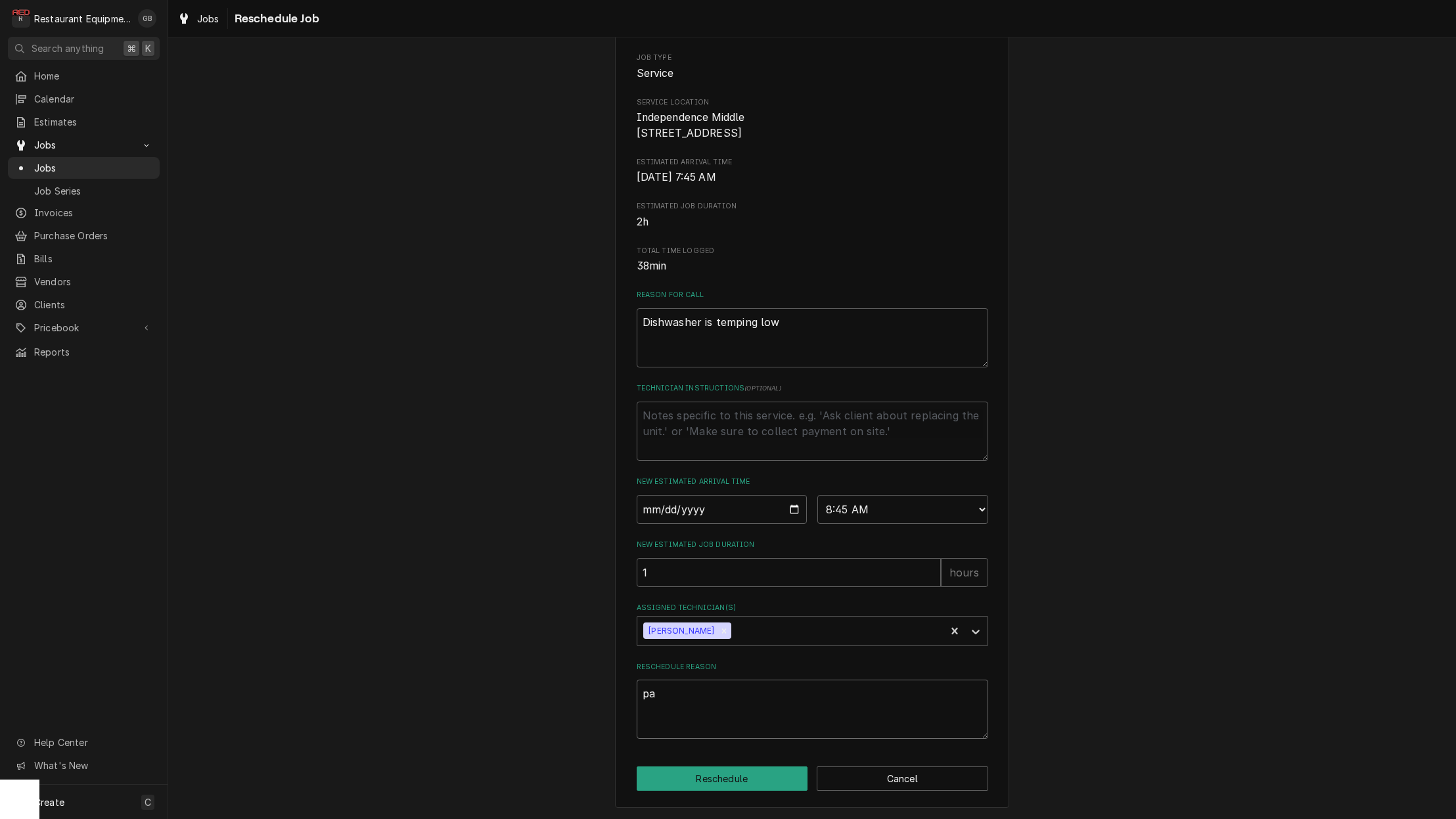
type textarea "x"
type textarea "par"
type textarea "x"
type textarea "part"
type textarea "x"
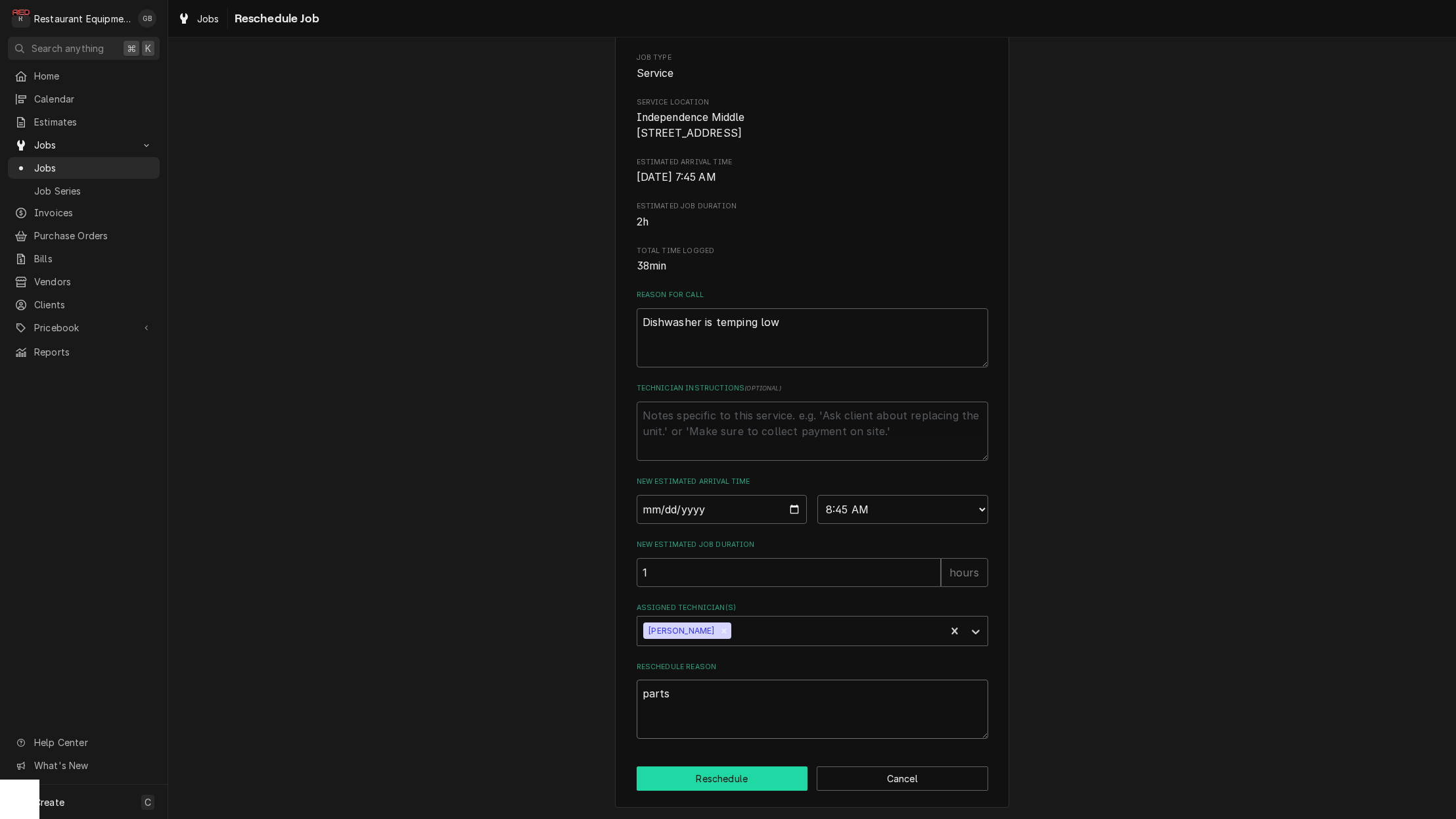
type textarea "parts"
click at [740, 784] on button "Reschedule" at bounding box center [722, 779] width 172 height 25
type textarea "x"
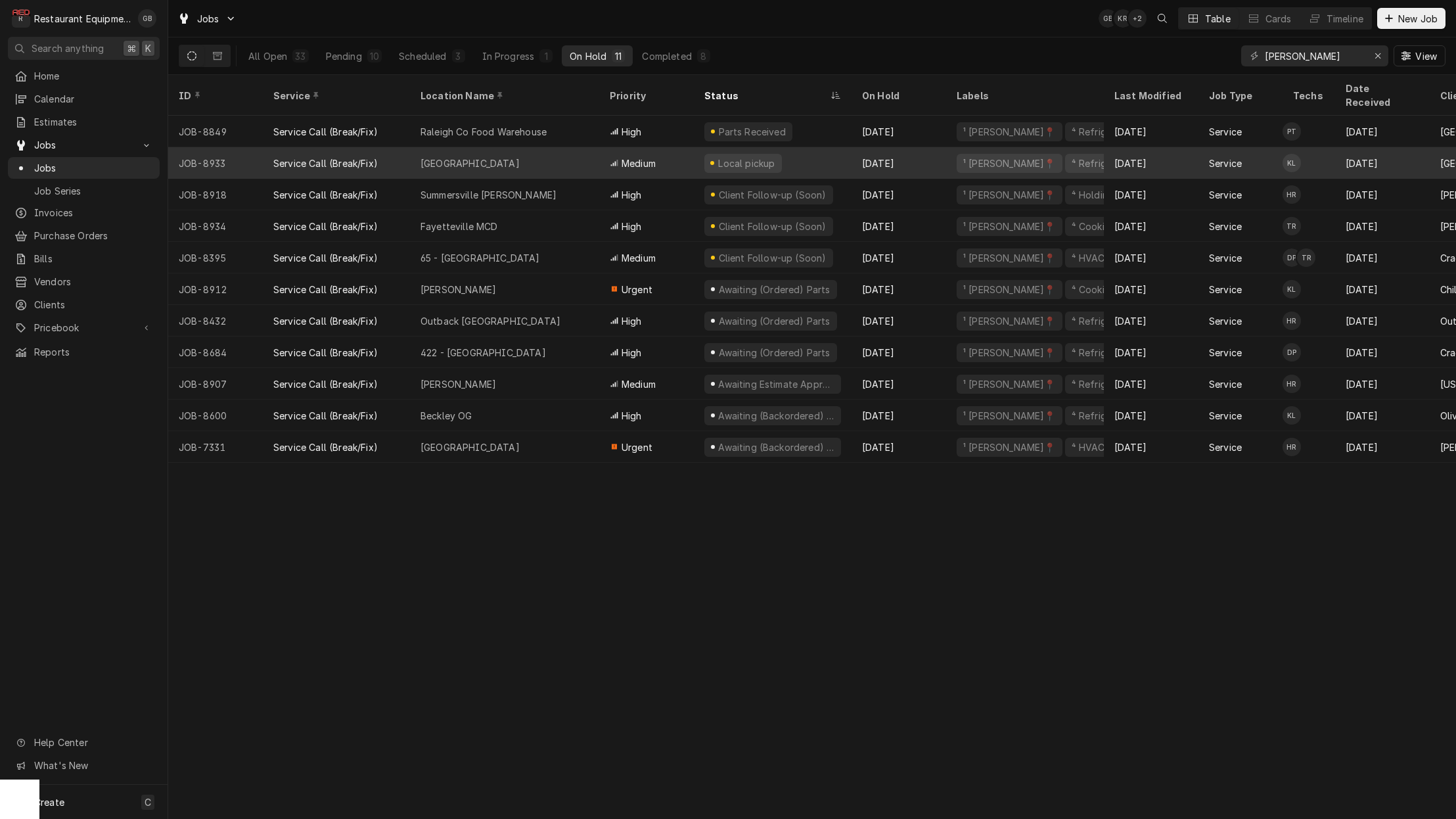
scroll to position [0, 2]
click at [566, 147] on div "[GEOGRAPHIC_DATA]" at bounding box center [505, 163] width 190 height 32
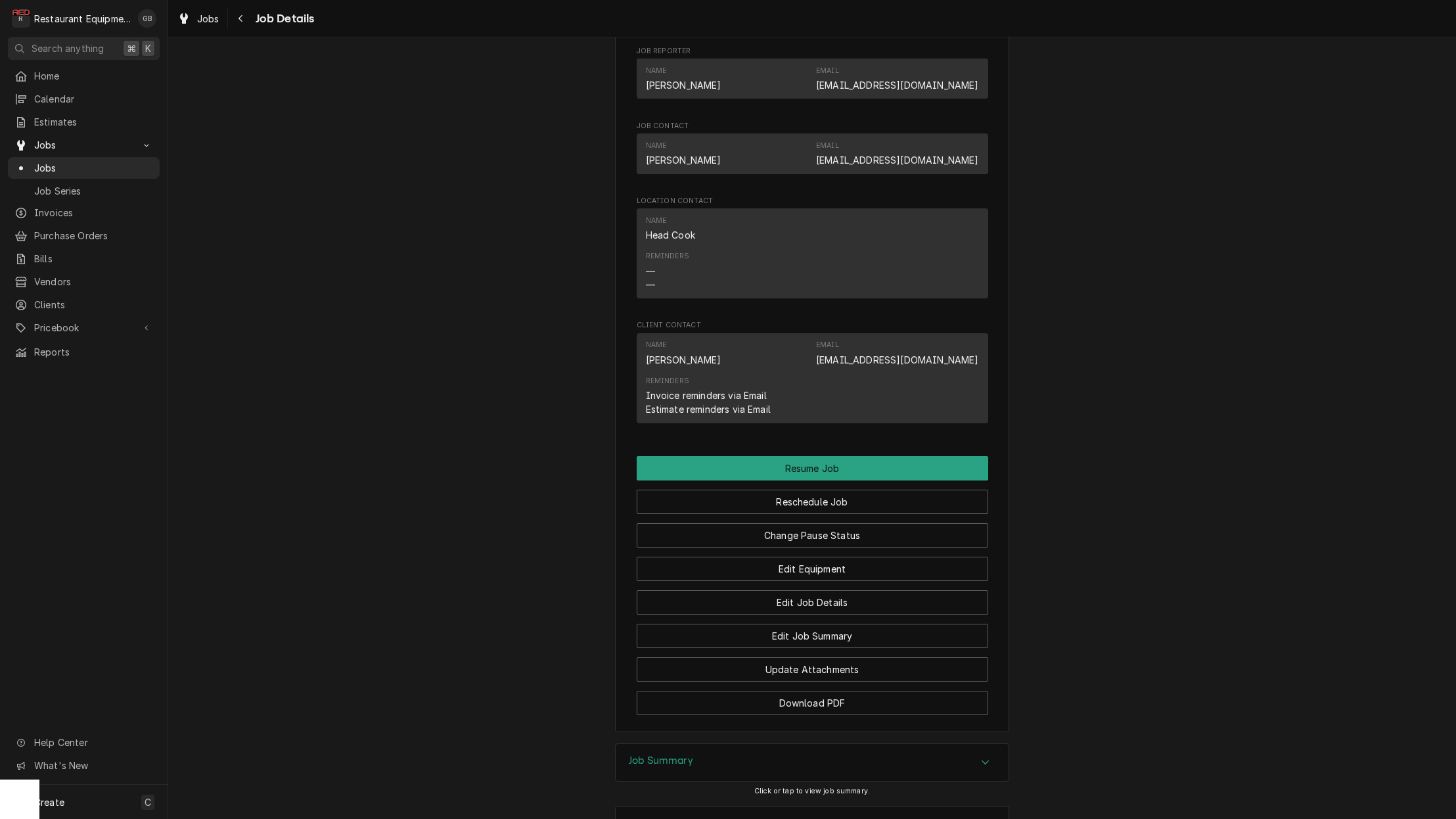
scroll to position [1105, 0]
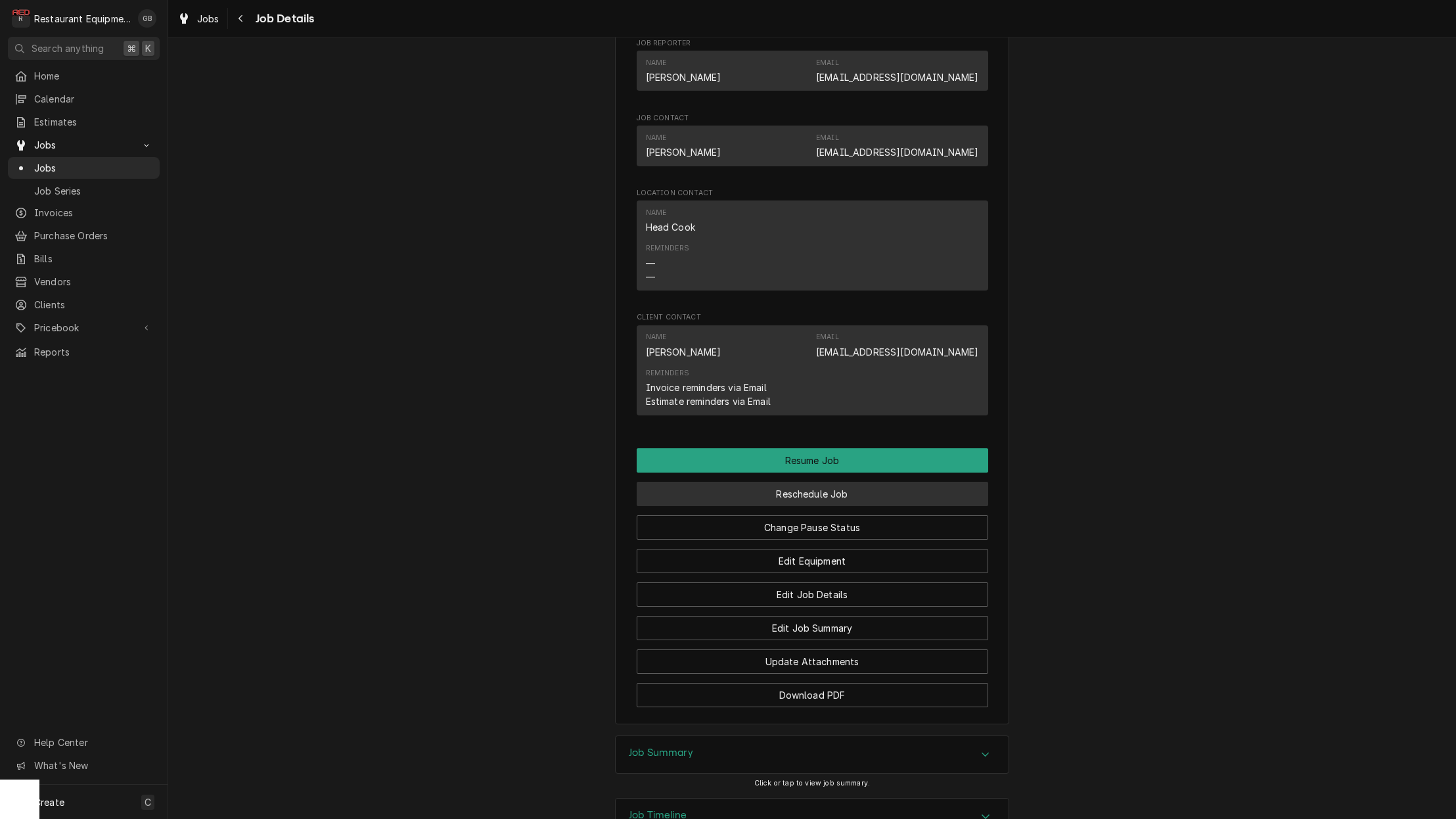
click at [818, 485] on button "Reschedule Job" at bounding box center [812, 494] width 352 height 25
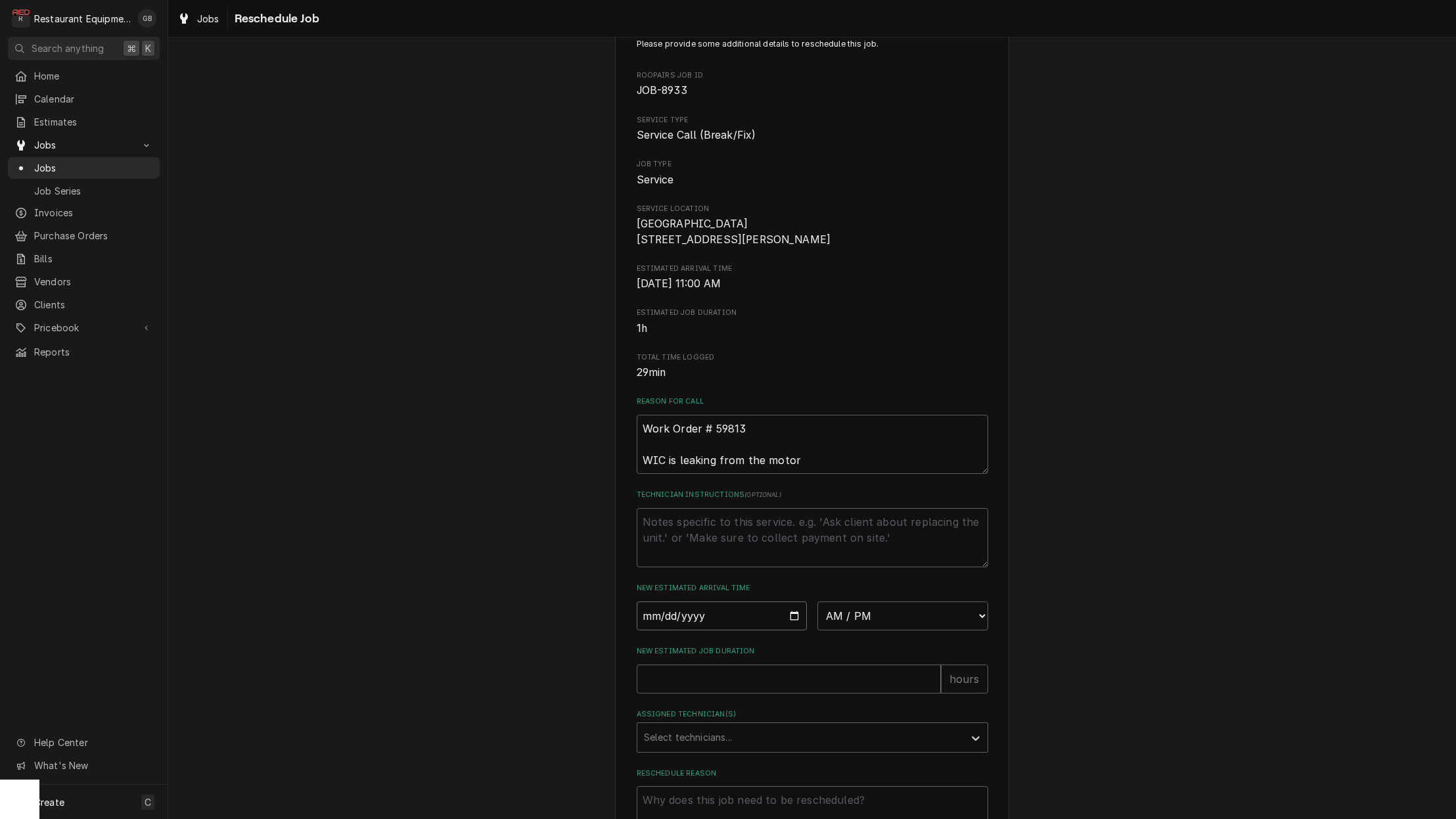
scroll to position [40, 0]
click at [679, 629] on input "Date" at bounding box center [722, 617] width 171 height 29
click at [671, 632] on input "Date" at bounding box center [722, 617] width 171 height 29
type input "2025-09-19"
type textarea "x"
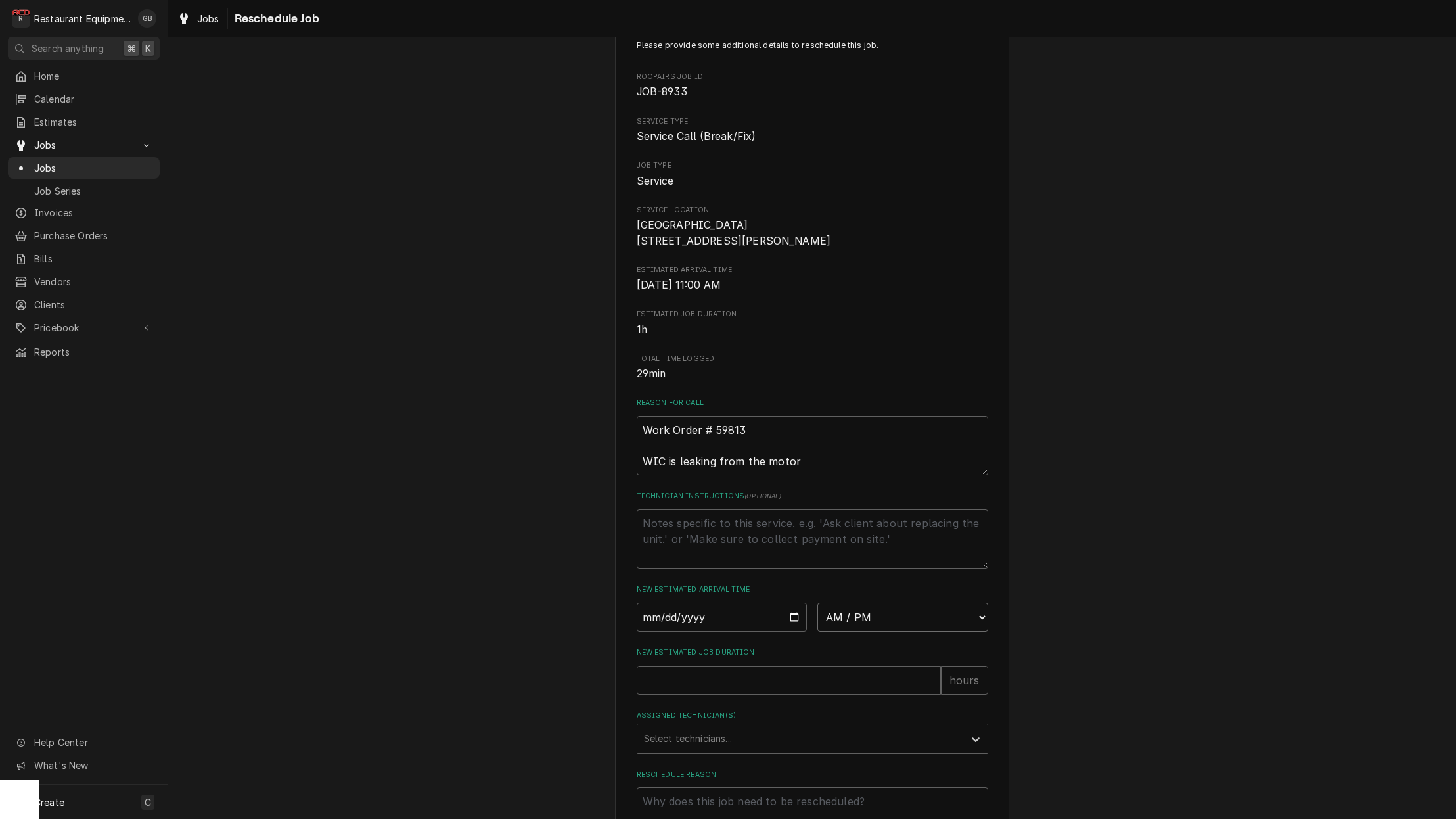
select select "08:45:00"
click at [694, 707] on div "Please provide some additional details to reschedule this job. Roopairs Job ID …" at bounding box center [812, 443] width 352 height 807
click at [687, 682] on input "New Estimated Job Duration" at bounding box center [789, 680] width 304 height 29
type textarea "x"
type input "1"
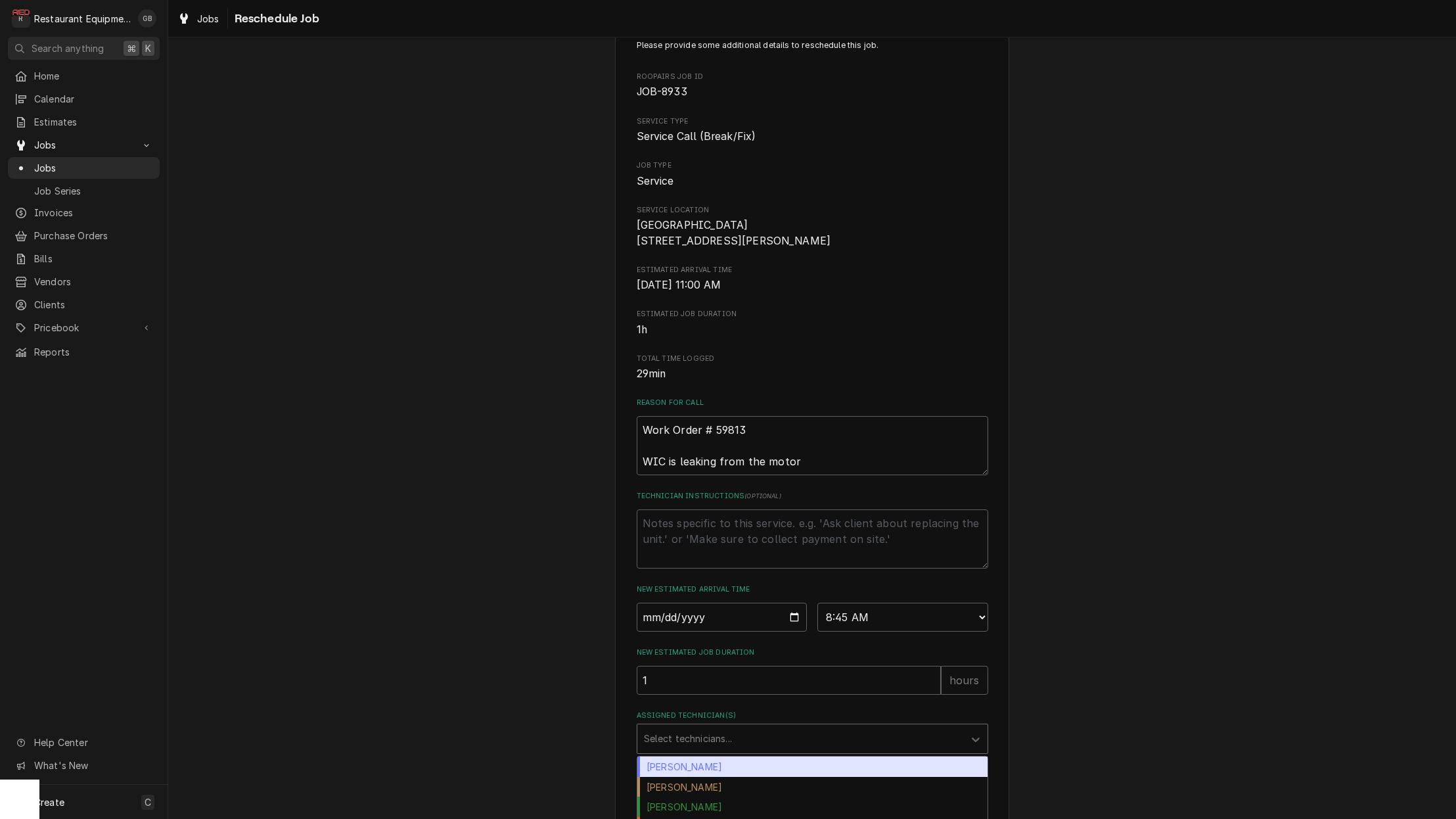
drag, startPoint x: 706, startPoint y: 730, endPoint x: 701, endPoint y: 741, distance: 12.1
click at [706, 732] on div "Select technicians..." at bounding box center [800, 738] width 327 height 29
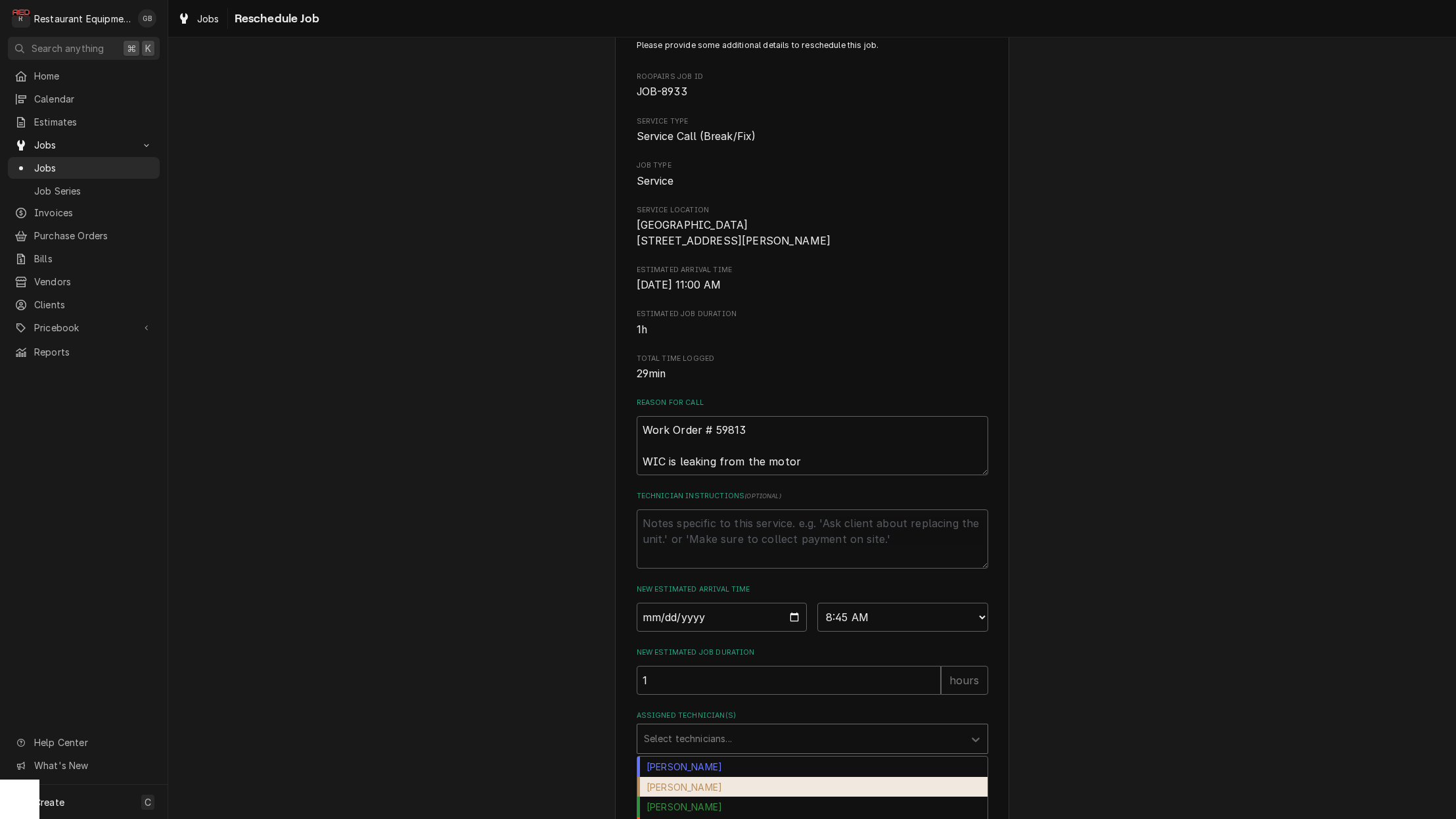
click at [705, 793] on div "Chuck Almond" at bounding box center [812, 787] width 350 height 20
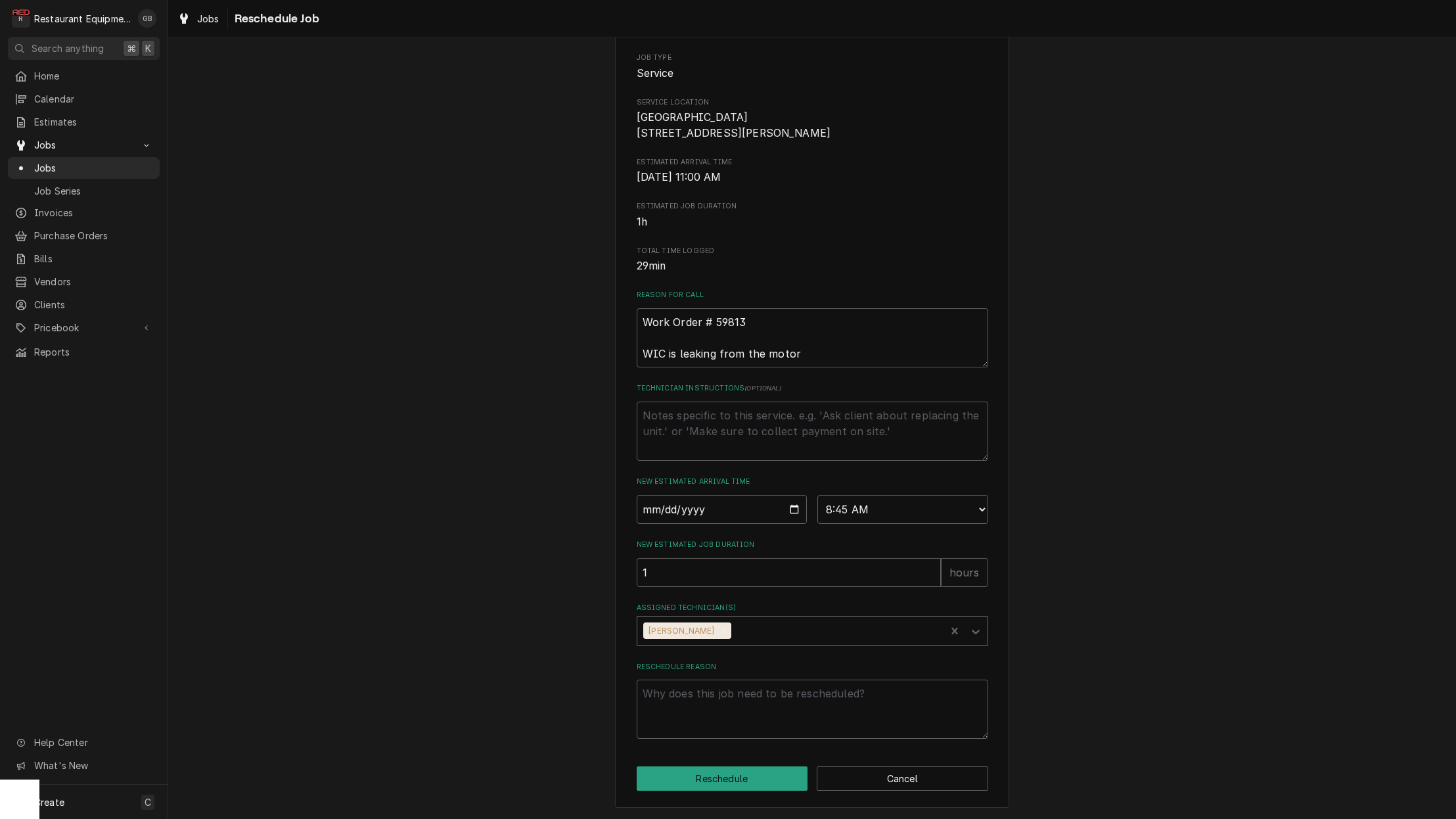
scroll to position [153, 0]
click at [705, 694] on textarea "Reschedule Reason" at bounding box center [812, 709] width 352 height 59
type textarea "x"
type textarea "p"
type textarea "x"
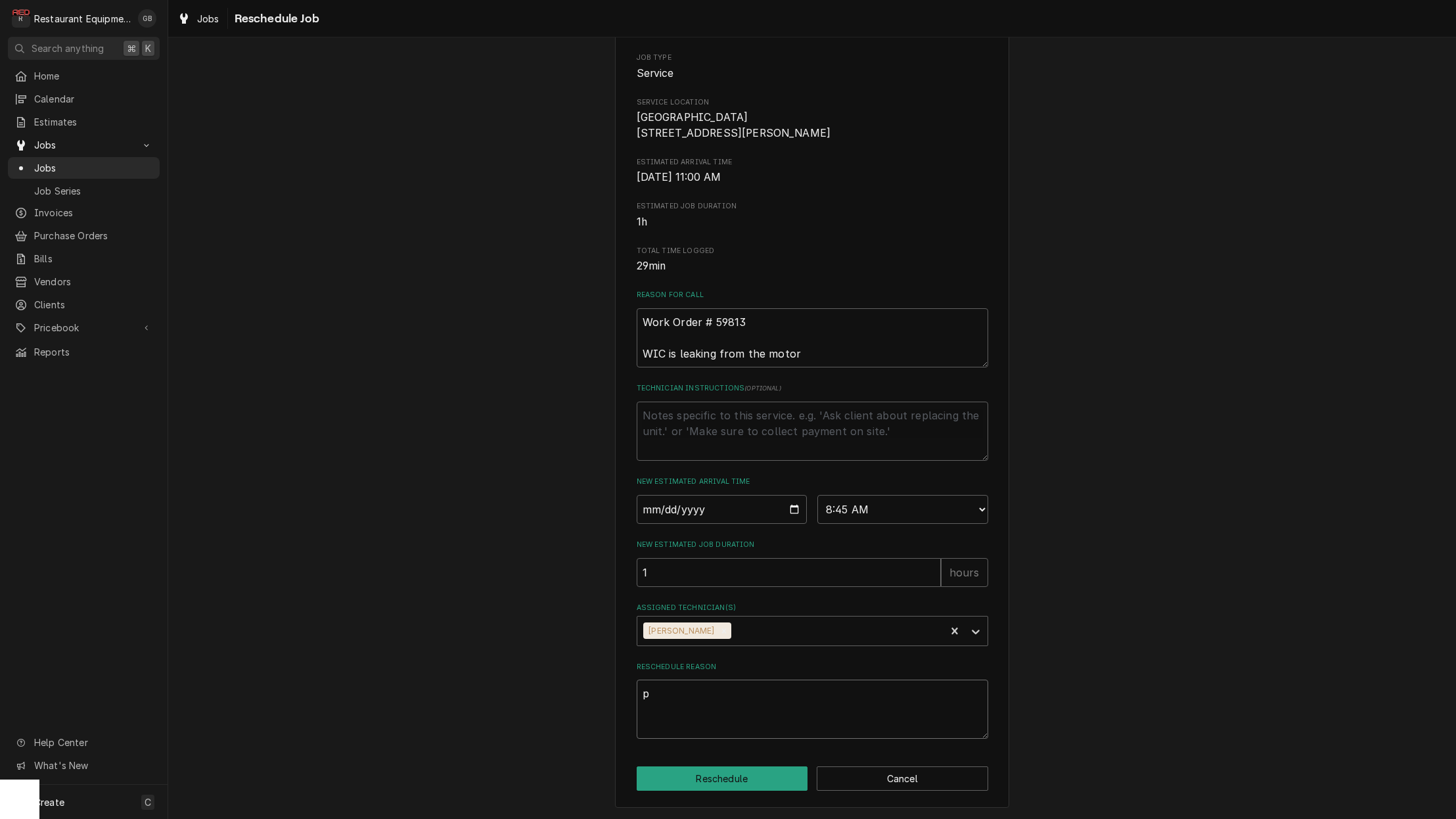
type textarea "pa"
type textarea "x"
type textarea "par"
type textarea "x"
type textarea "part"
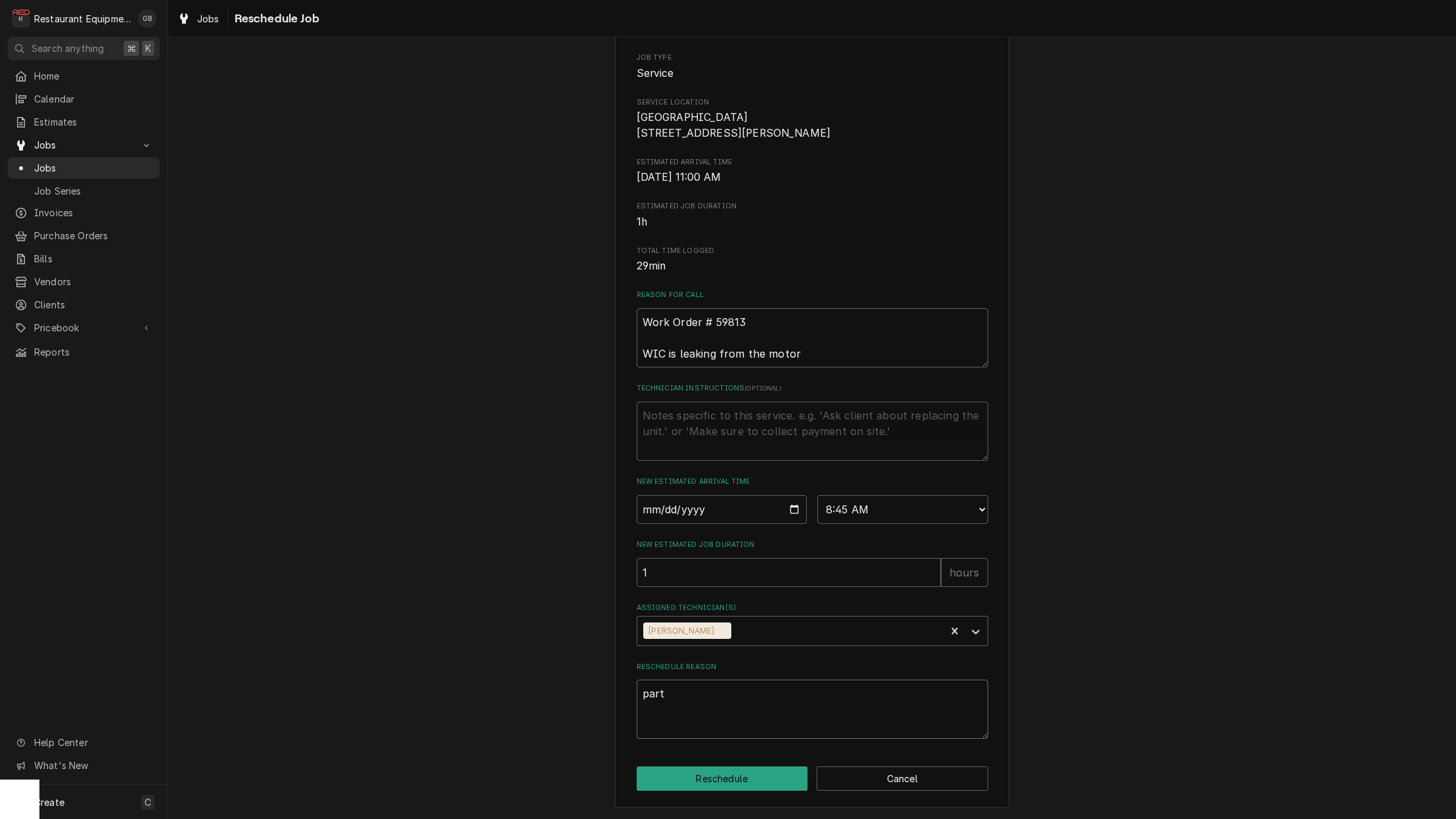
type textarea "x"
type textarea "parts"
click at [732, 770] on button "Reschedule" at bounding box center [722, 779] width 172 height 25
type textarea "x"
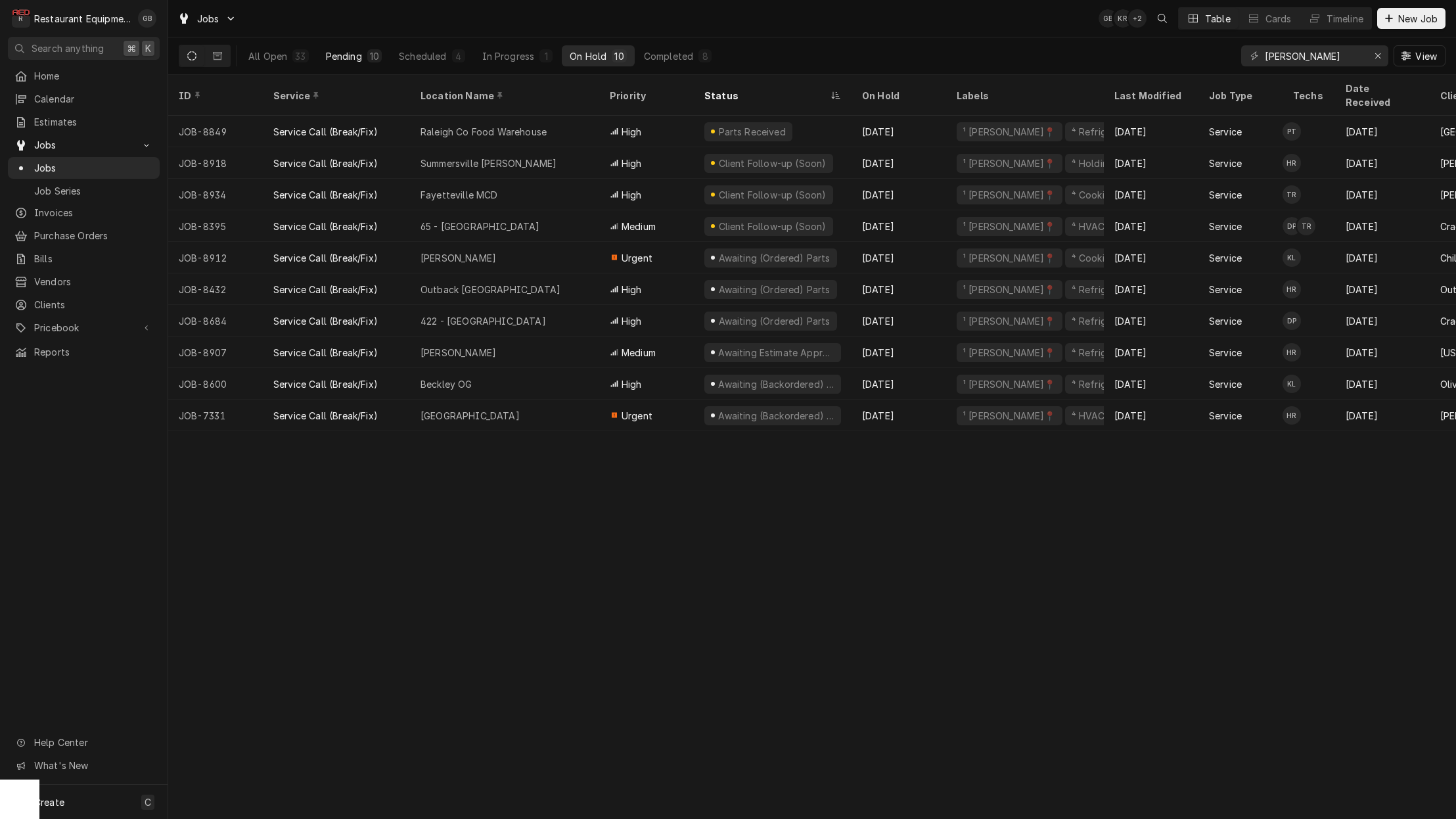
click at [334, 56] on div "Pending" at bounding box center [344, 56] width 36 height 14
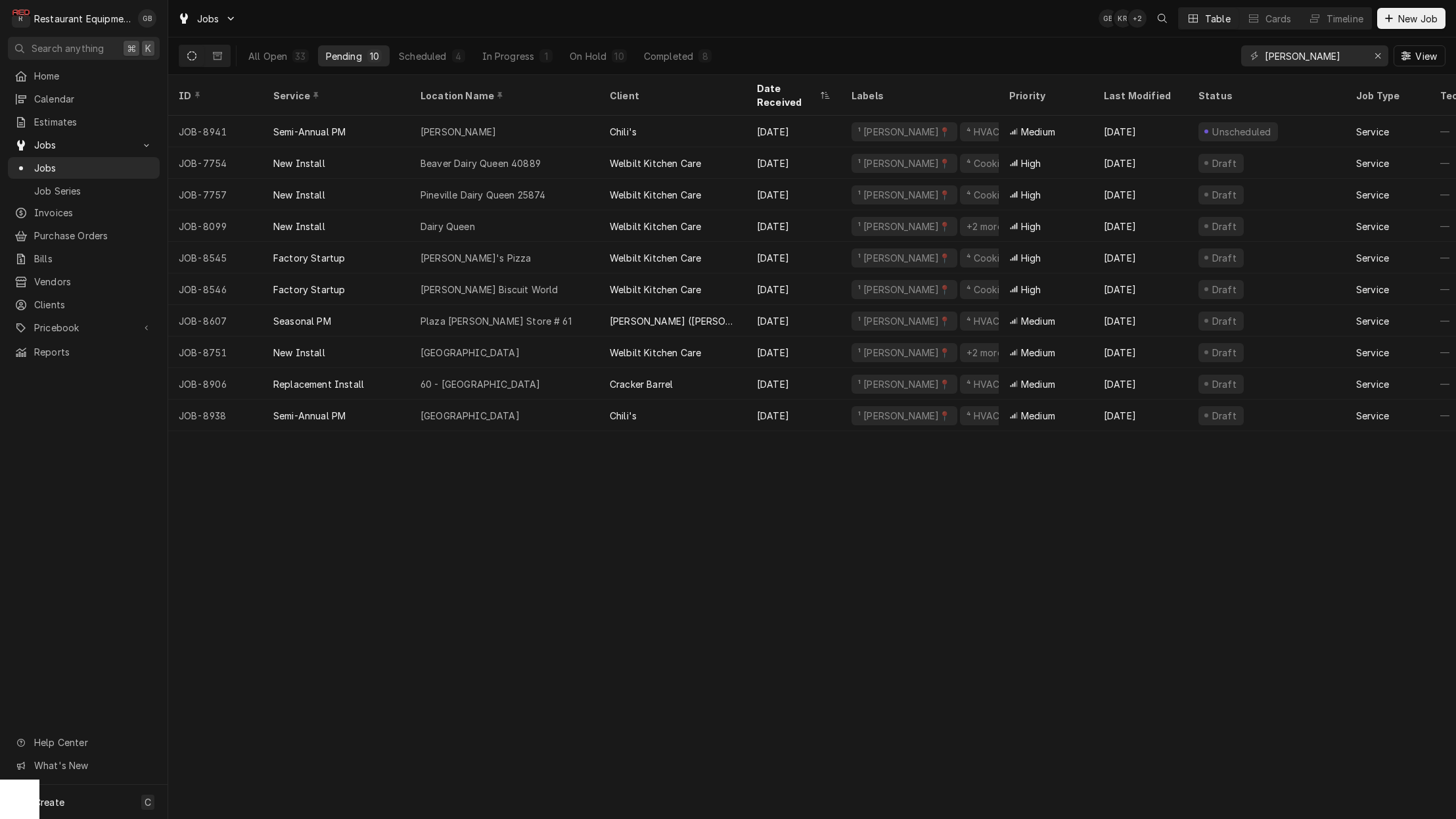
click at [424, 69] on div "All Open 33 Pending 10 Scheduled 4 In Progress 1 On Hold 10 Completed 8" at bounding box center [480, 56] width 479 height 37
click at [417, 61] on div "Scheduled" at bounding box center [422, 56] width 48 height 14
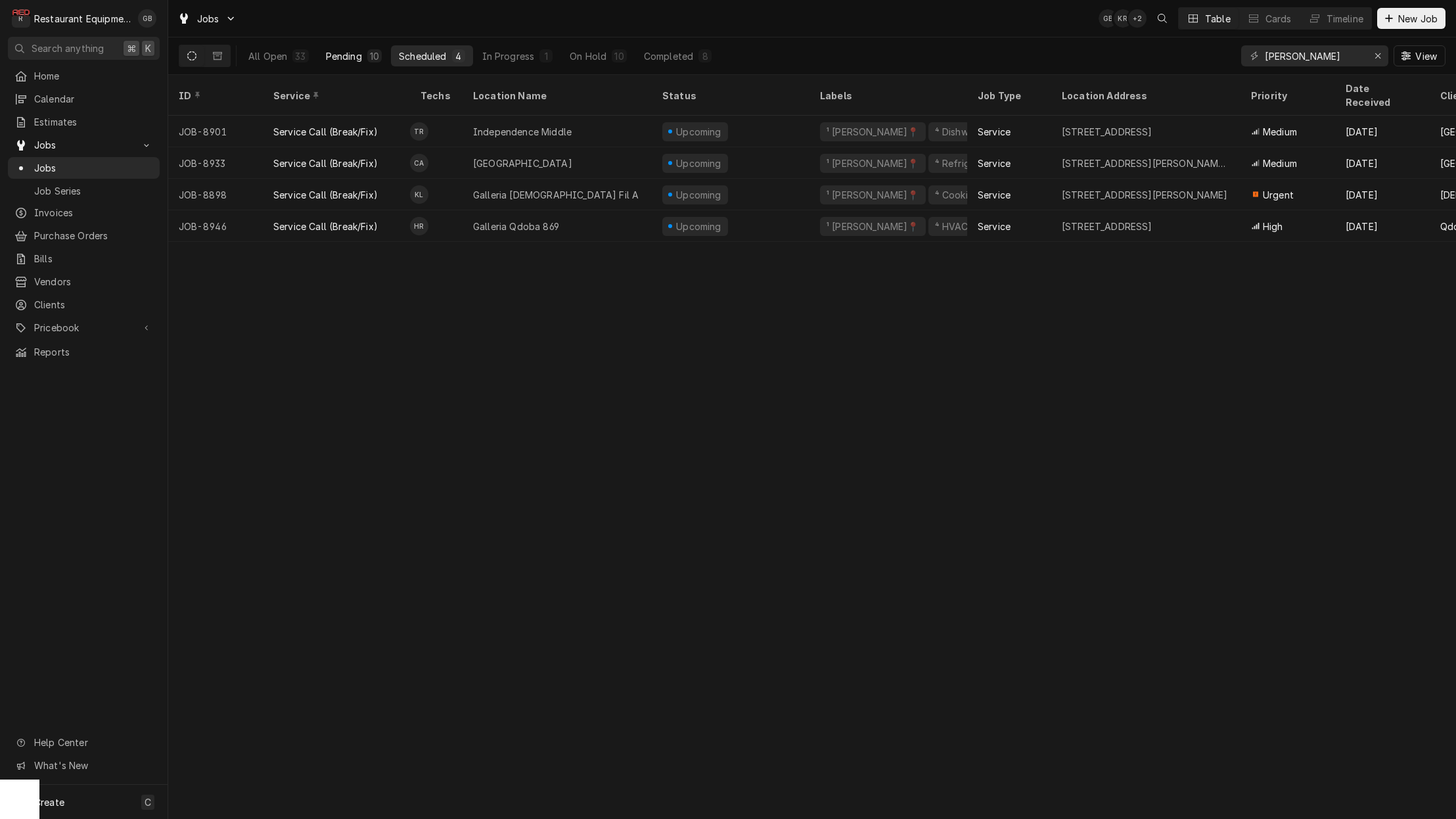
click at [373, 57] on div "10" at bounding box center [374, 56] width 9 height 14
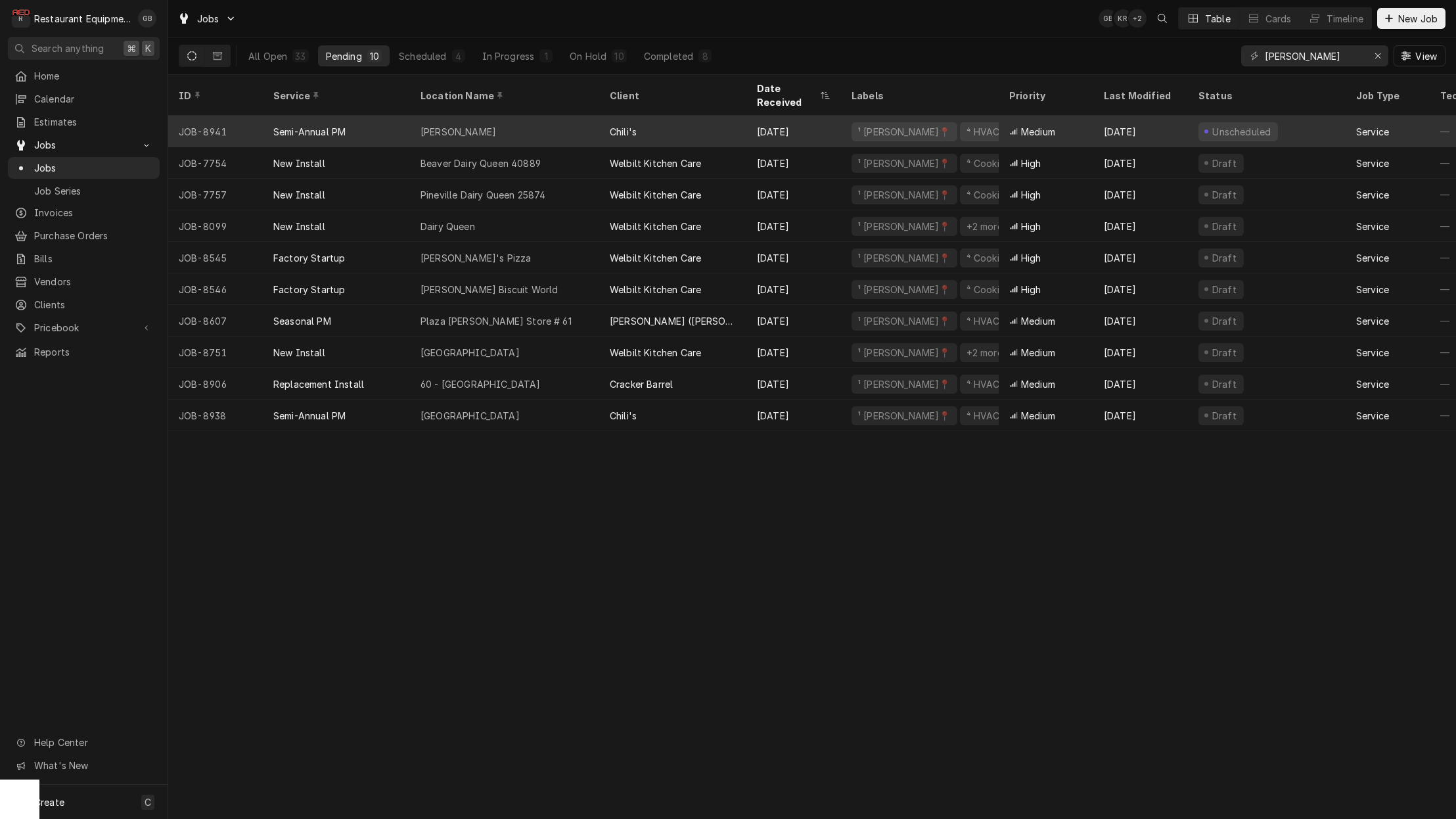
click at [414, 115] on div "[PERSON_NAME]" at bounding box center [505, 131] width 190 height 32
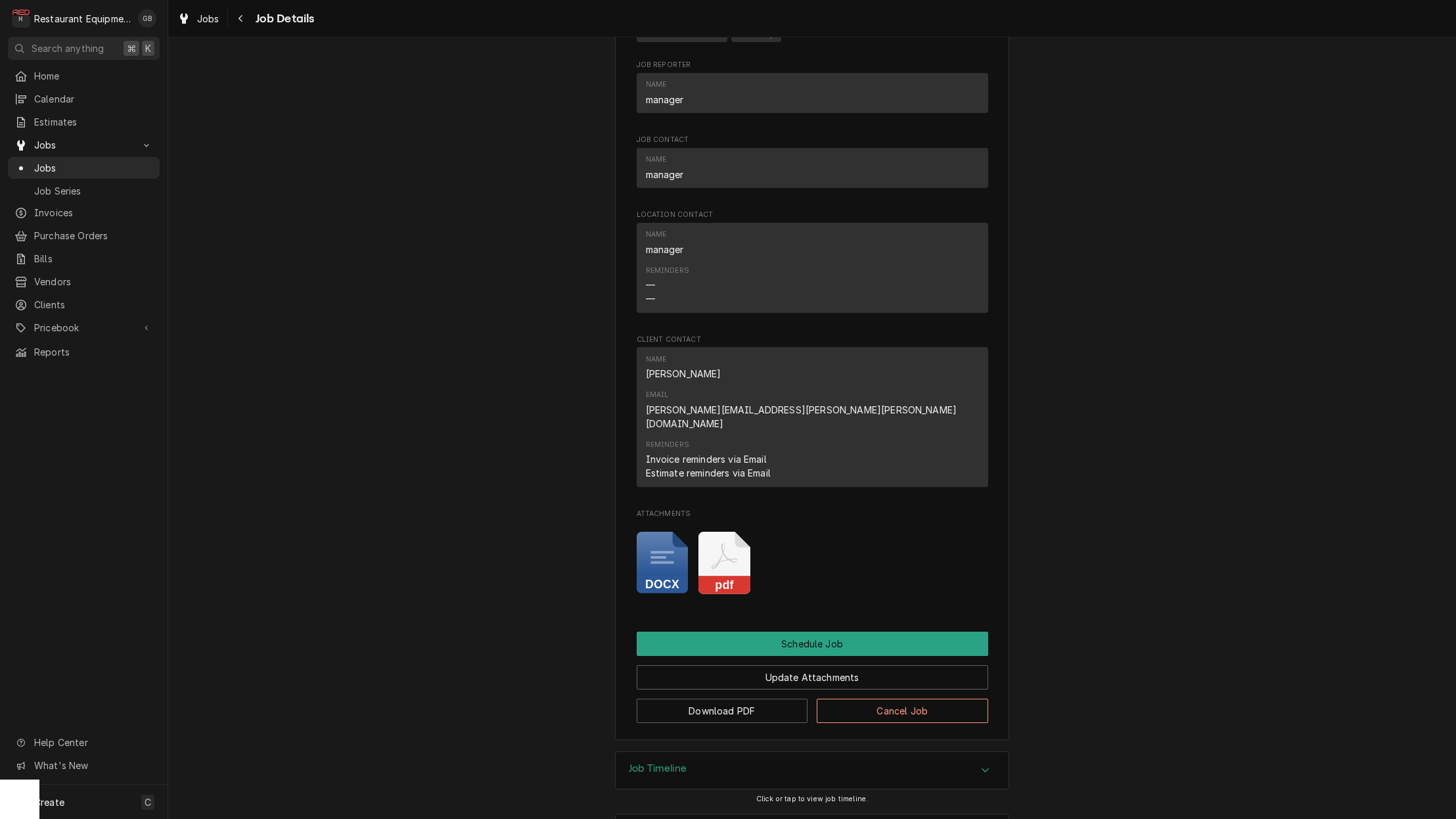
scroll to position [792, 0]
click at [866, 632] on button "Schedule Job" at bounding box center [812, 645] width 352 height 25
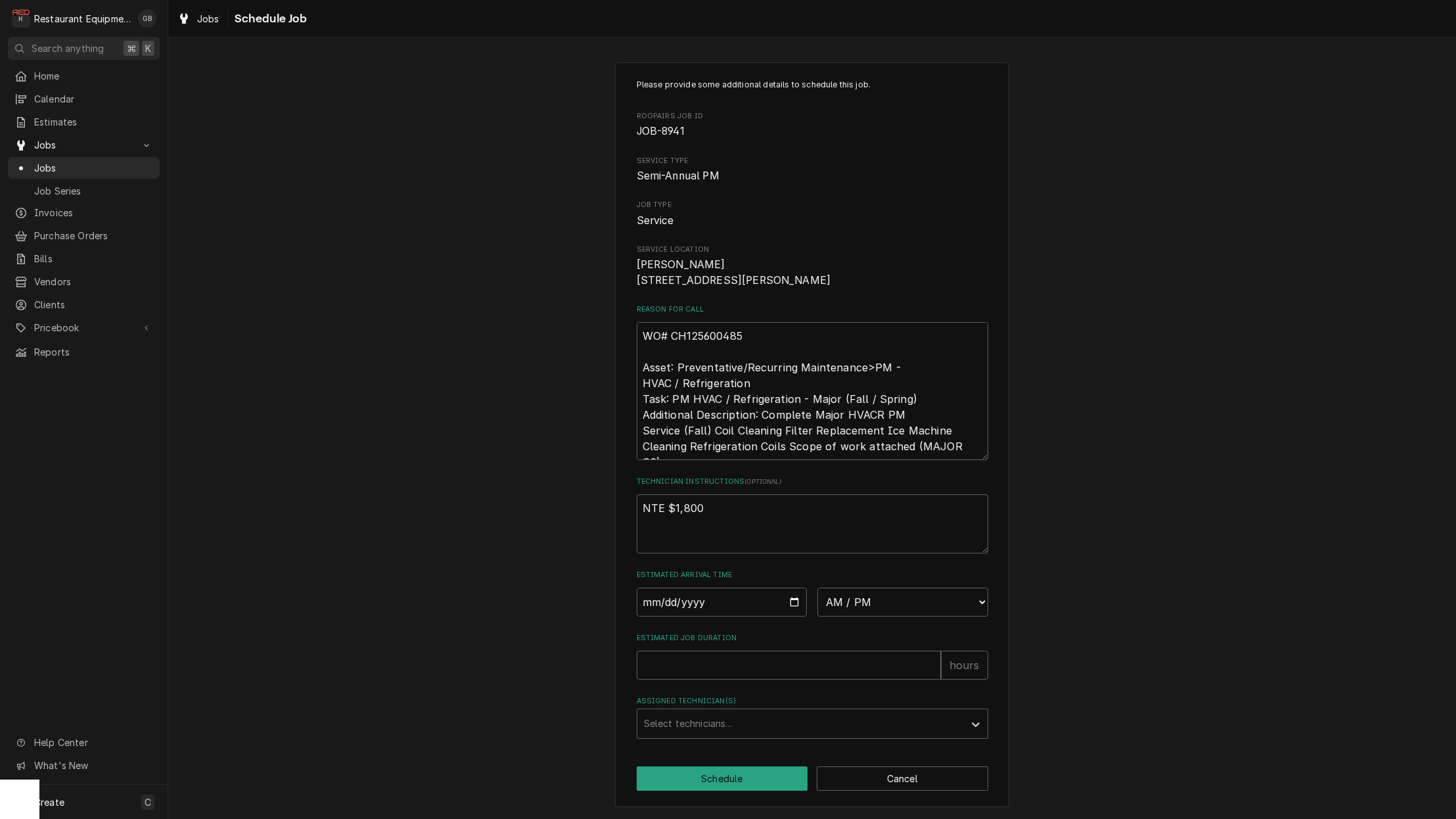
scroll to position [9, 0]
click at [670, 608] on input "Date" at bounding box center [722, 602] width 171 height 29
type input "2025-09-19"
type textarea "x"
click at [910, 627] on div "Please provide some additional details to schedule this job. Roopairs Job ID JO…" at bounding box center [812, 408] width 352 height 660
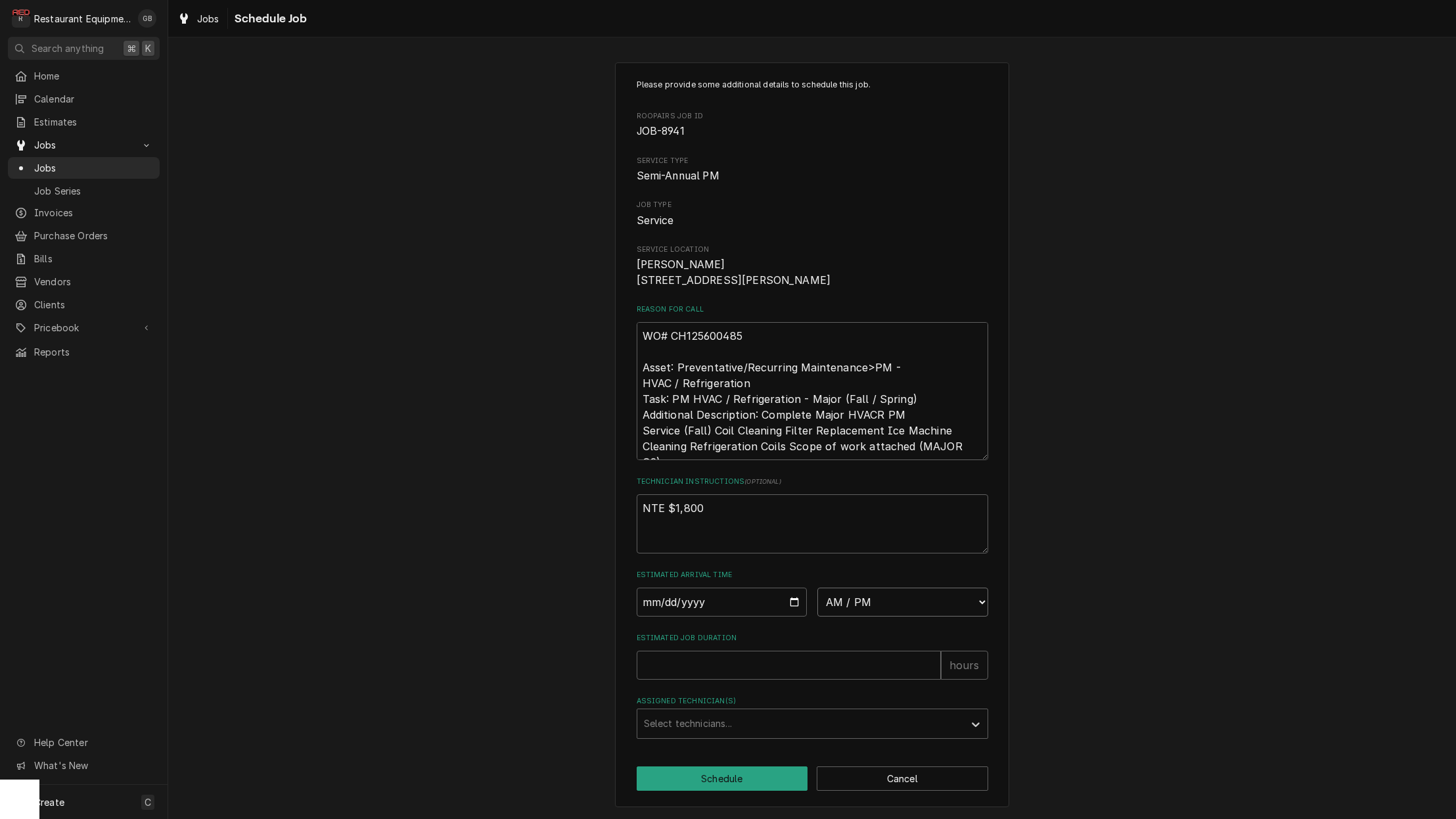
select select "08:45:00"
click at [714, 663] on input "Estimated Job Duration" at bounding box center [789, 665] width 304 height 29
type textarea "x"
type input "3"
type textarea "x"
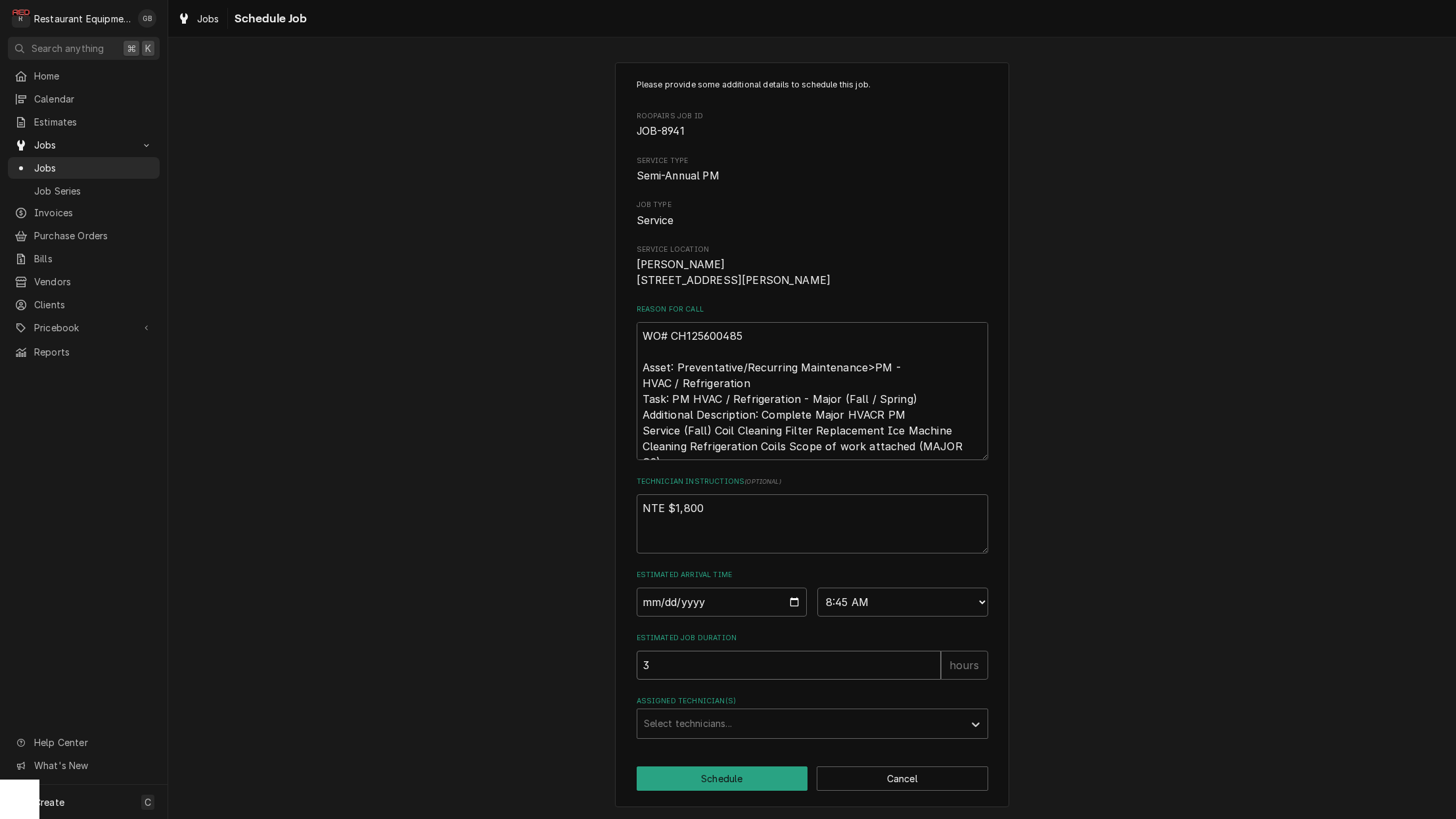
type input "3.7"
type textarea "x"
type input "3.75"
click at [739, 749] on div "Please provide some additional details to schedule this job. Roopairs Job ID JO…" at bounding box center [812, 435] width 394 height 745
click at [739, 741] on div "Please provide some additional details to schedule this job. Roopairs Job ID JO…" at bounding box center [812, 435] width 394 height 745
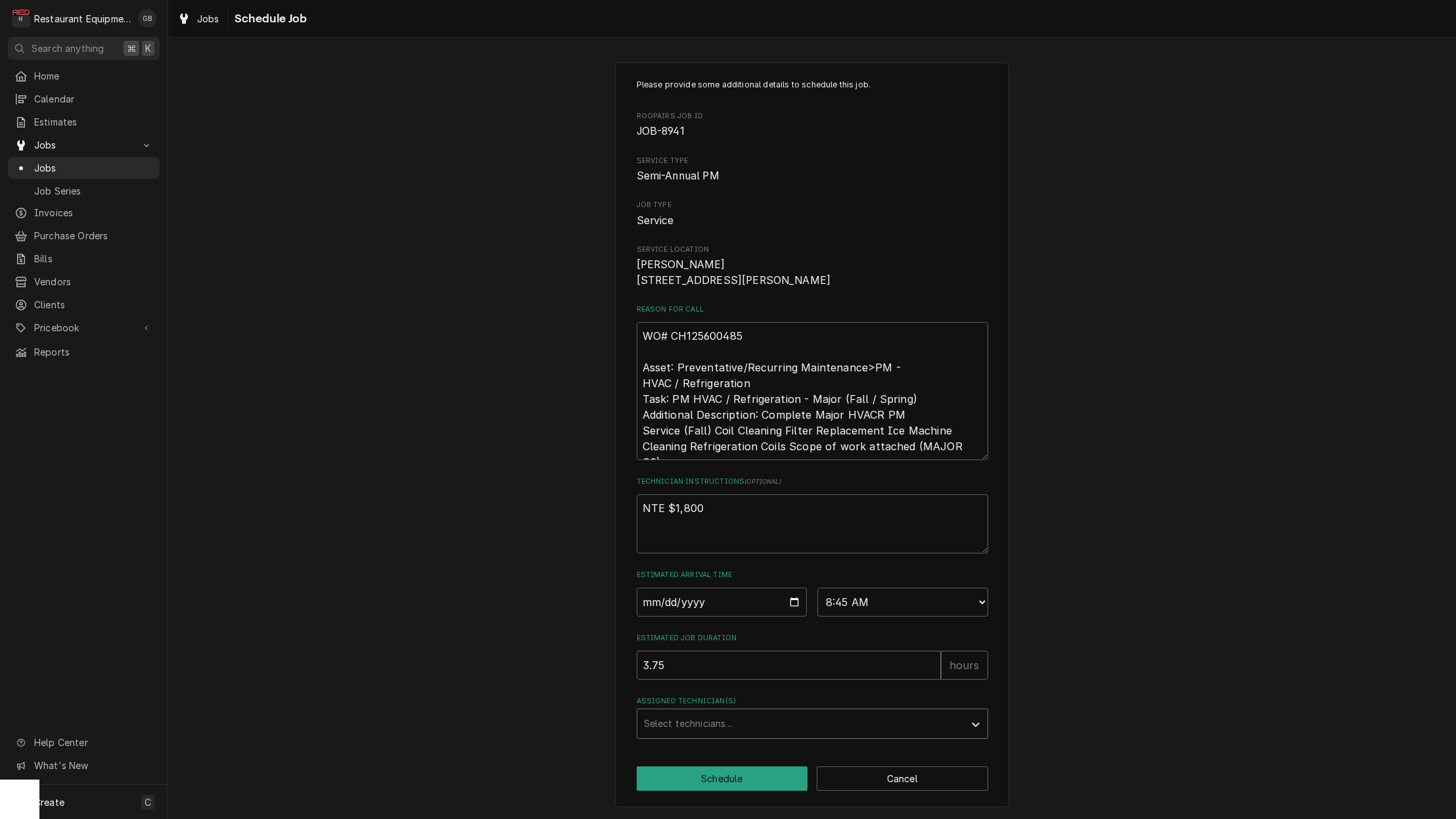
click at [745, 729] on div "Assigned Technician(s)" at bounding box center [800, 723] width 314 height 24
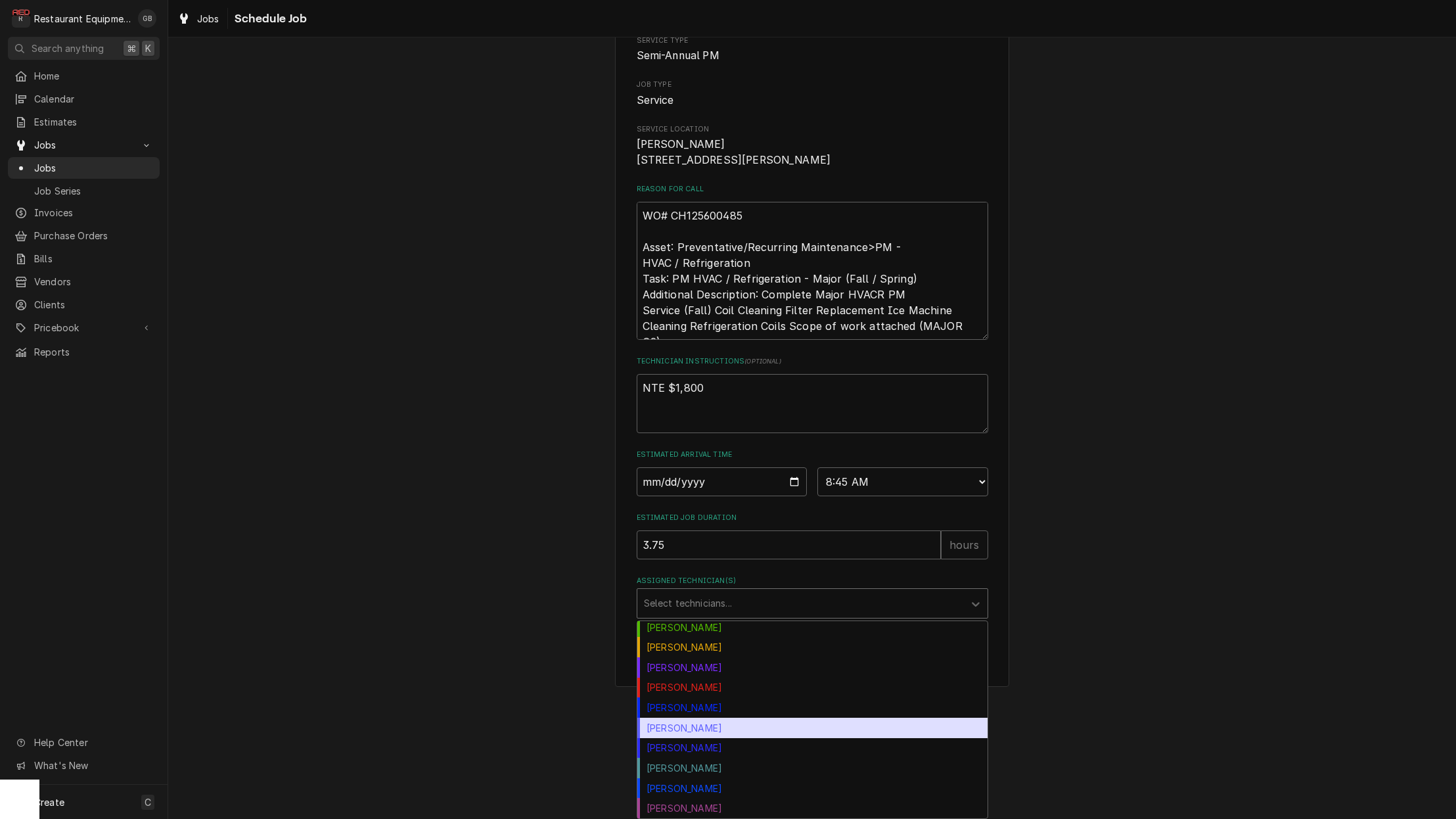
scroll to position [0, 1]
click at [722, 732] on div "Paxton Turner" at bounding box center [812, 727] width 350 height 20
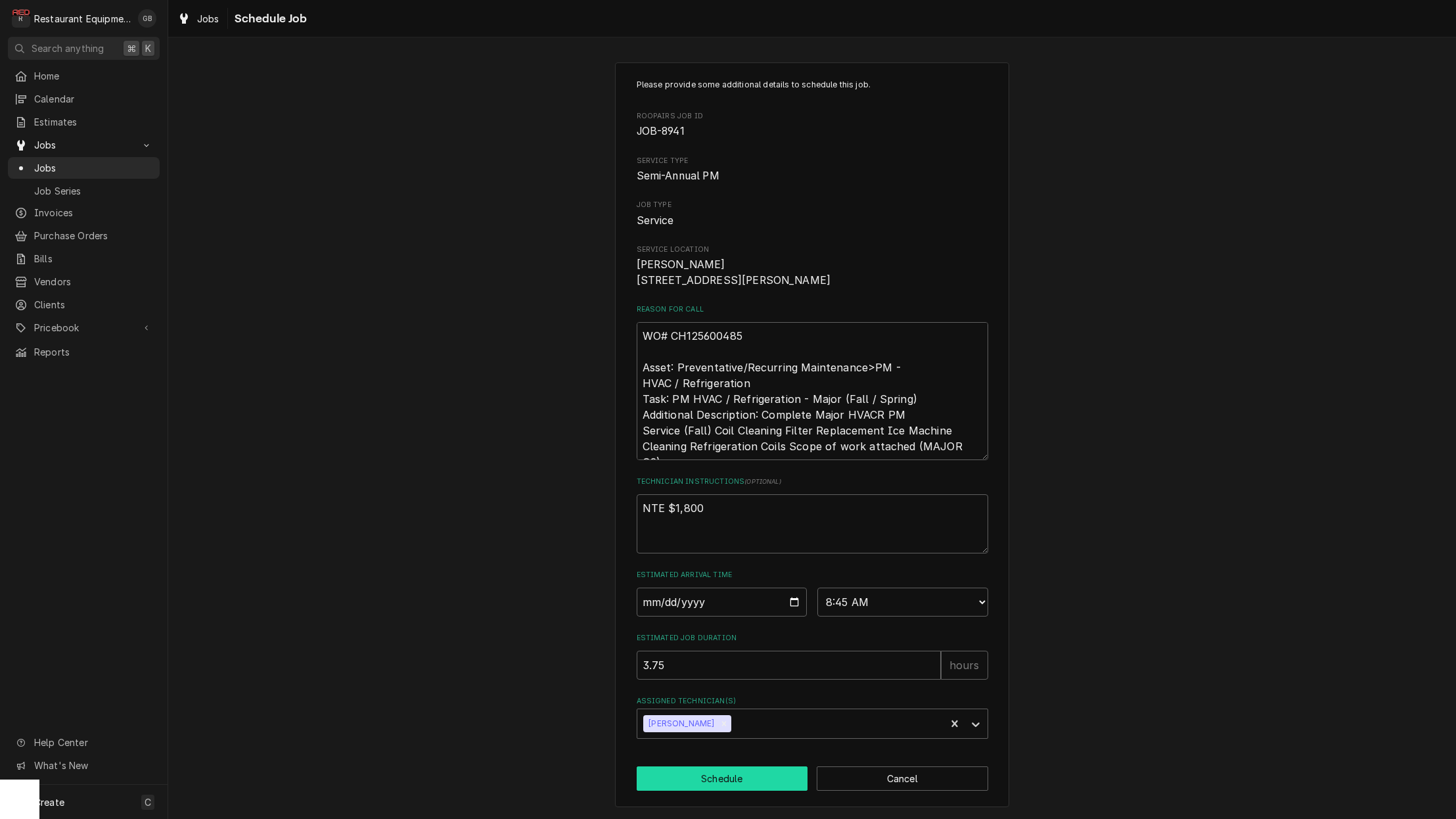
scroll to position [1, 1]
click at [712, 779] on button "Schedule" at bounding box center [722, 779] width 172 height 25
type textarea "x"
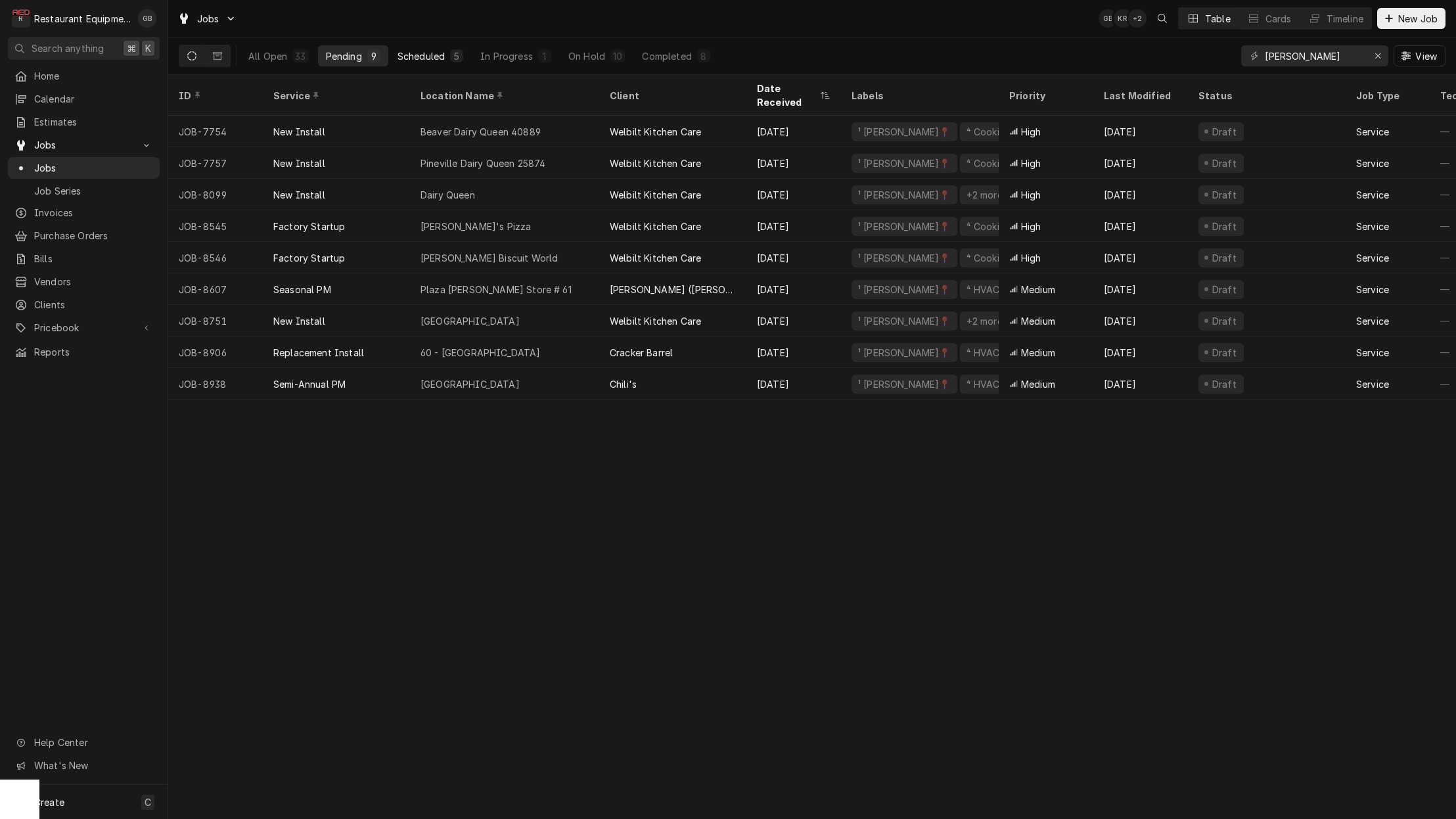
click at [412, 58] on div "Scheduled" at bounding box center [421, 56] width 48 height 14
